Goal: Task Accomplishment & Management: Complete application form

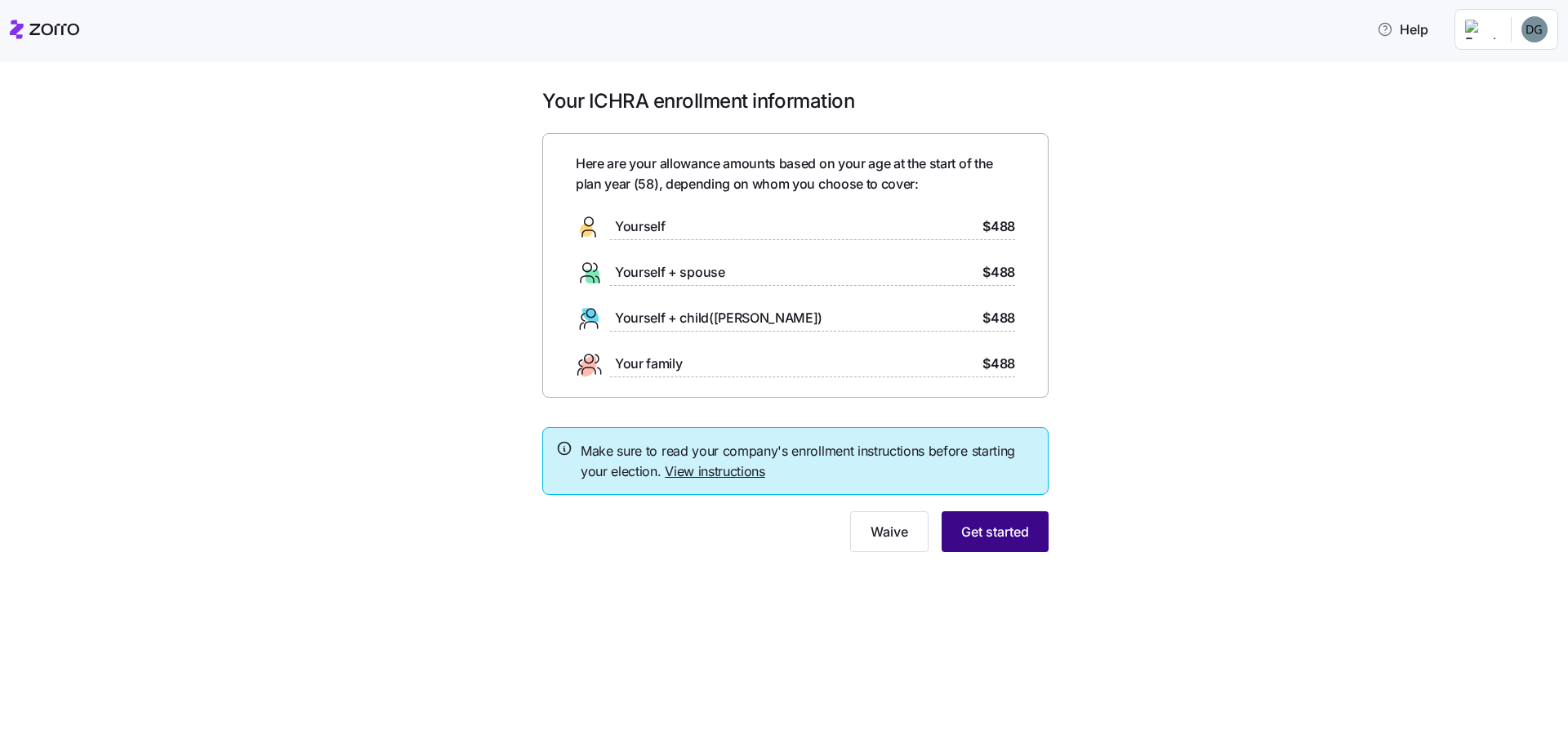
click at [972, 531] on span "Get started" at bounding box center [994, 532] width 67 height 20
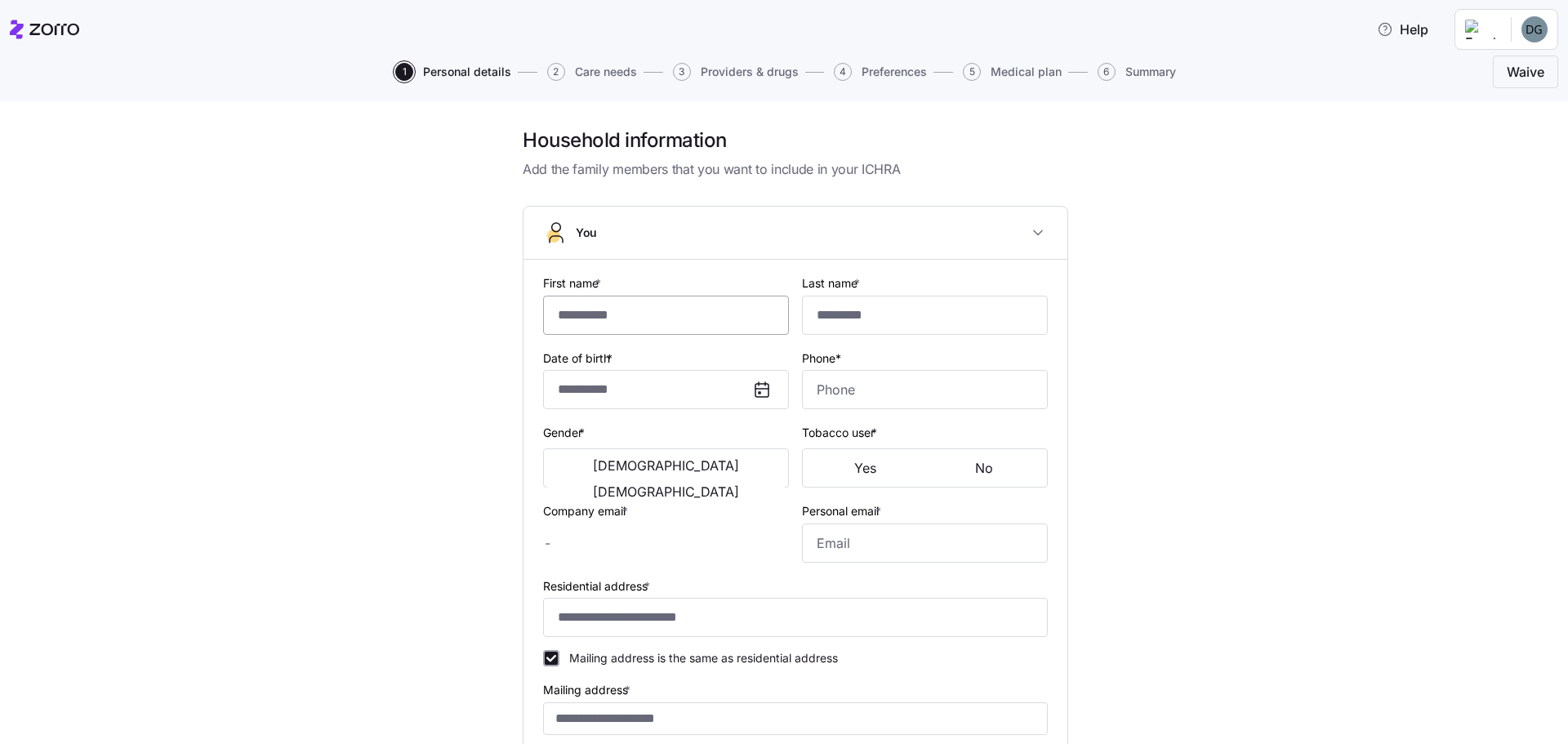
type input "*****"
type input "*******"
type input "[EMAIL_ADDRESS][DOMAIN_NAME]"
type input "**********"
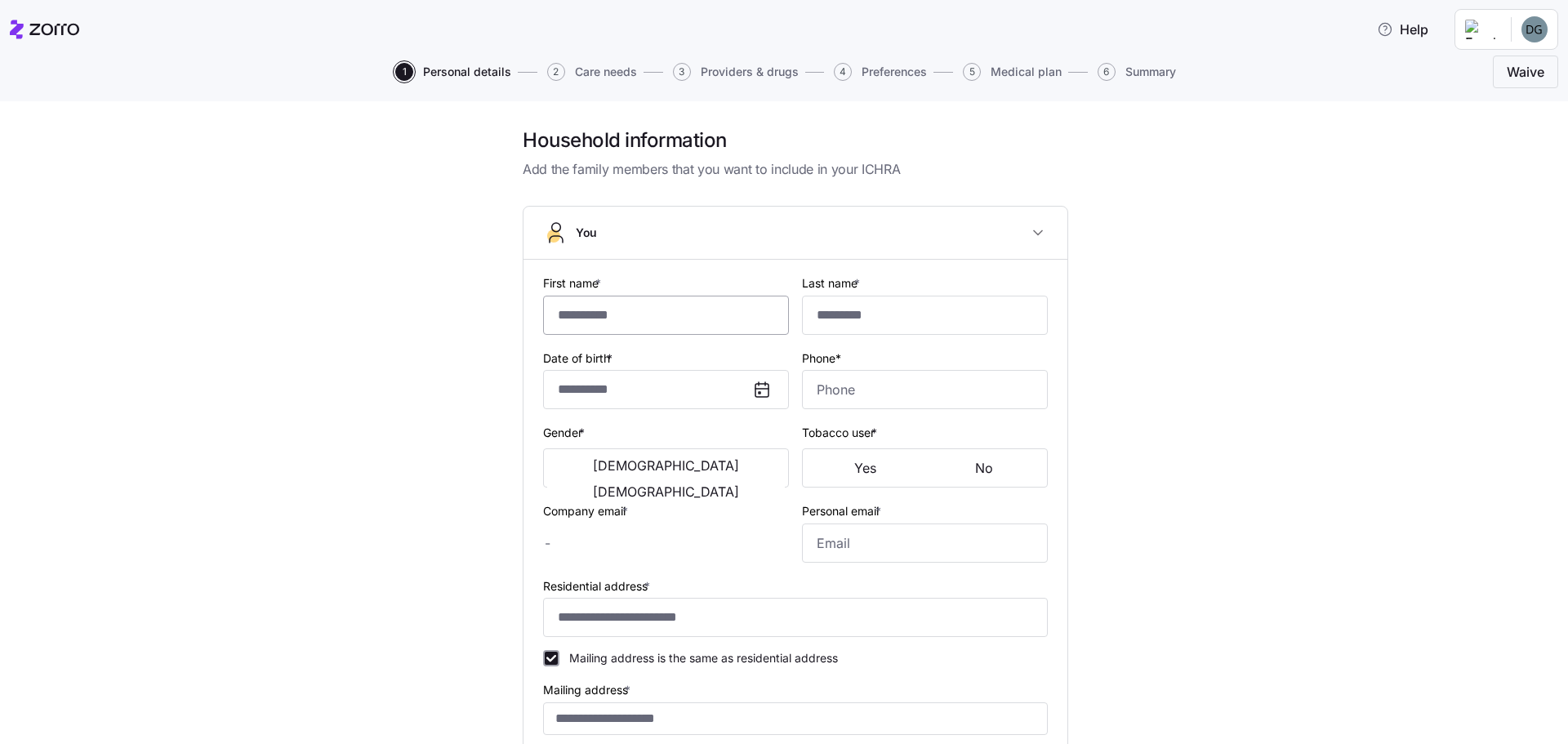
checkbox input "true"
type input "**********"
type input "[PHONE_NUMBER]"
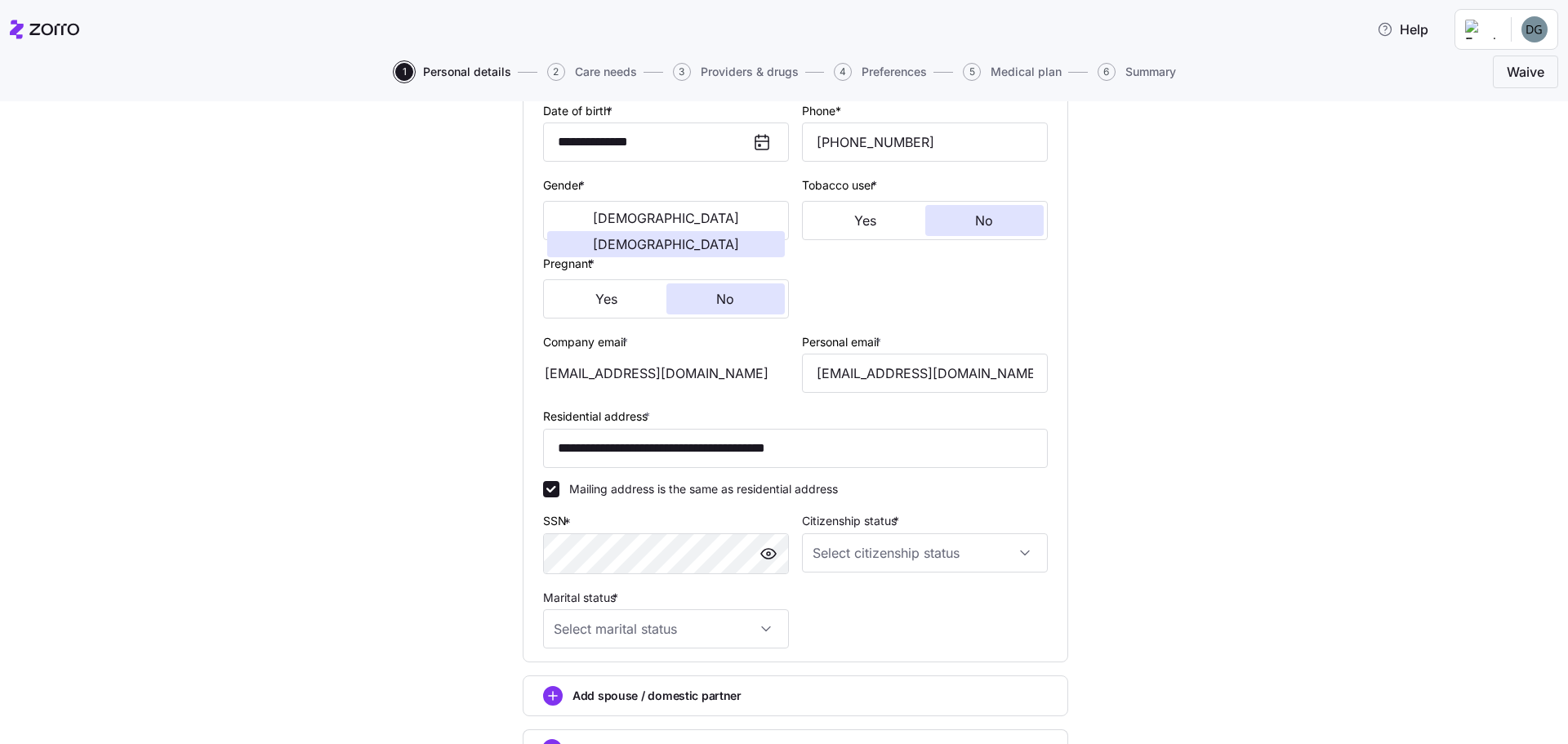
scroll to position [327, 0]
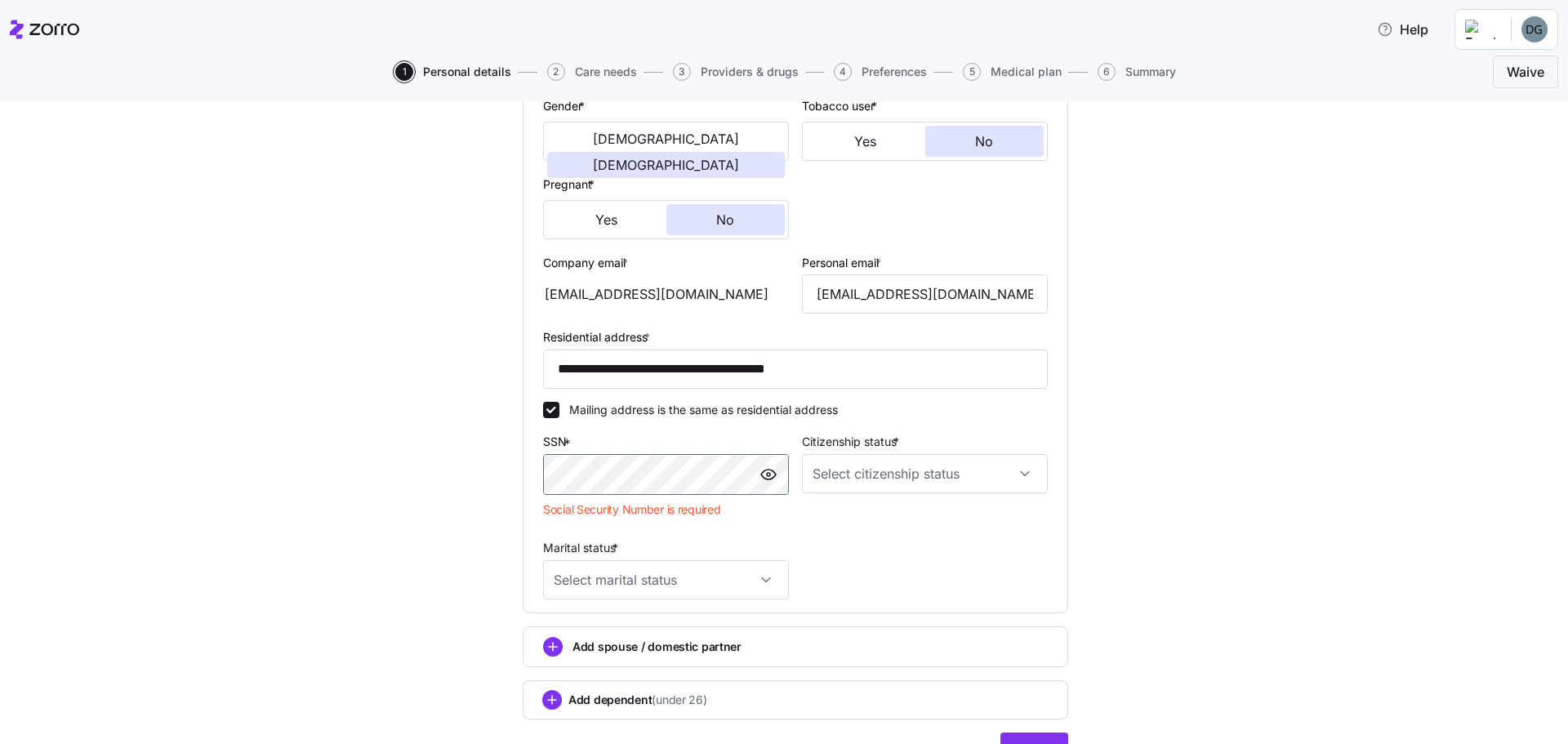
click at [766, 464] on span "button" at bounding box center [768, 474] width 24 height 24
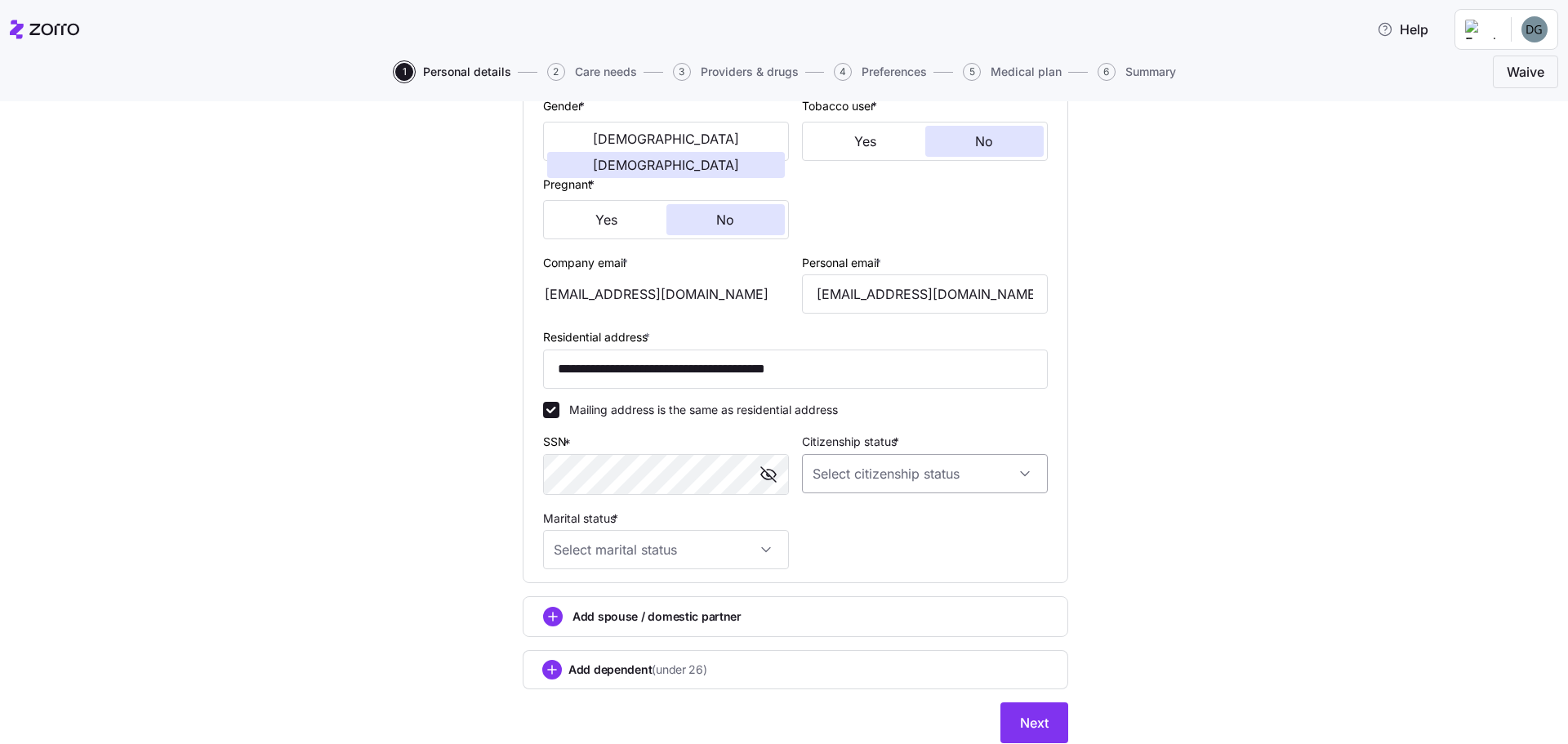
click at [851, 482] on input "Citizenship status *" at bounding box center [924, 474] width 246 height 40
click at [857, 522] on span "[DEMOGRAPHIC_DATA] citizen" at bounding box center [899, 524] width 166 height 18
type input "[DEMOGRAPHIC_DATA] citizen"
click at [741, 551] on input "Marital status *" at bounding box center [666, 550] width 246 height 40
drag, startPoint x: 571, startPoint y: 637, endPoint x: 587, endPoint y: 632, distance: 16.8
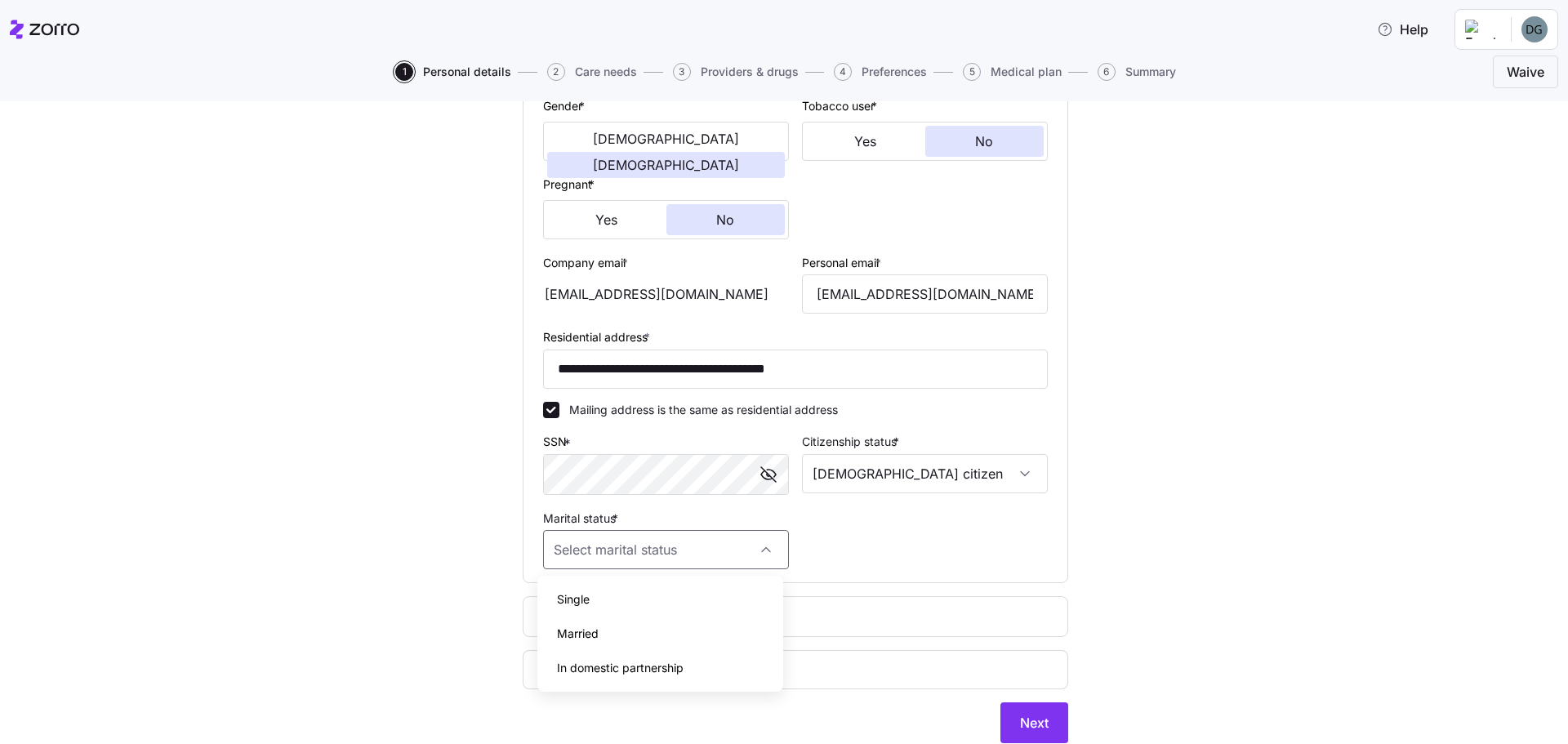
click at [571, 636] on span "Married" at bounding box center [578, 633] width 41 height 18
type input "Married"
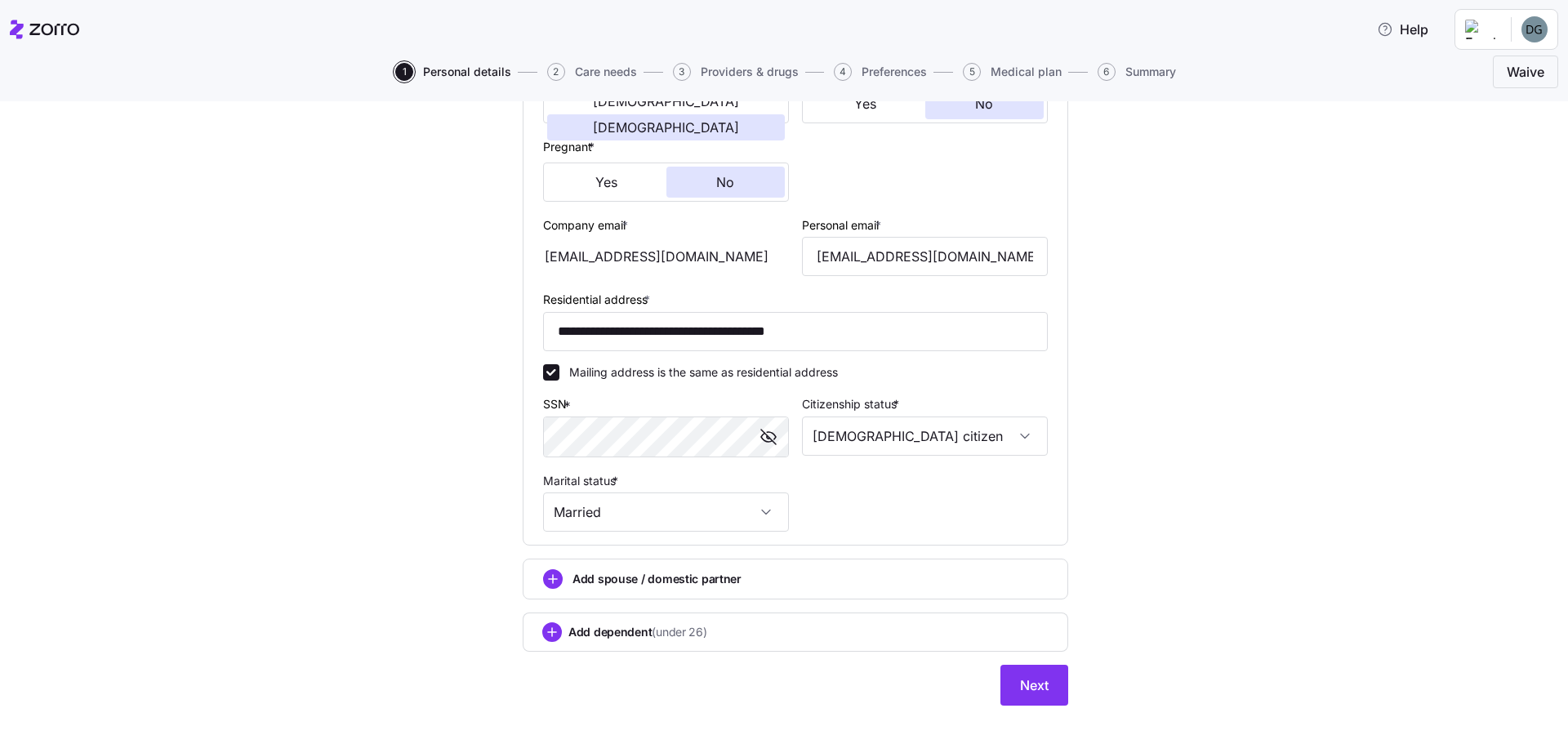
scroll to position [385, 0]
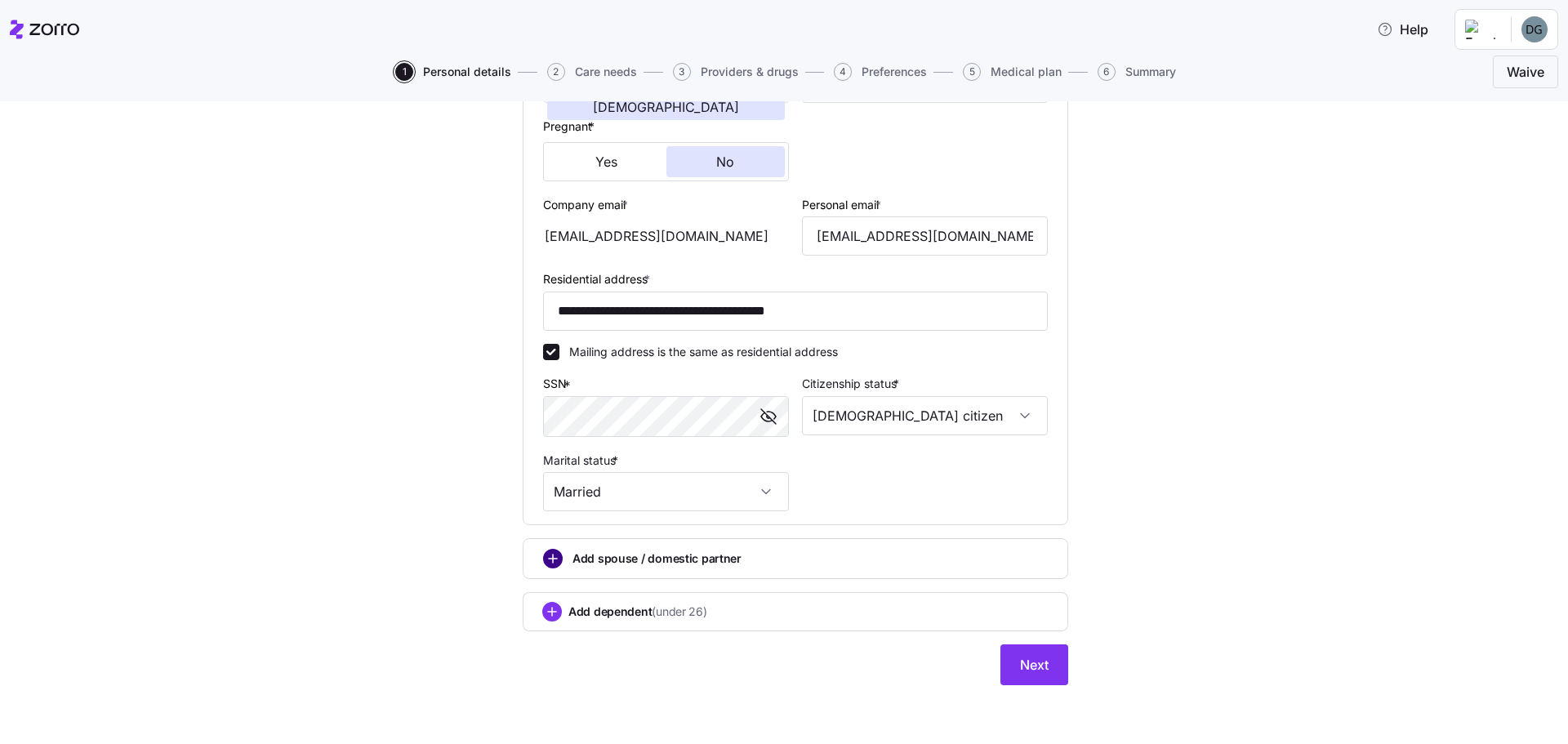
click at [548, 562] on circle "add icon" at bounding box center [553, 559] width 18 height 18
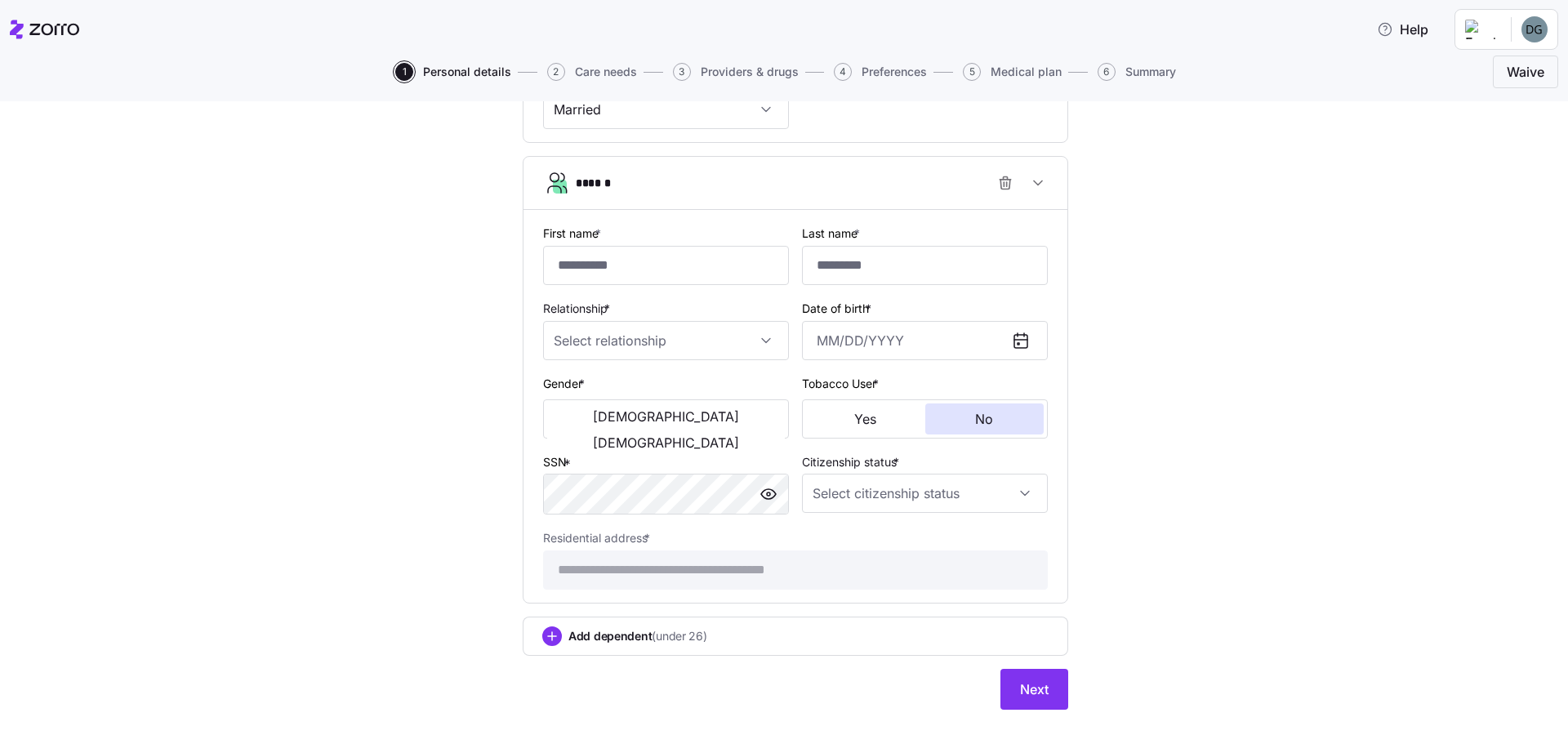
scroll to position [792, 0]
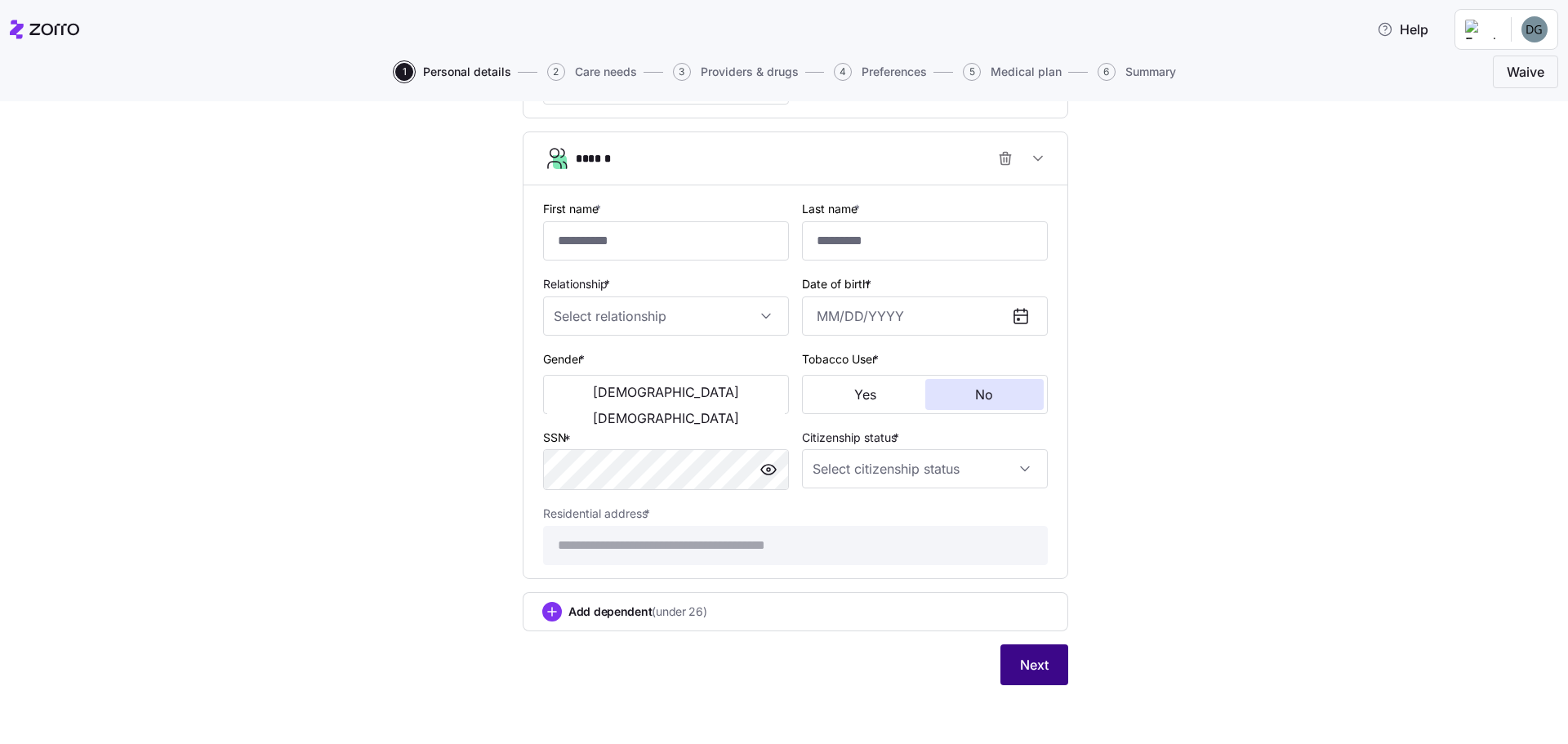
click at [1045, 664] on button "Next" at bounding box center [1034, 664] width 67 height 40
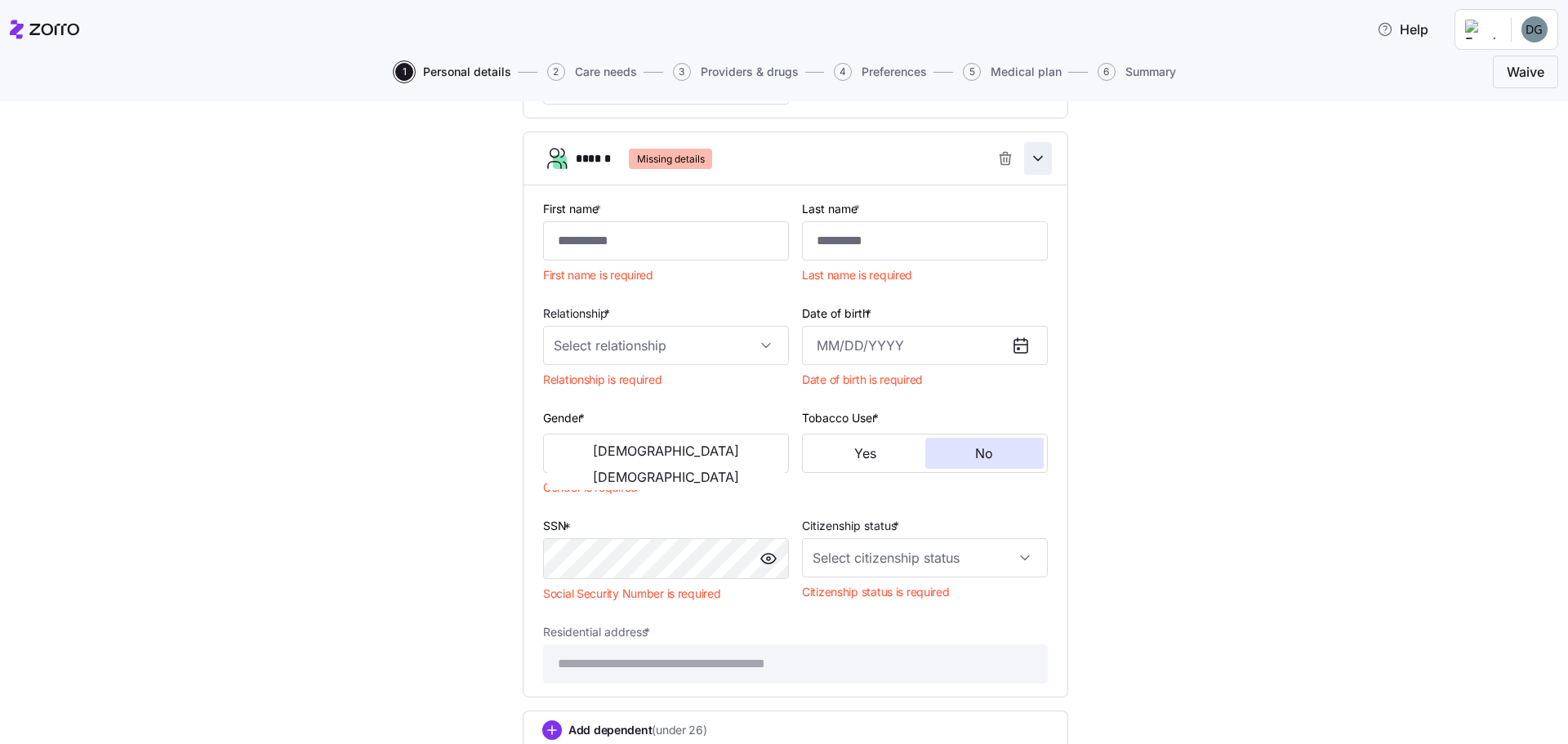
click at [1030, 155] on icon "button" at bounding box center [1038, 158] width 16 height 16
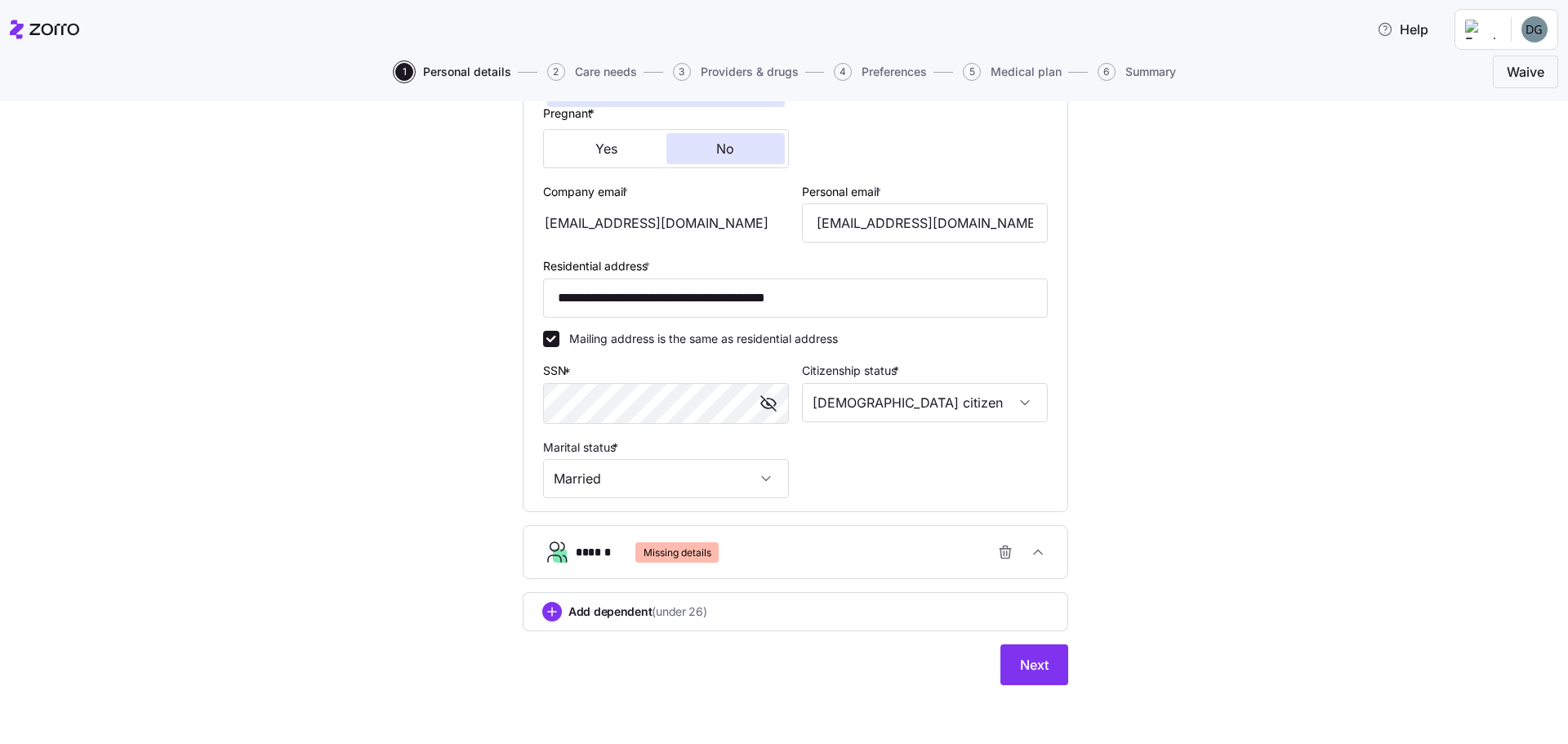
scroll to position [398, 0]
click at [997, 549] on icon "button" at bounding box center [1005, 552] width 16 height 16
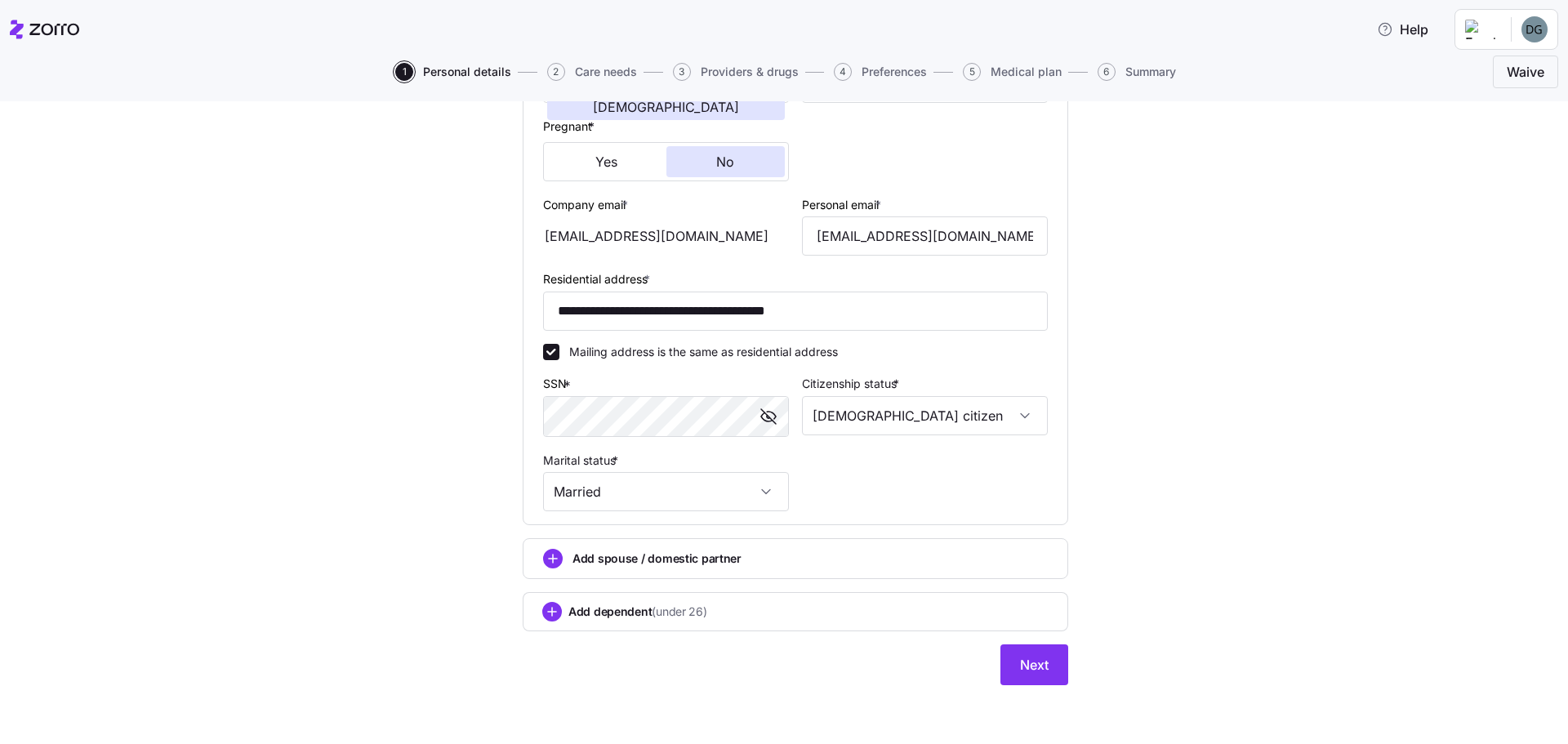
scroll to position [385, 0]
click at [1001, 663] on button "Next" at bounding box center [1034, 664] width 67 height 40
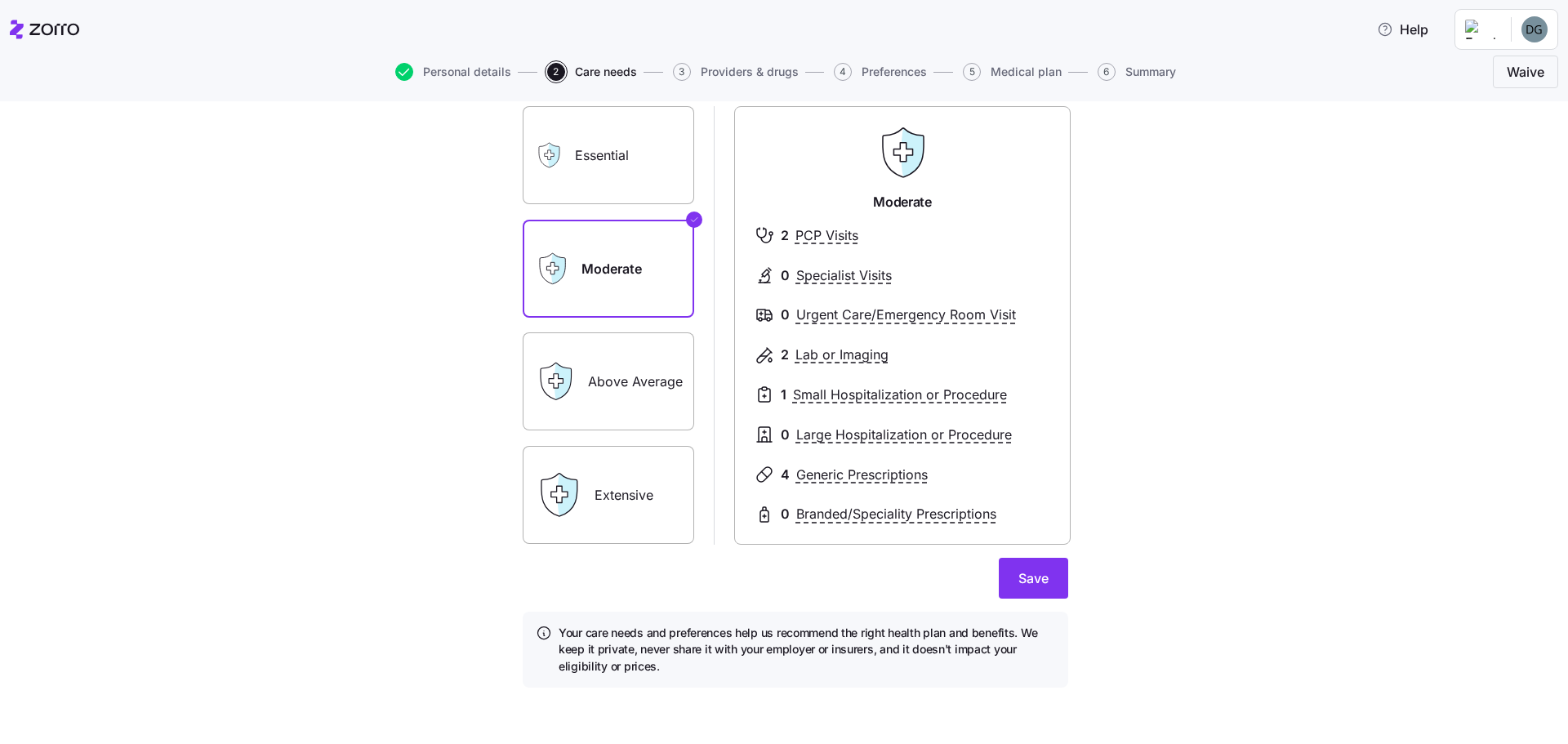
scroll to position [112, 0]
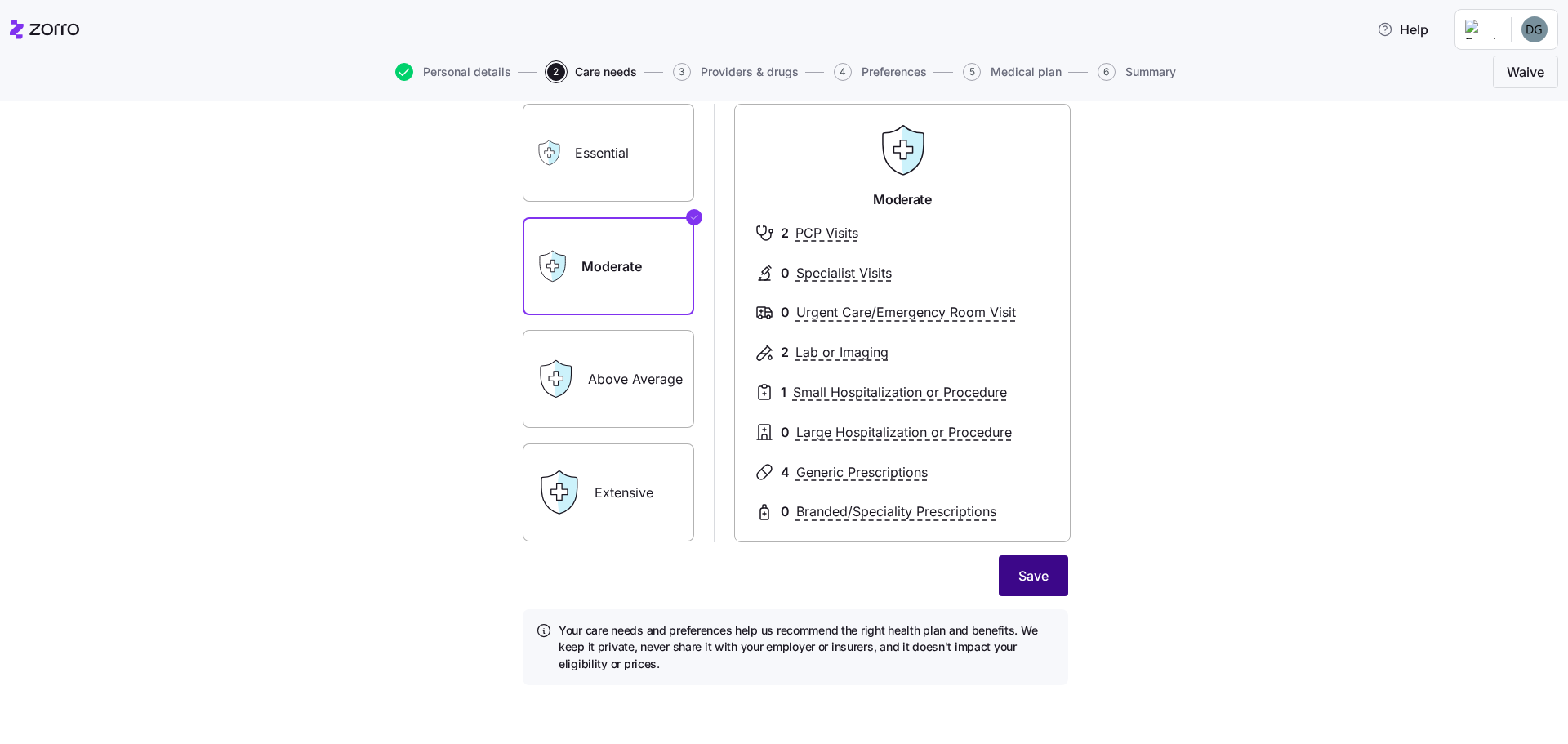
click at [1014, 588] on button "Save" at bounding box center [1033, 575] width 69 height 40
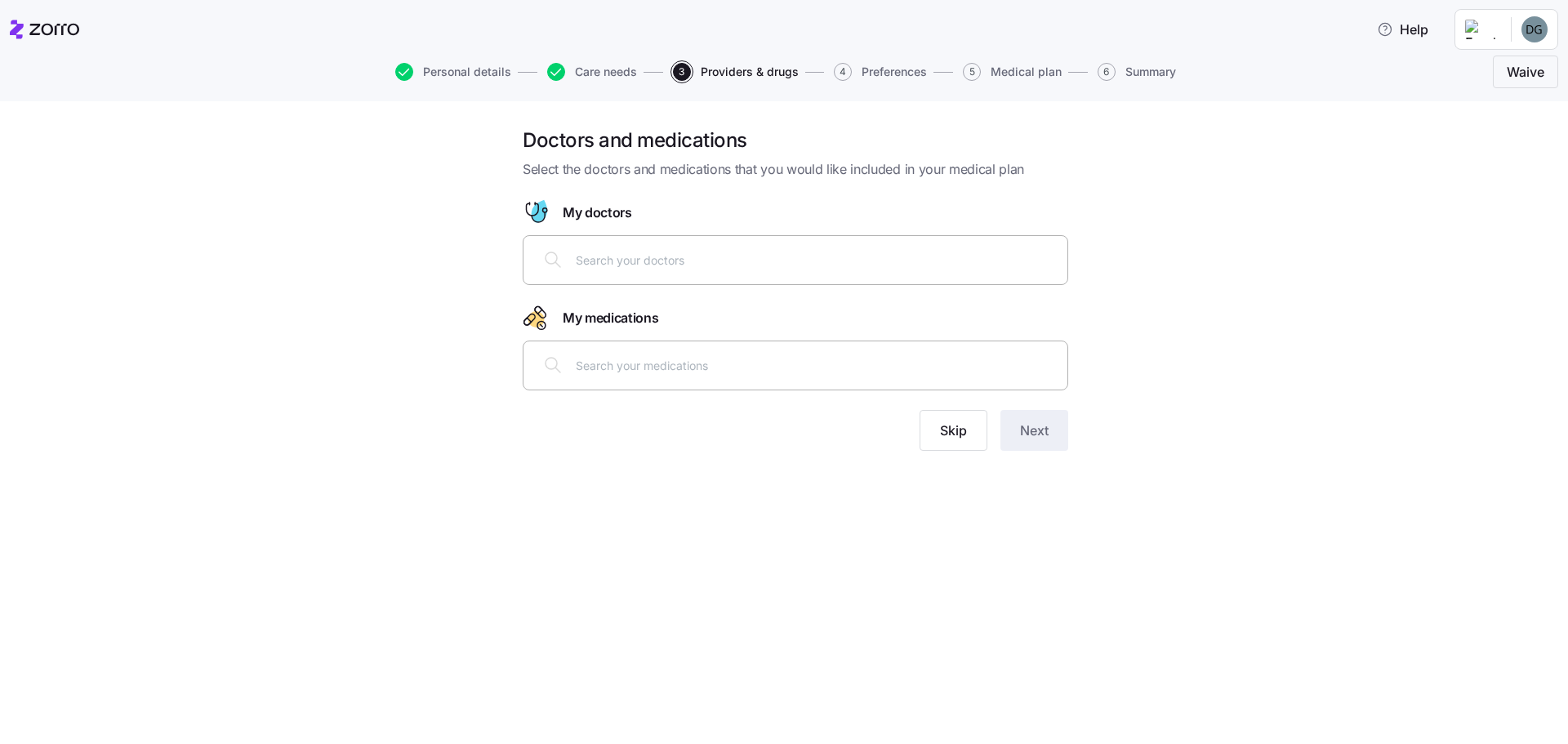
click at [576, 262] on input "text" at bounding box center [817, 260] width 482 height 18
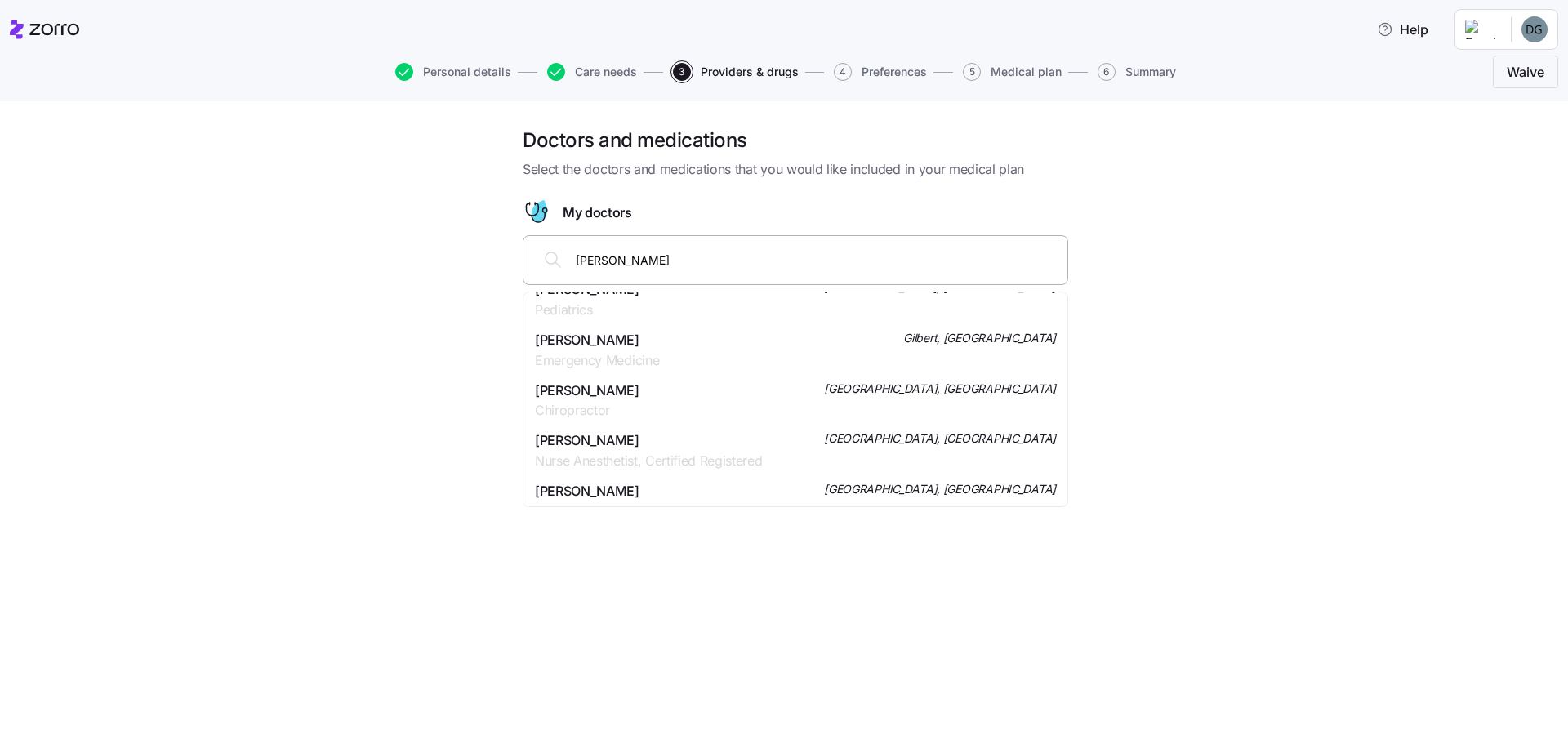
scroll to position [1715, 0]
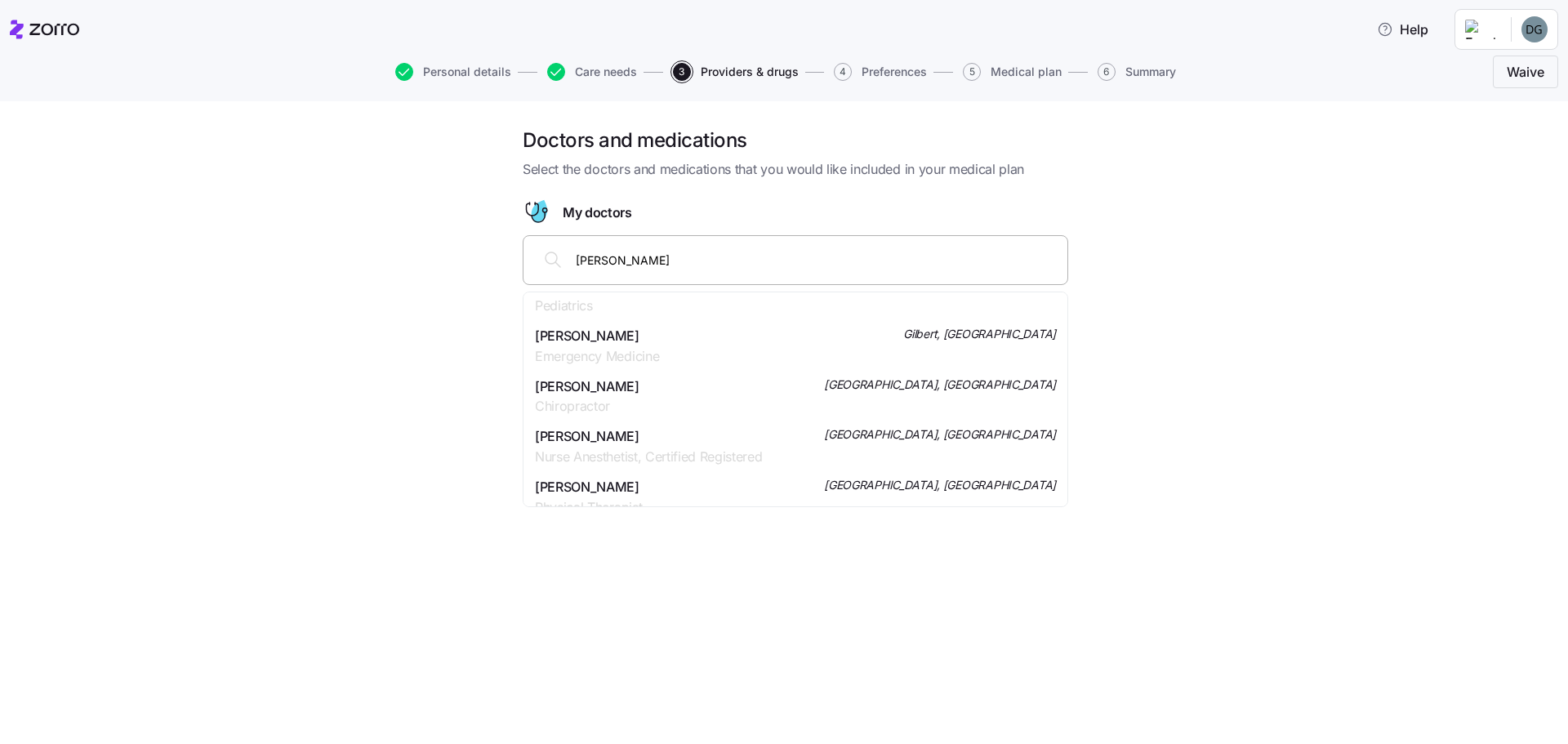
drag, startPoint x: 619, startPoint y: 259, endPoint x: 552, endPoint y: 260, distance: 67.0
click at [551, 259] on div "[PERSON_NAME]" at bounding box center [795, 260] width 524 height 40
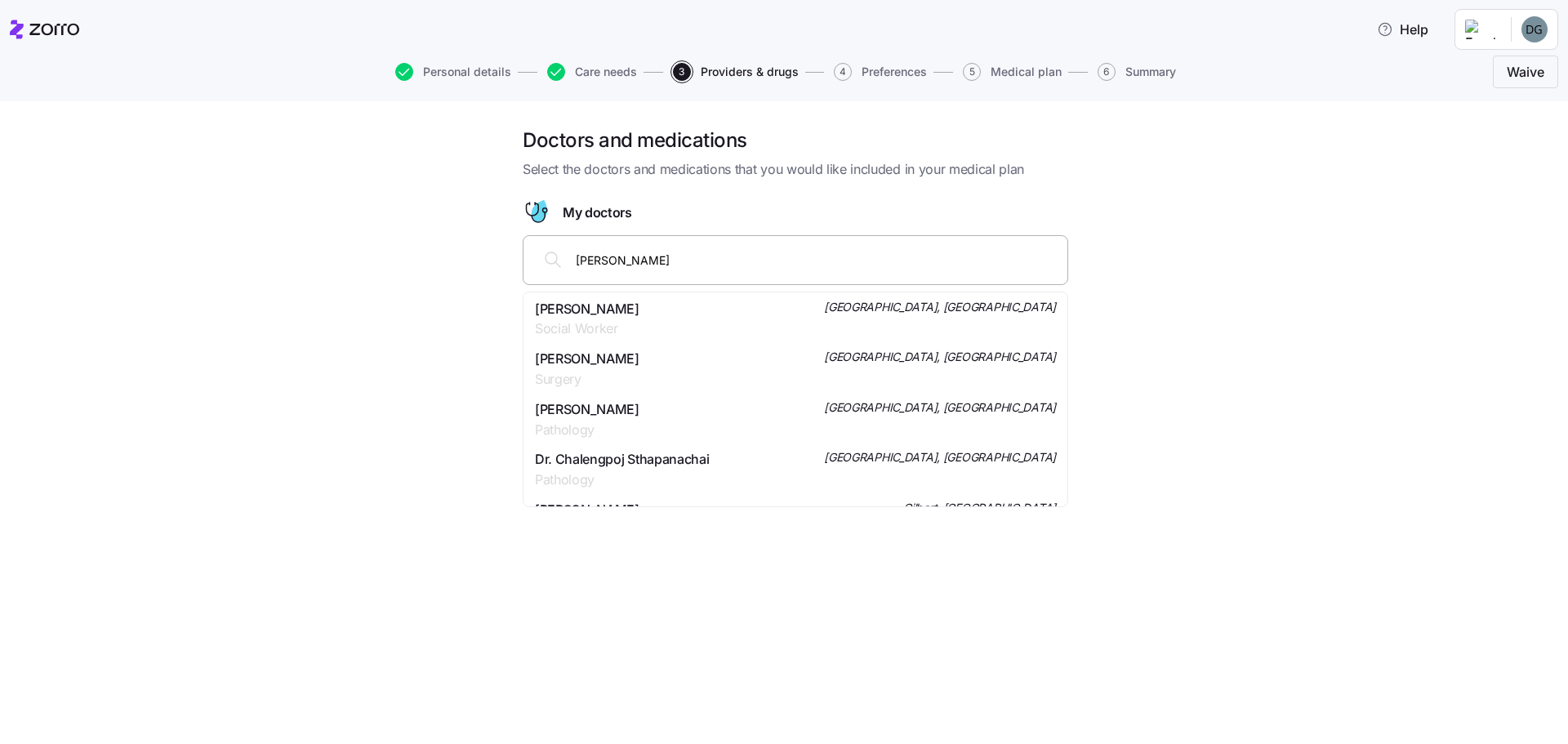
scroll to position [1306, 0]
drag, startPoint x: 664, startPoint y: 261, endPoint x: 566, endPoint y: 258, distance: 98.0
click at [566, 257] on div "[PERSON_NAME]" at bounding box center [795, 260] width 524 height 40
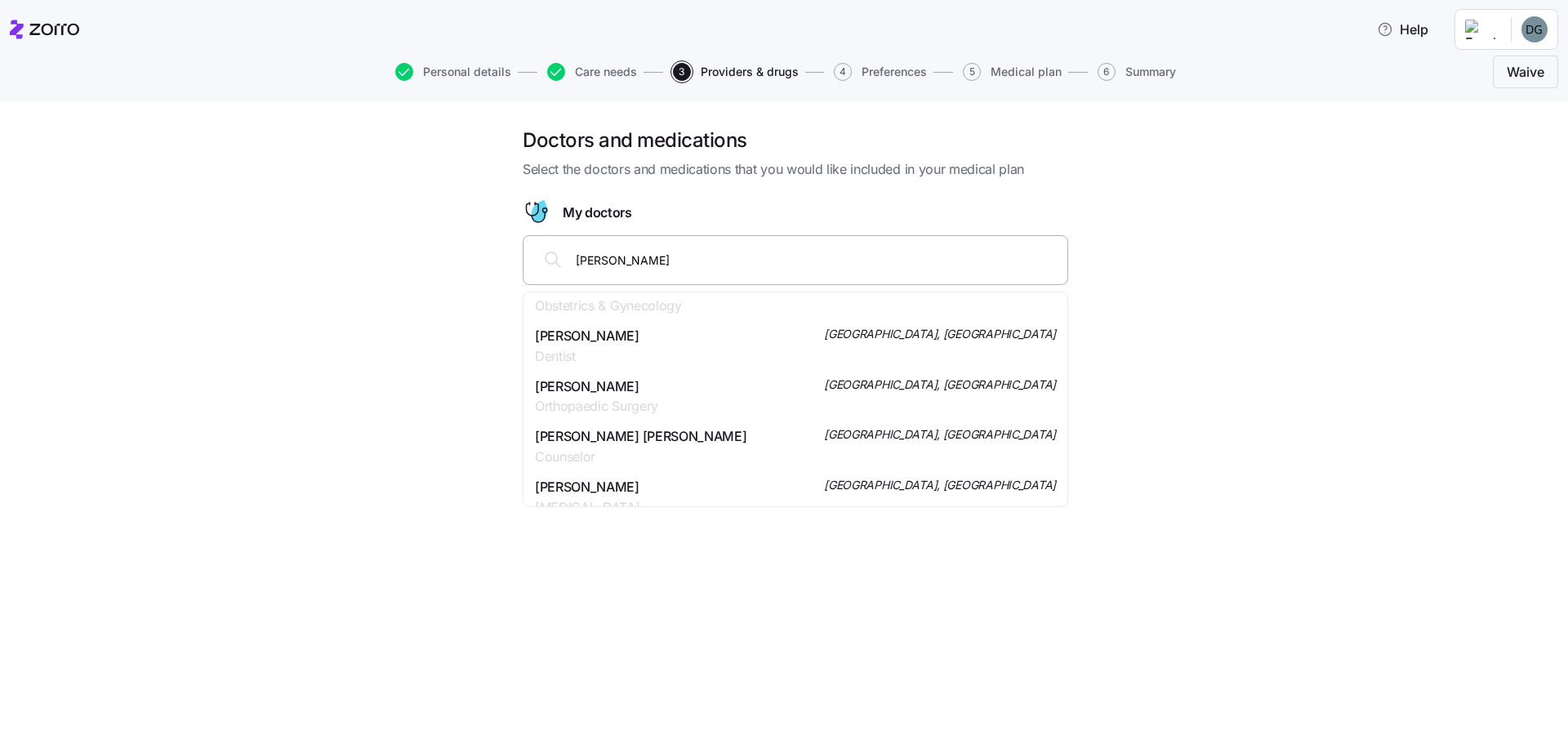
scroll to position [1470, 0]
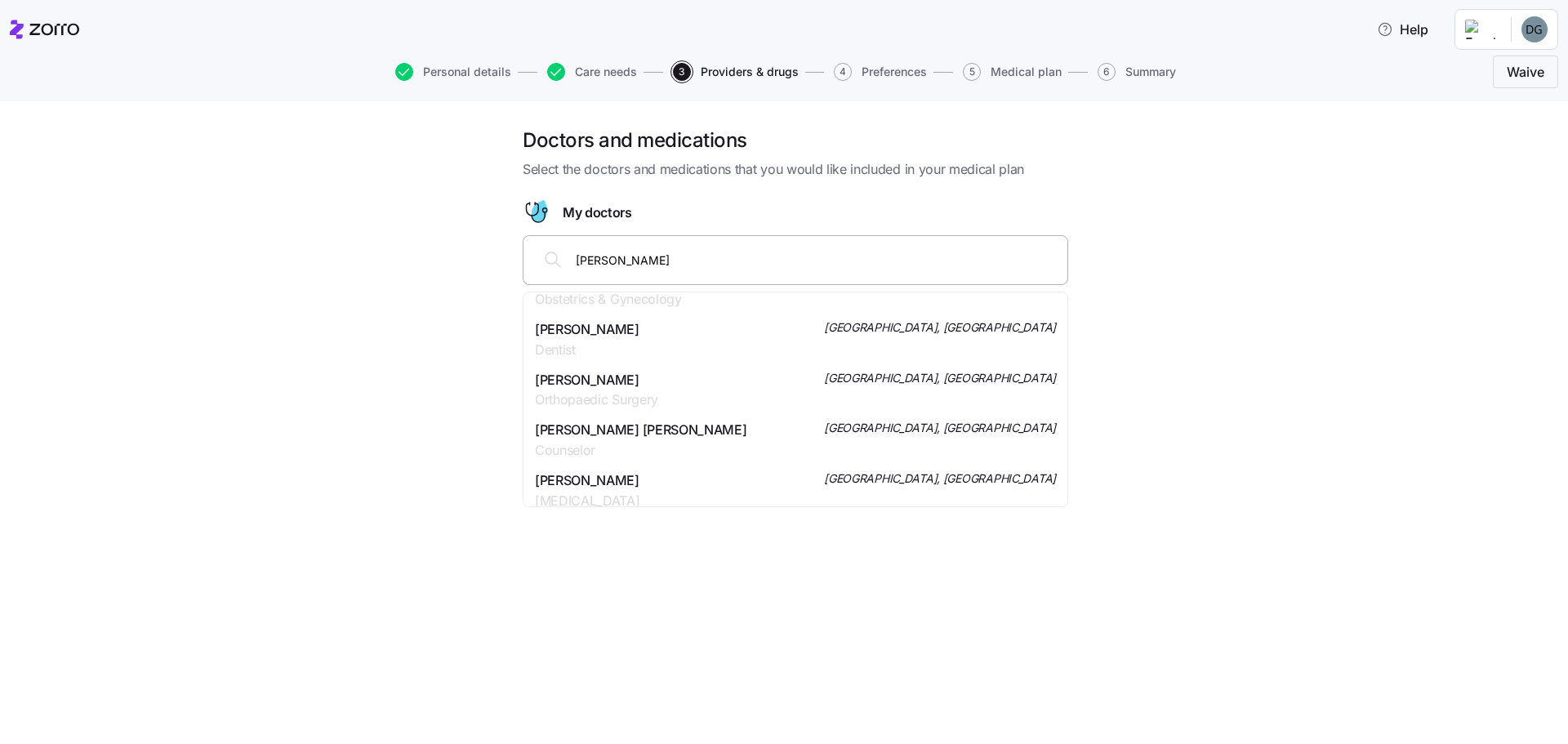
click at [690, 257] on input "[PERSON_NAME]" at bounding box center [817, 260] width 482 height 18
click at [686, 260] on input "[PERSON_NAME]" at bounding box center [817, 260] width 482 height 18
type input "[PERSON_NAME]"
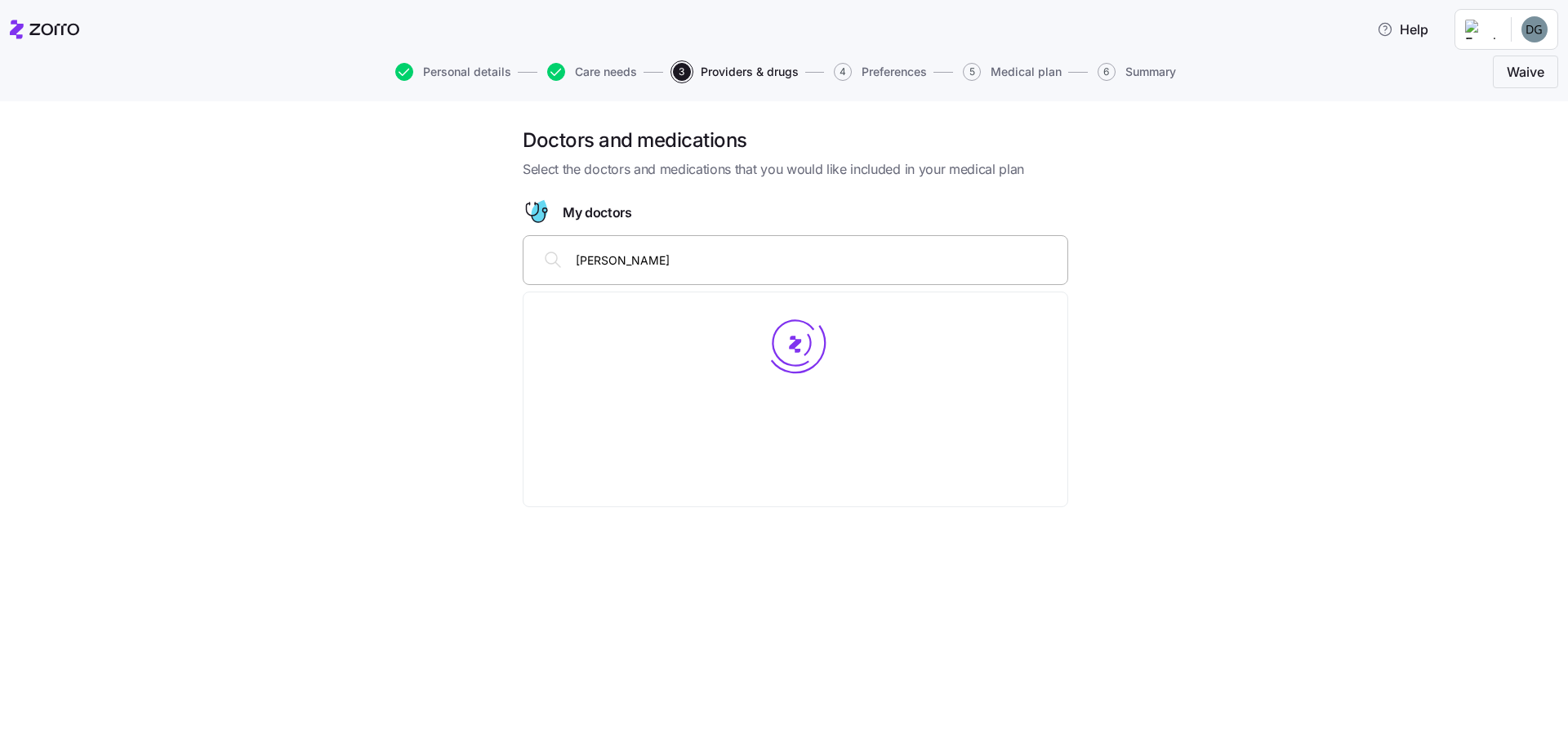
scroll to position [0, 0]
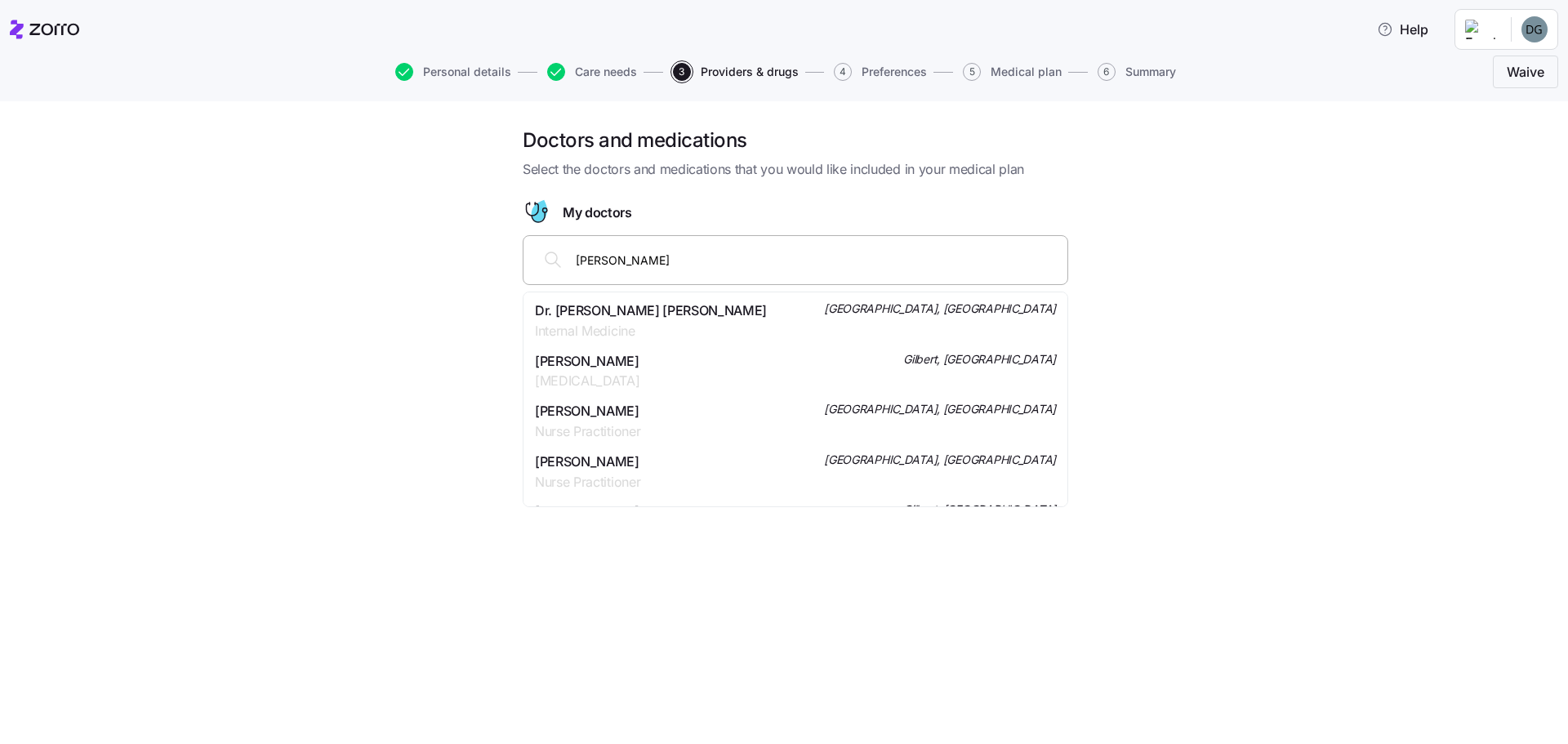
click at [634, 314] on span "Dr. [PERSON_NAME] [PERSON_NAME]" at bounding box center [651, 310] width 232 height 21
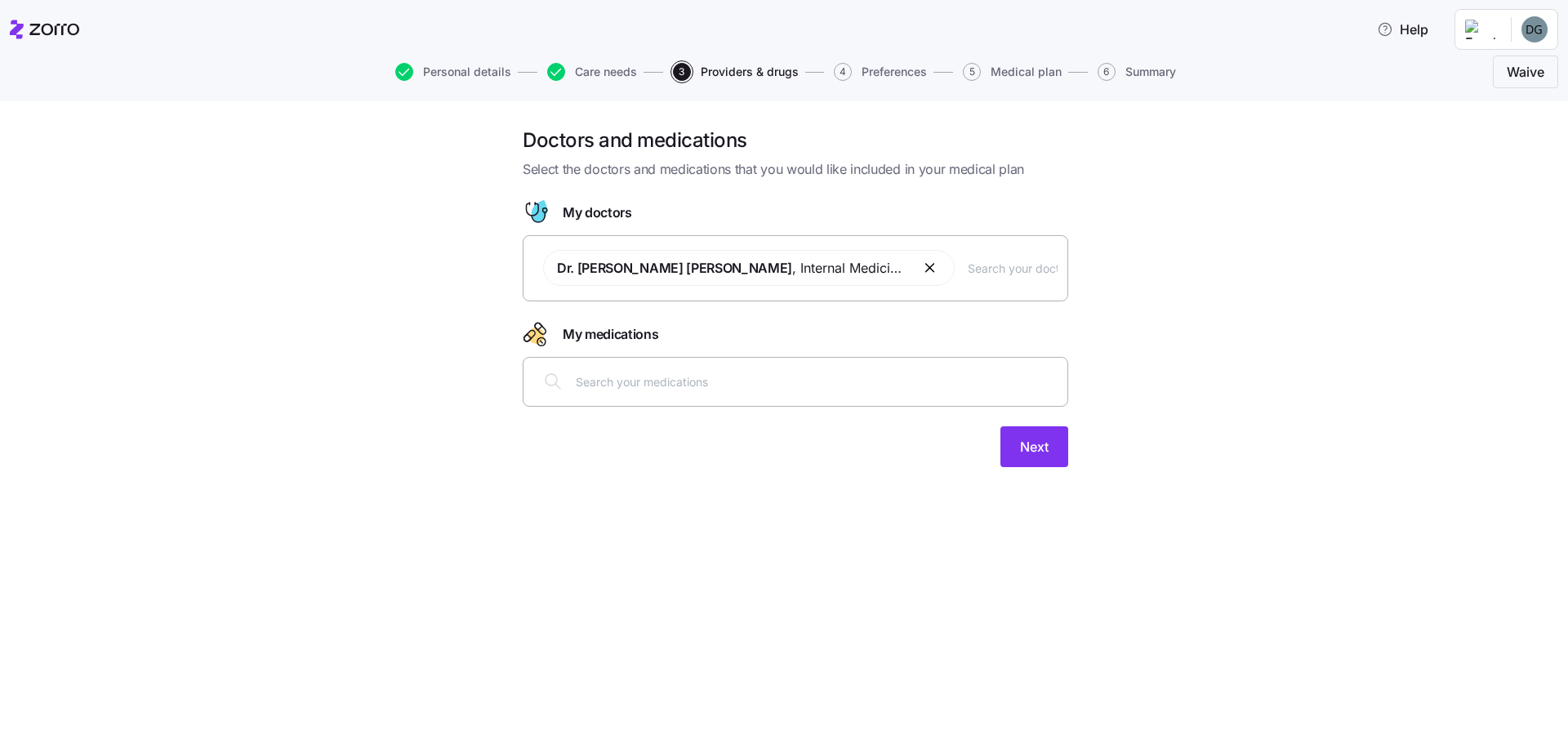
click at [613, 388] on input "text" at bounding box center [817, 381] width 482 height 18
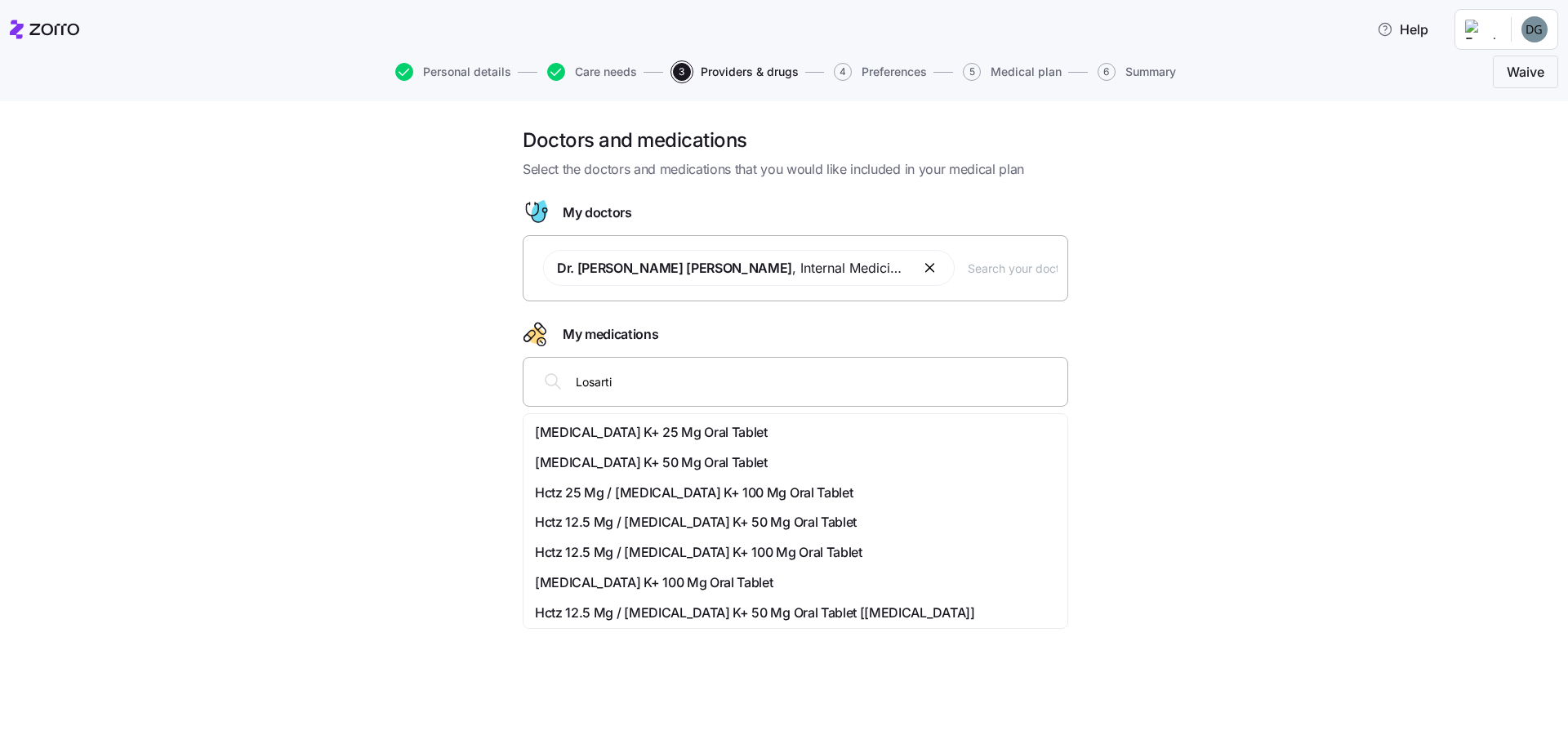
type input "Losartin"
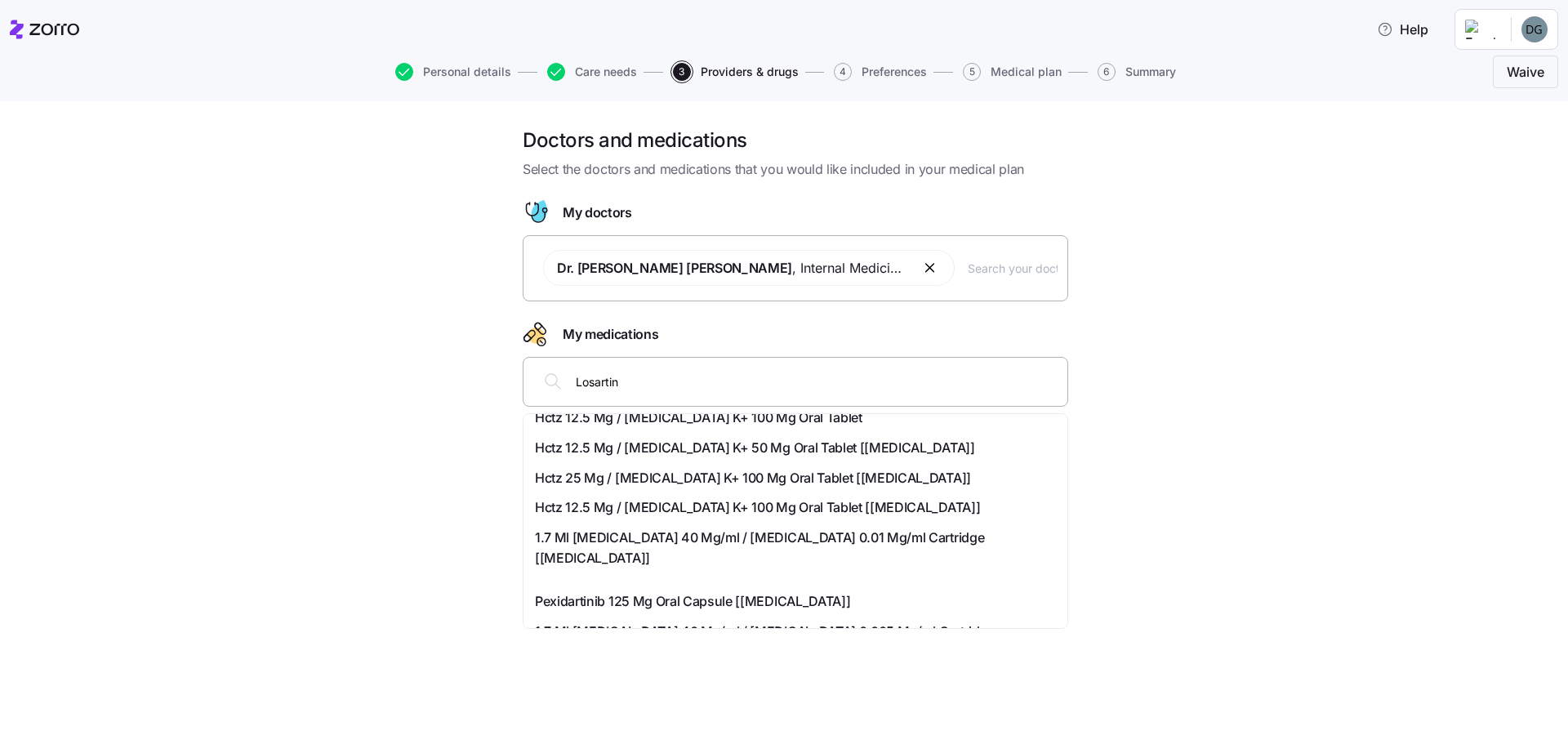
scroll to position [164, 0]
drag, startPoint x: 629, startPoint y: 380, endPoint x: 526, endPoint y: 367, distance: 103.8
click at [526, 367] on div "Losartin" at bounding box center [795, 381] width 545 height 49
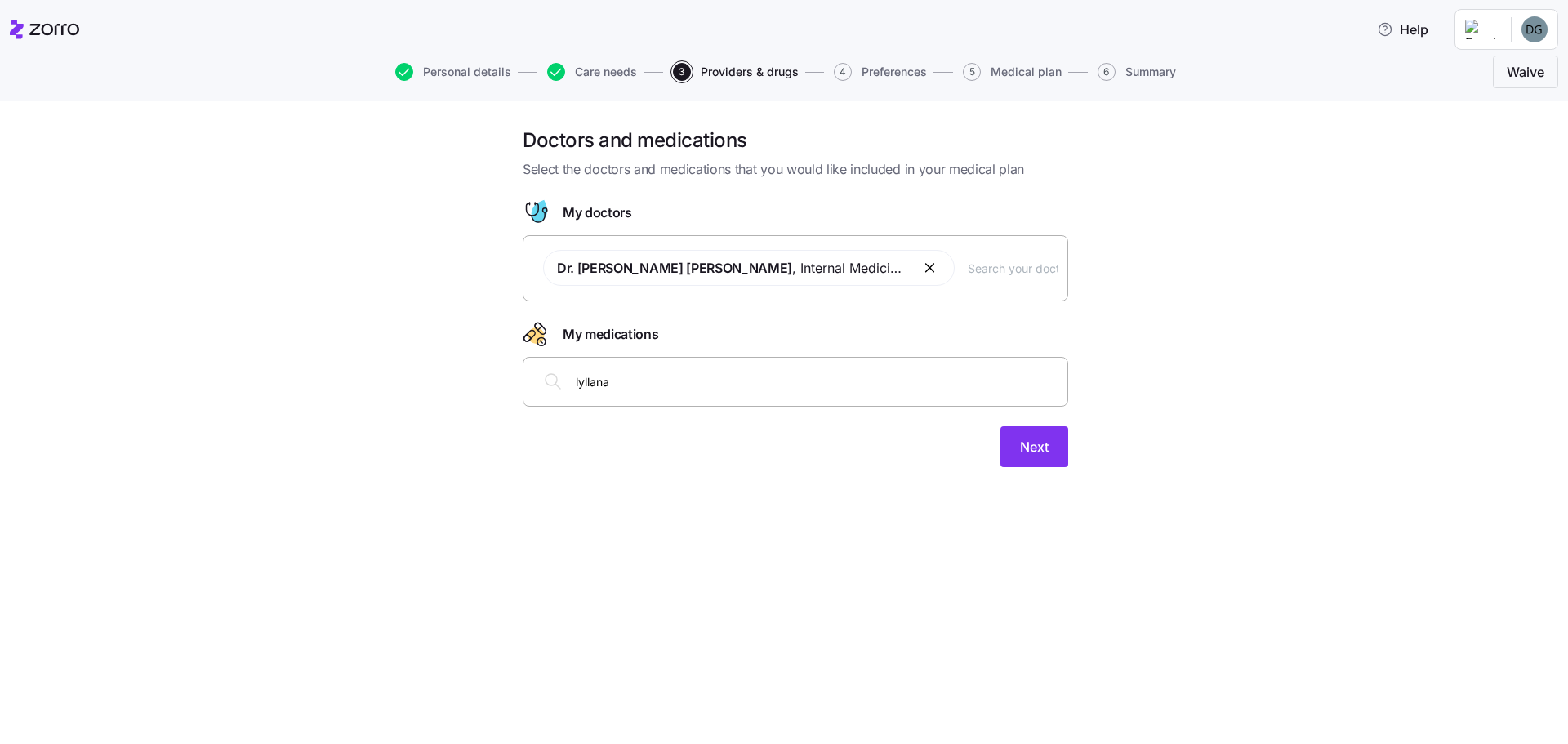
scroll to position [0, 0]
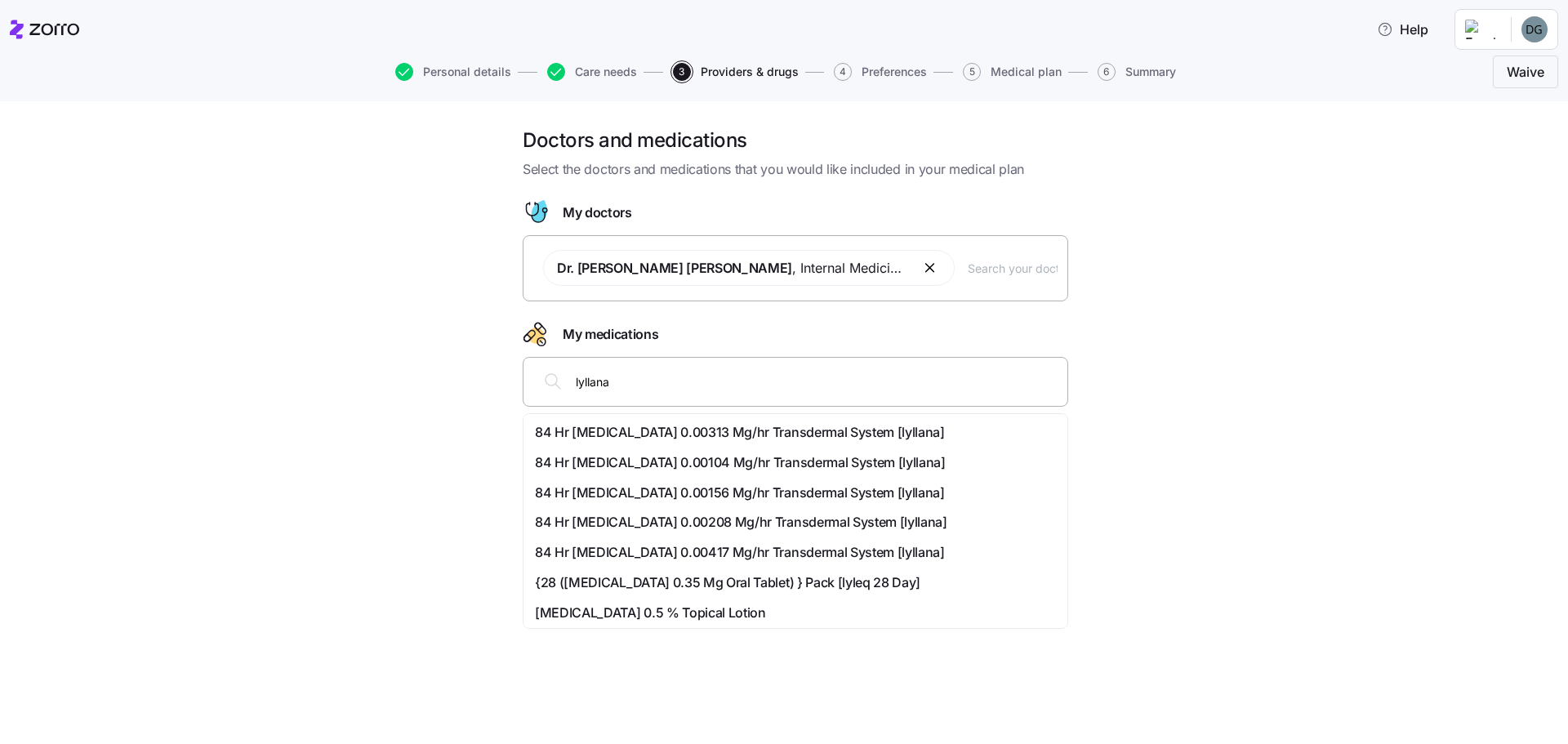
drag, startPoint x: 621, startPoint y: 392, endPoint x: 553, endPoint y: 393, distance: 68.0
click at [535, 379] on div "lyllana" at bounding box center [795, 381] width 524 height 40
drag, startPoint x: 621, startPoint y: 387, endPoint x: 555, endPoint y: 387, distance: 66.0
click at [555, 386] on div "lyllana" at bounding box center [795, 381] width 524 height 40
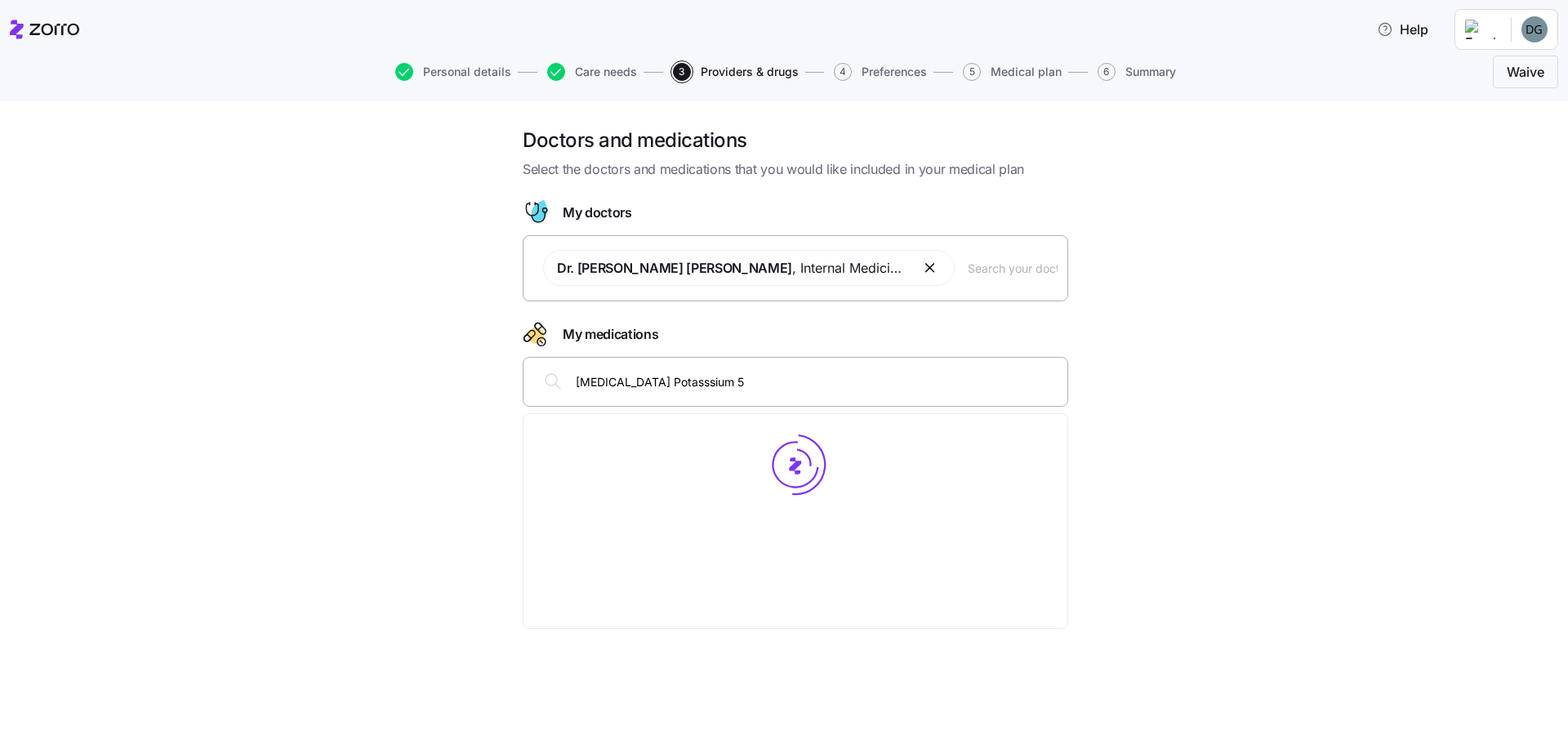
type input "[MEDICAL_DATA] Potasssium 50"
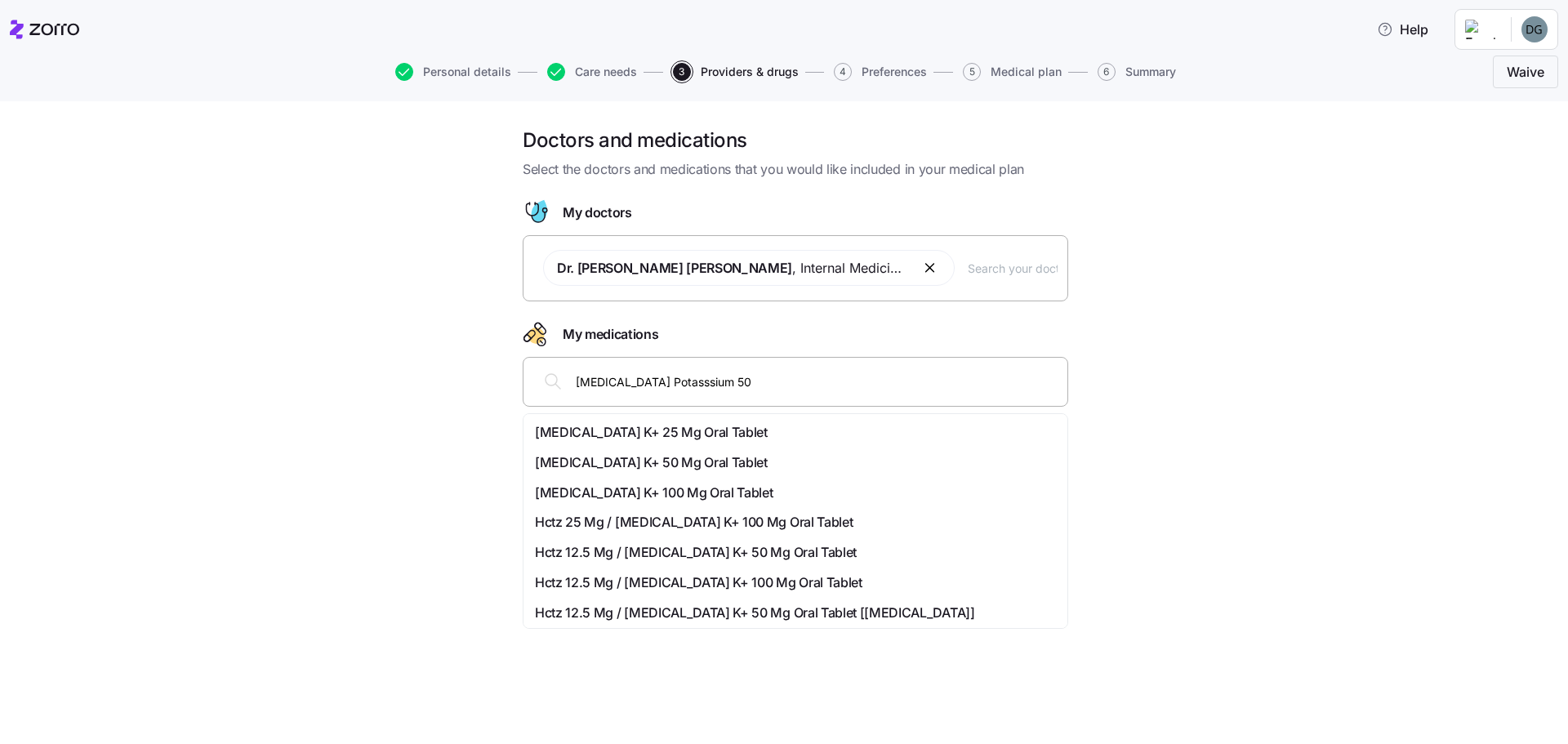
click at [587, 453] on span "[MEDICAL_DATA] K+ 50 Mg Oral Tablet" at bounding box center [651, 462] width 233 height 21
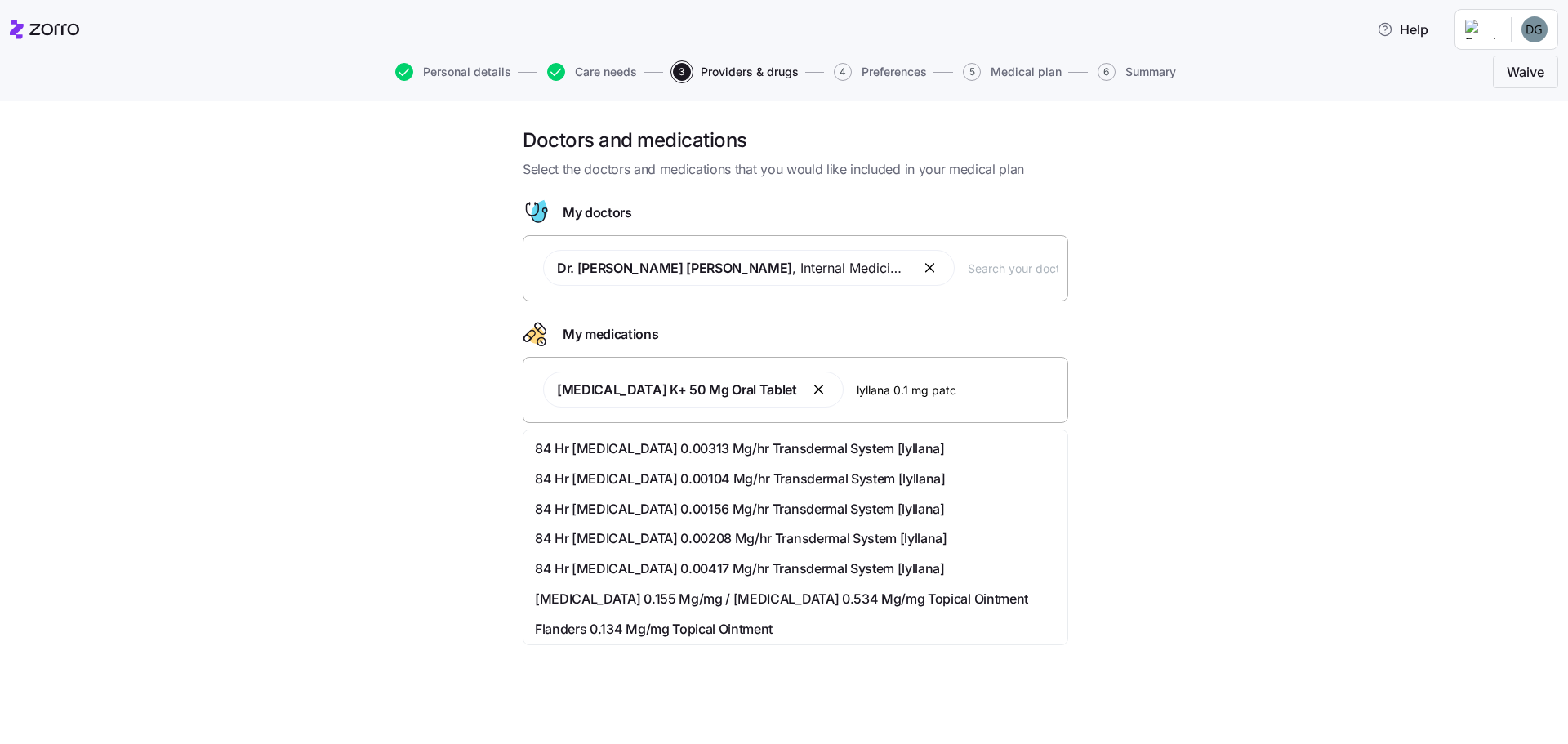
type input "lyllana 0.1 mg patch"
click at [786, 454] on span "84 Hr [MEDICAL_DATA] 0.00313 Mg/hr Transdermal System [lyllana]" at bounding box center [740, 448] width 410 height 21
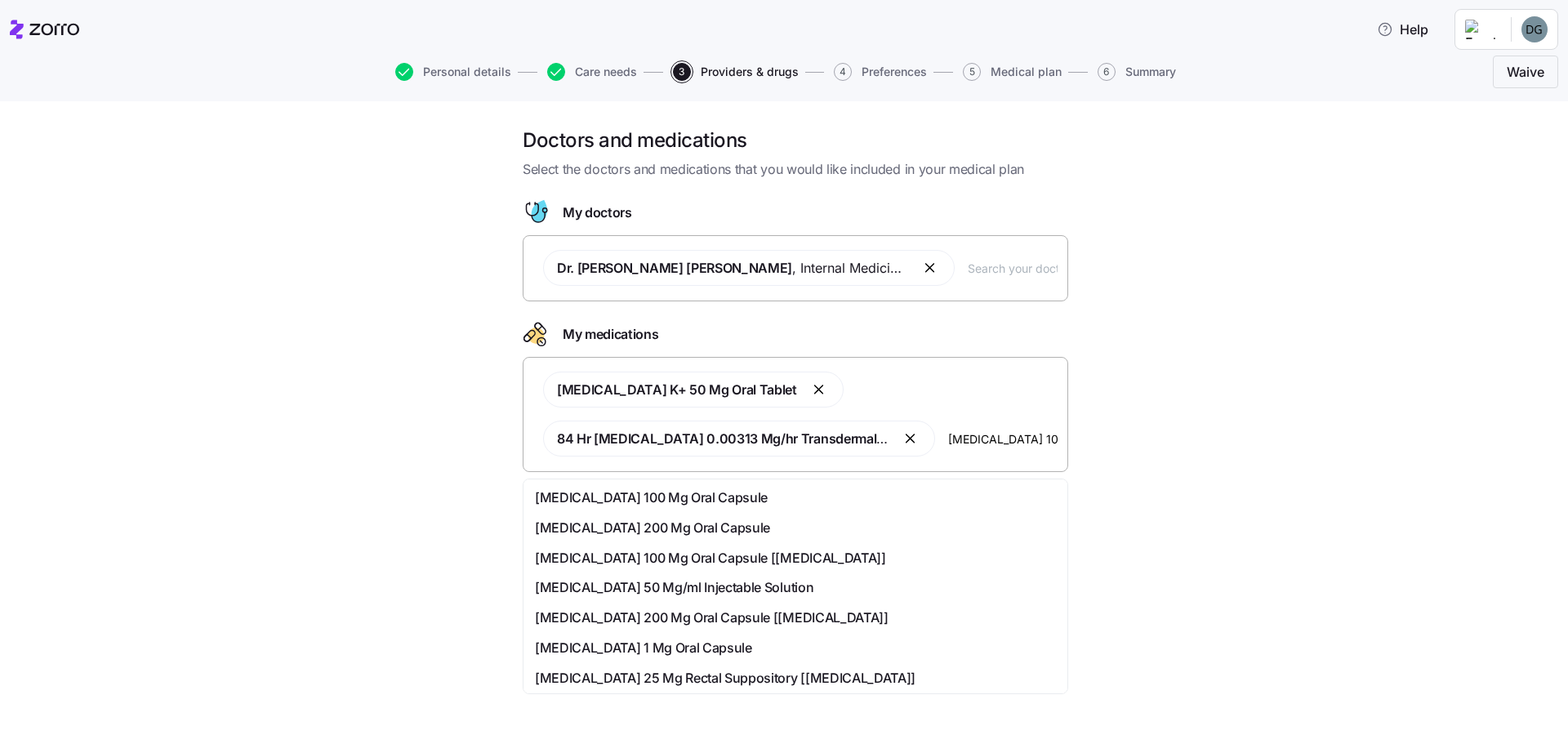
type input "[MEDICAL_DATA] 100"
click at [615, 495] on span "[MEDICAL_DATA] 100 Mg Oral Capsule" at bounding box center [651, 497] width 233 height 21
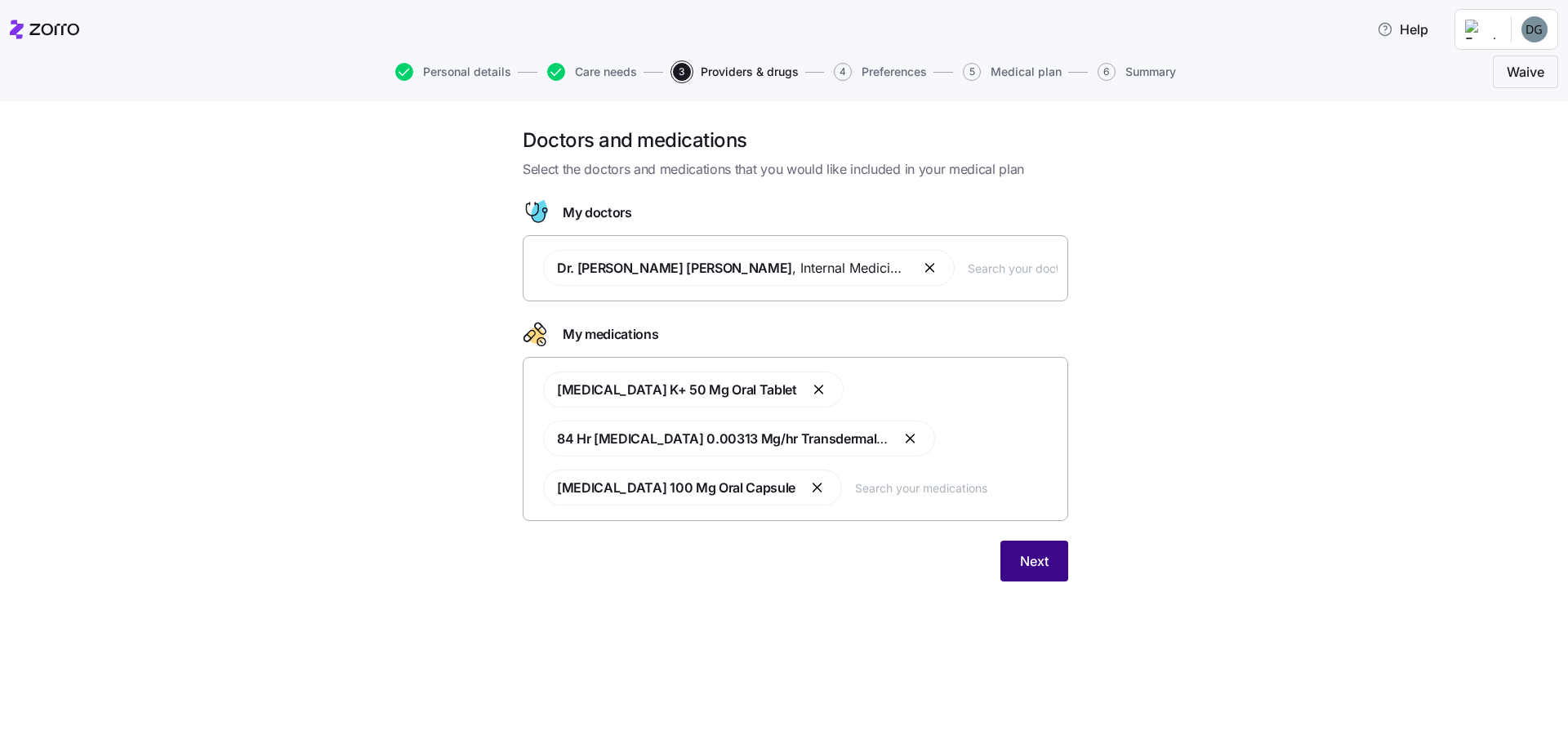
click at [1023, 554] on span "Next" at bounding box center [1035, 561] width 29 height 20
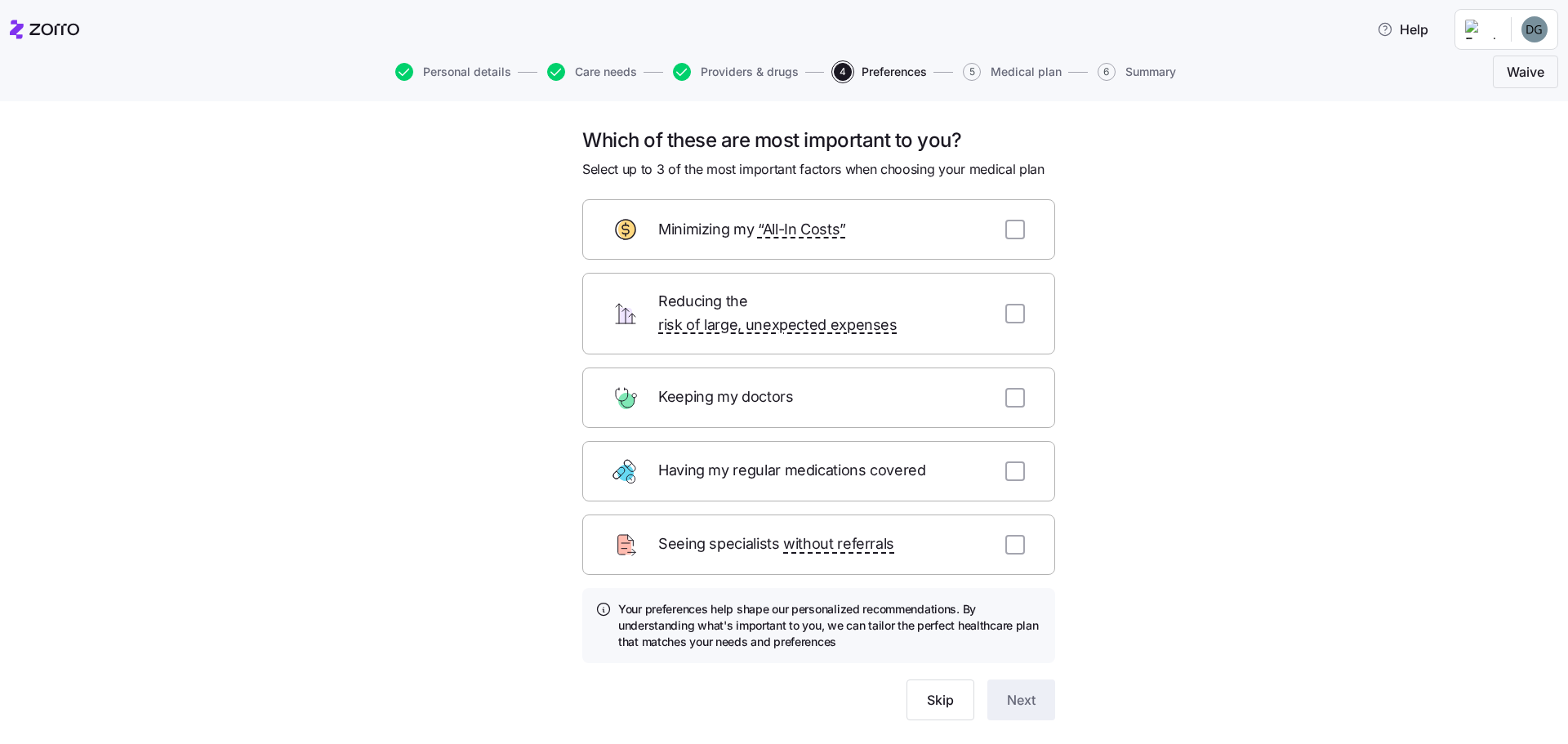
drag, startPoint x: 1010, startPoint y: 384, endPoint x: 1021, endPoint y: 390, distance: 12.5
click at [1010, 388] on input "checkbox" at bounding box center [1015, 398] width 20 height 20
checkbox input "true"
click at [1008, 462] on input "checkbox" at bounding box center [1015, 471] width 20 height 20
checkbox input "true"
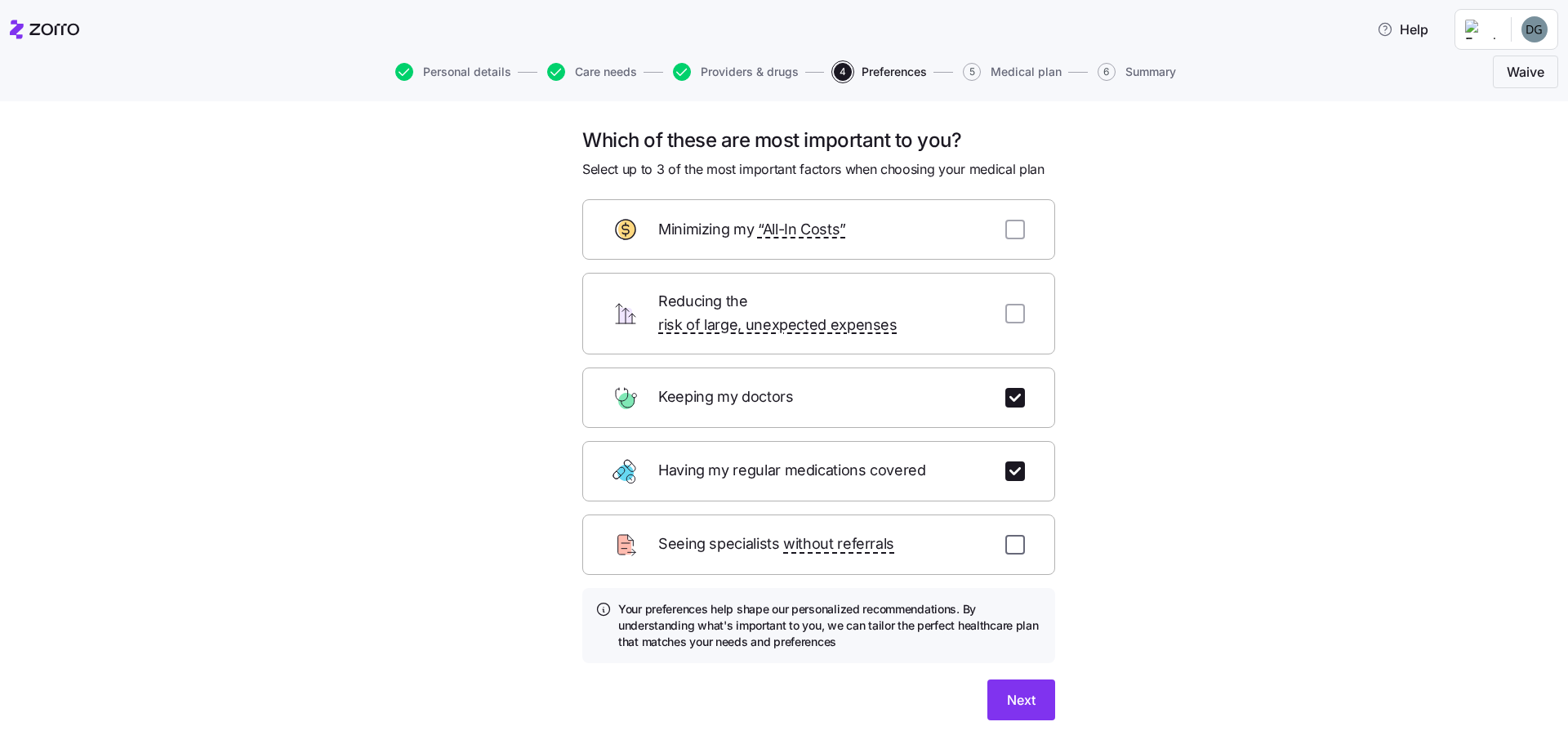
click at [1008, 535] on input "checkbox" at bounding box center [1015, 545] width 20 height 20
checkbox input "true"
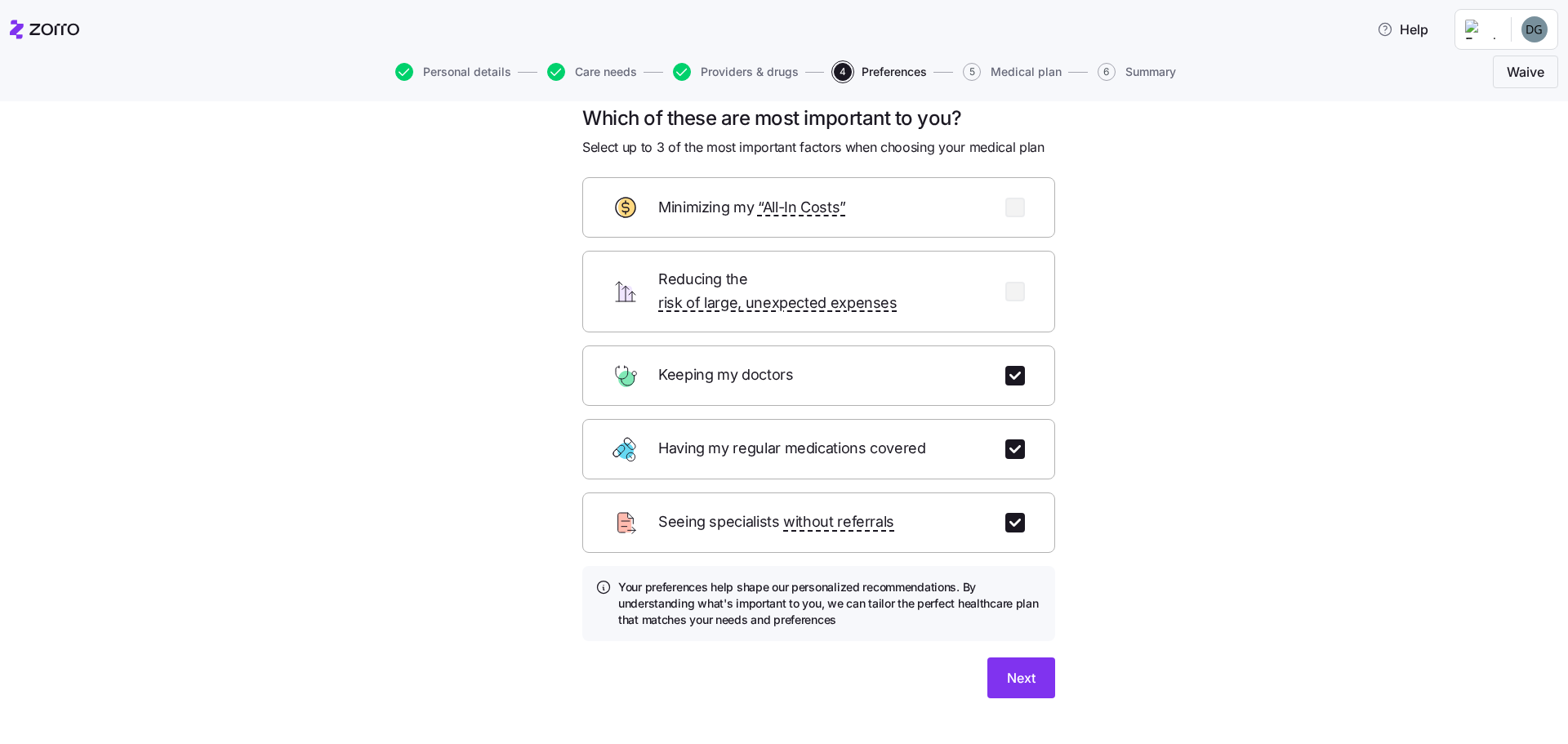
scroll to position [34, 0]
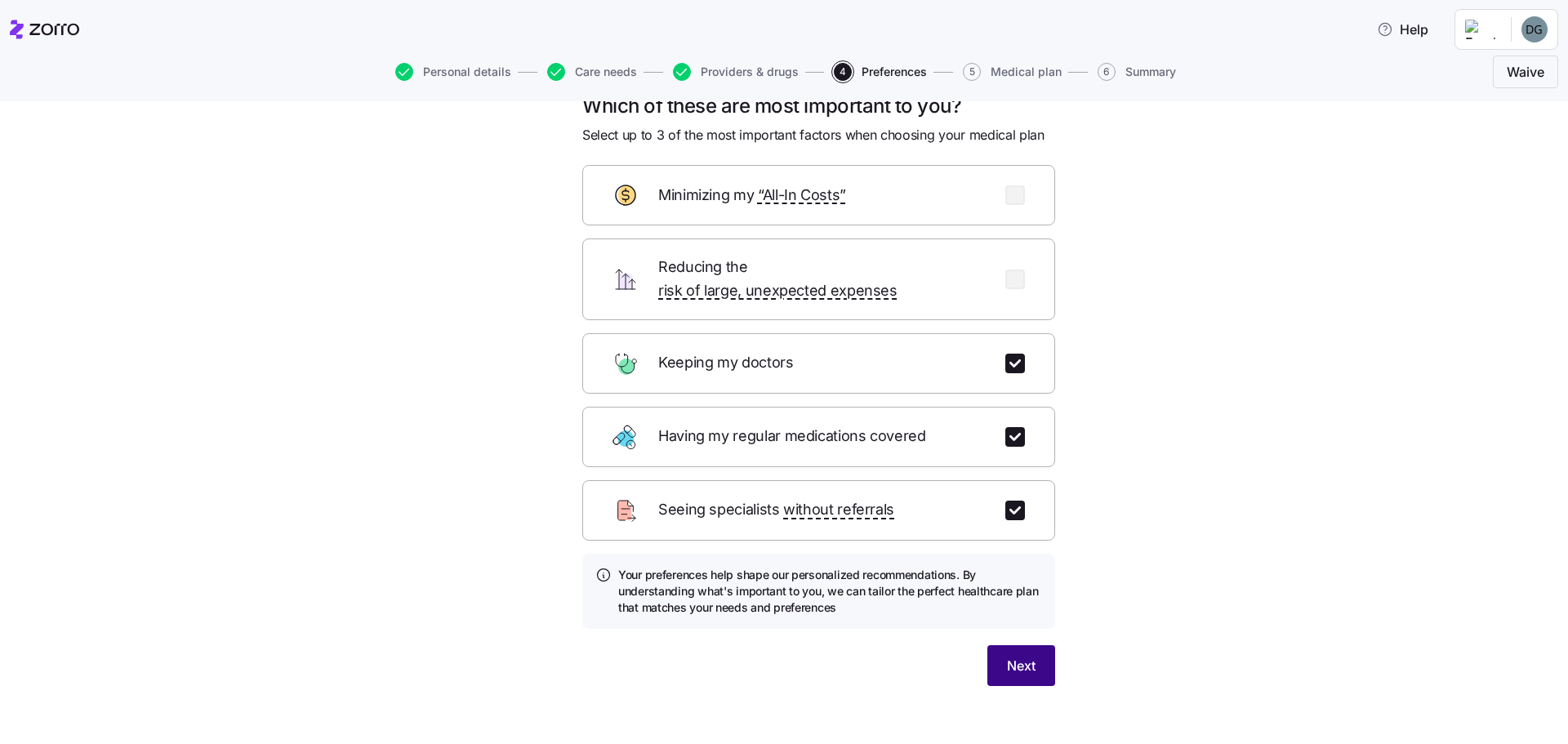
click at [1028, 656] on span "Next" at bounding box center [1021, 666] width 29 height 20
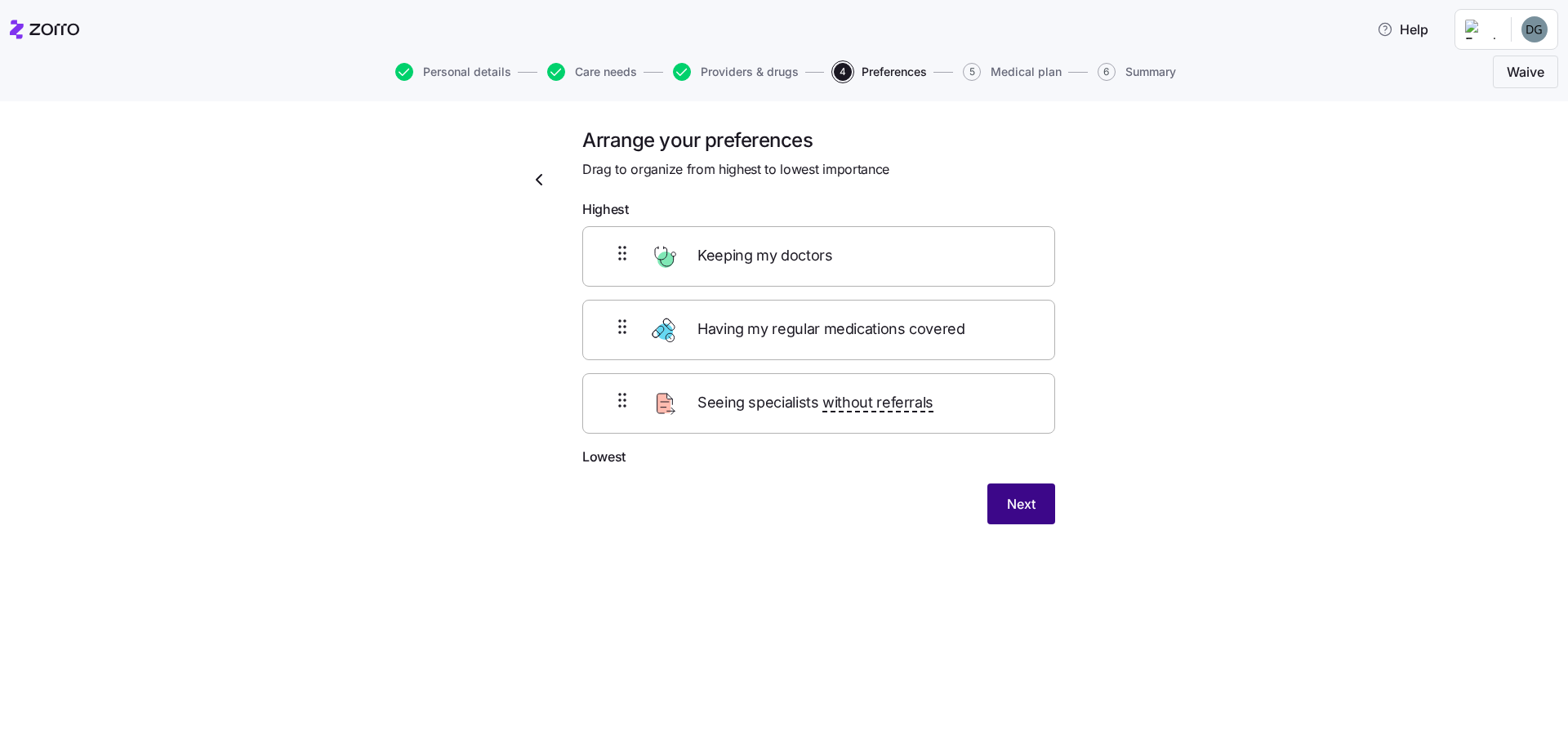
click at [1026, 503] on span "Next" at bounding box center [1021, 504] width 29 height 20
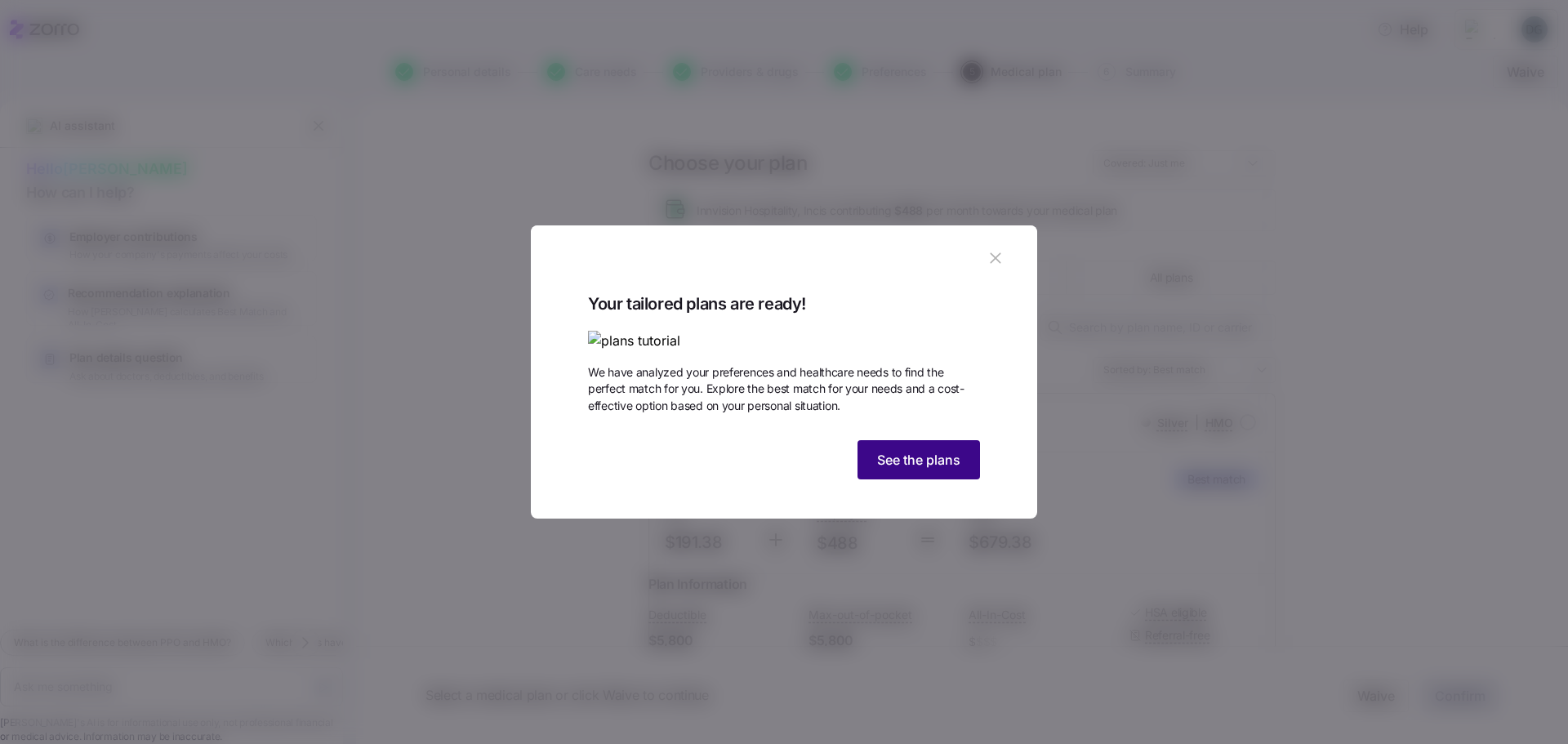
click at [877, 470] on span "See the plans" at bounding box center [918, 460] width 84 height 20
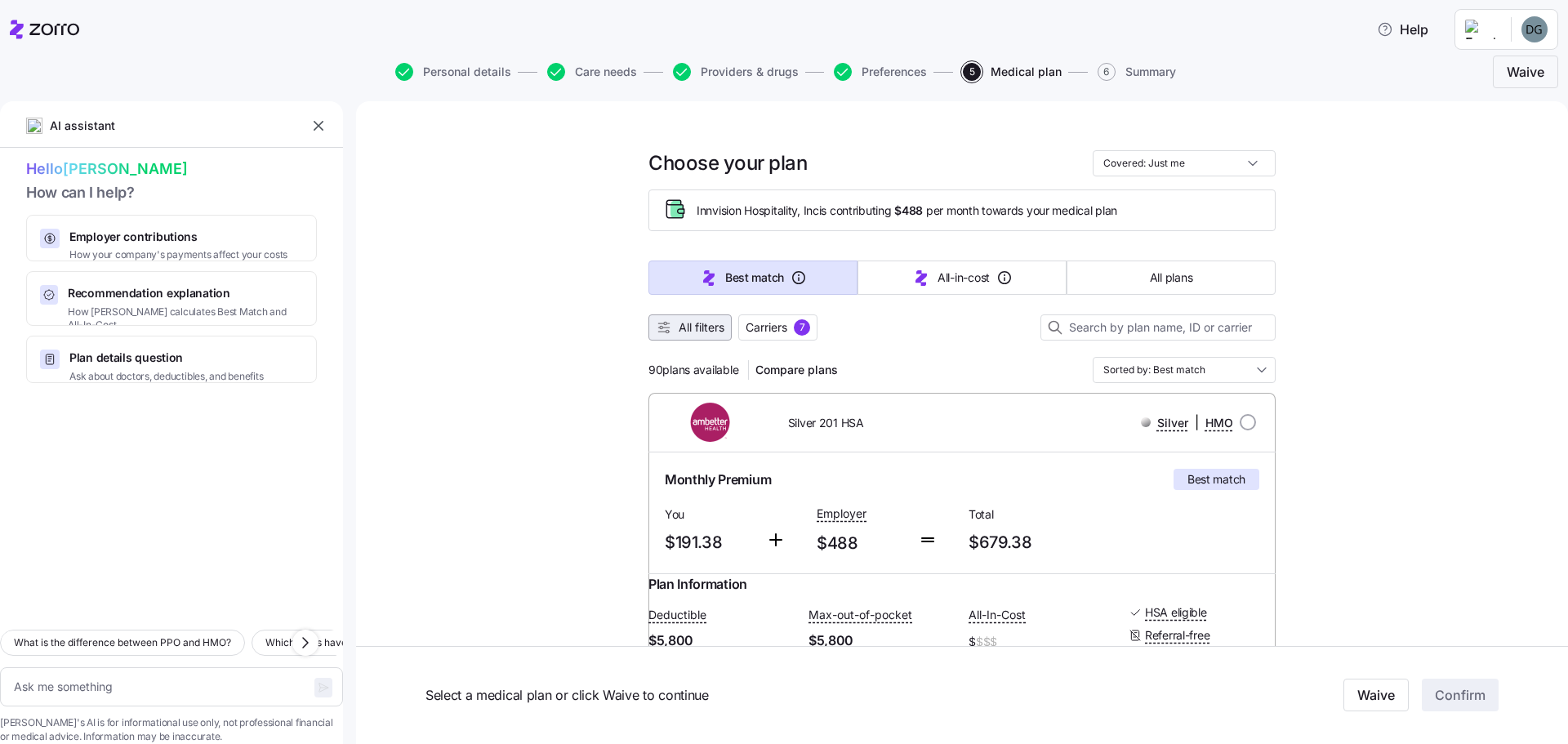
click at [669, 333] on span "All filters" at bounding box center [690, 327] width 68 height 16
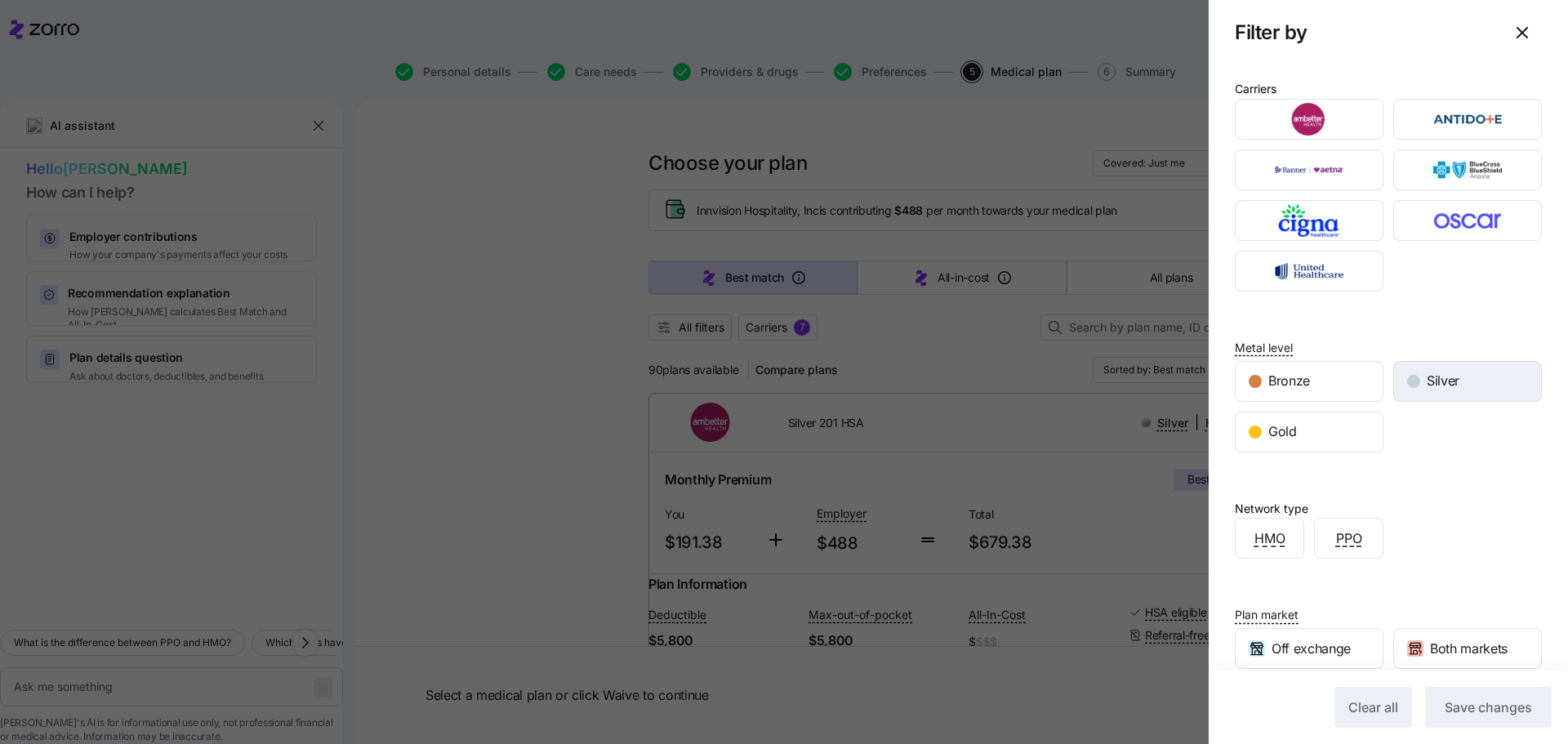
click at [1449, 383] on span "Silver" at bounding box center [1443, 381] width 32 height 21
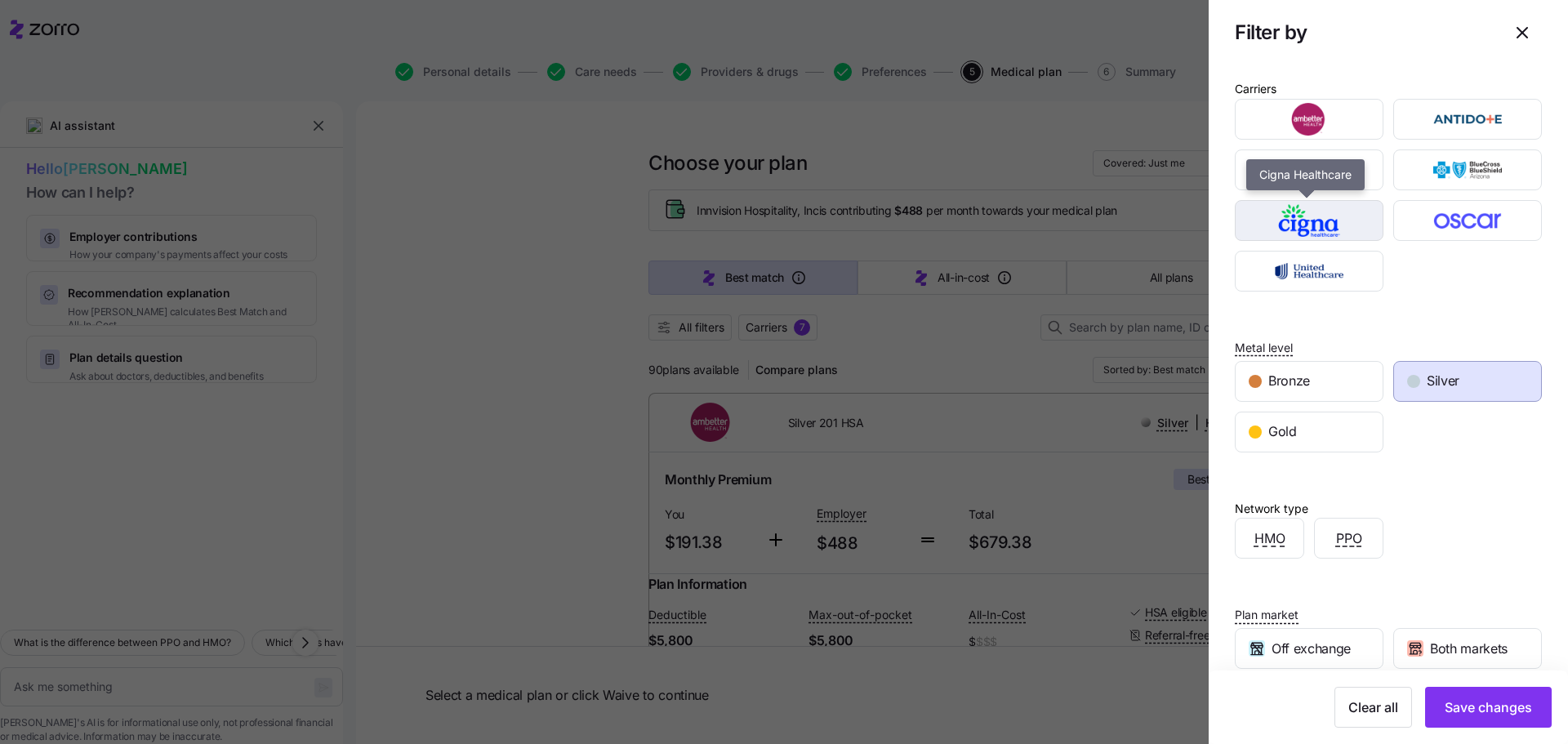
click at [1287, 230] on img "button" at bounding box center [1309, 220] width 120 height 32
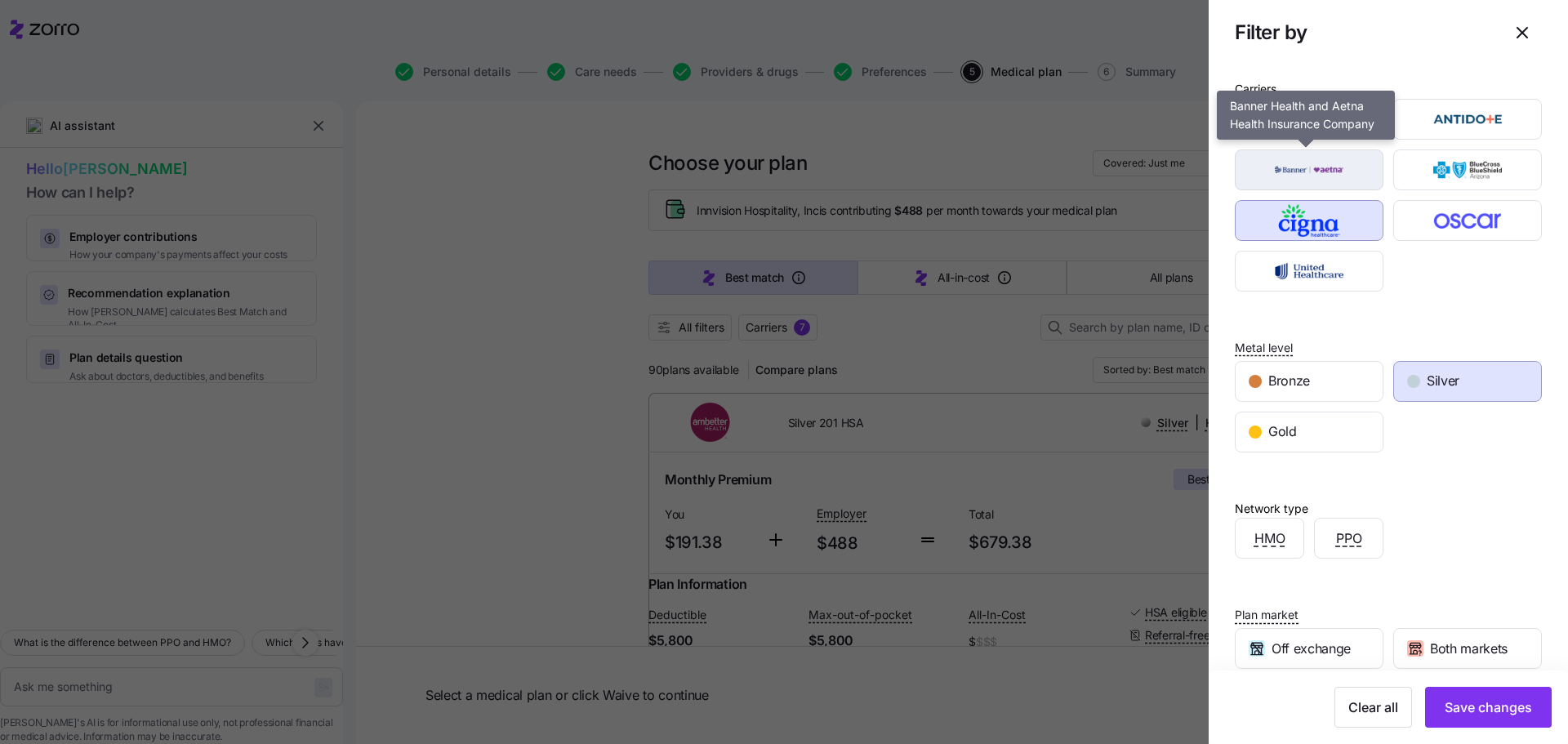
click at [1285, 173] on img "button" at bounding box center [1309, 170] width 120 height 32
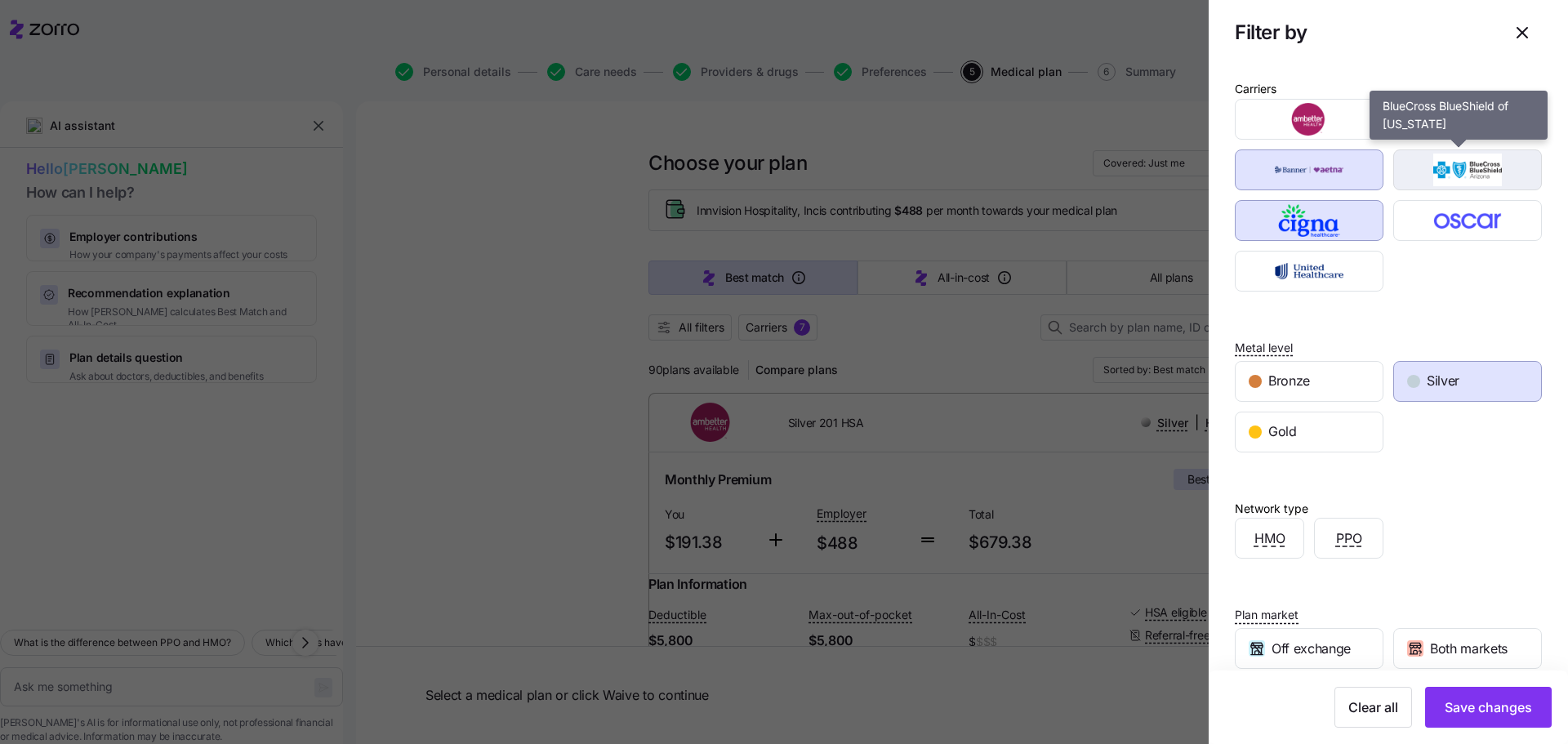
click at [1471, 170] on img "button" at bounding box center [1467, 170] width 120 height 32
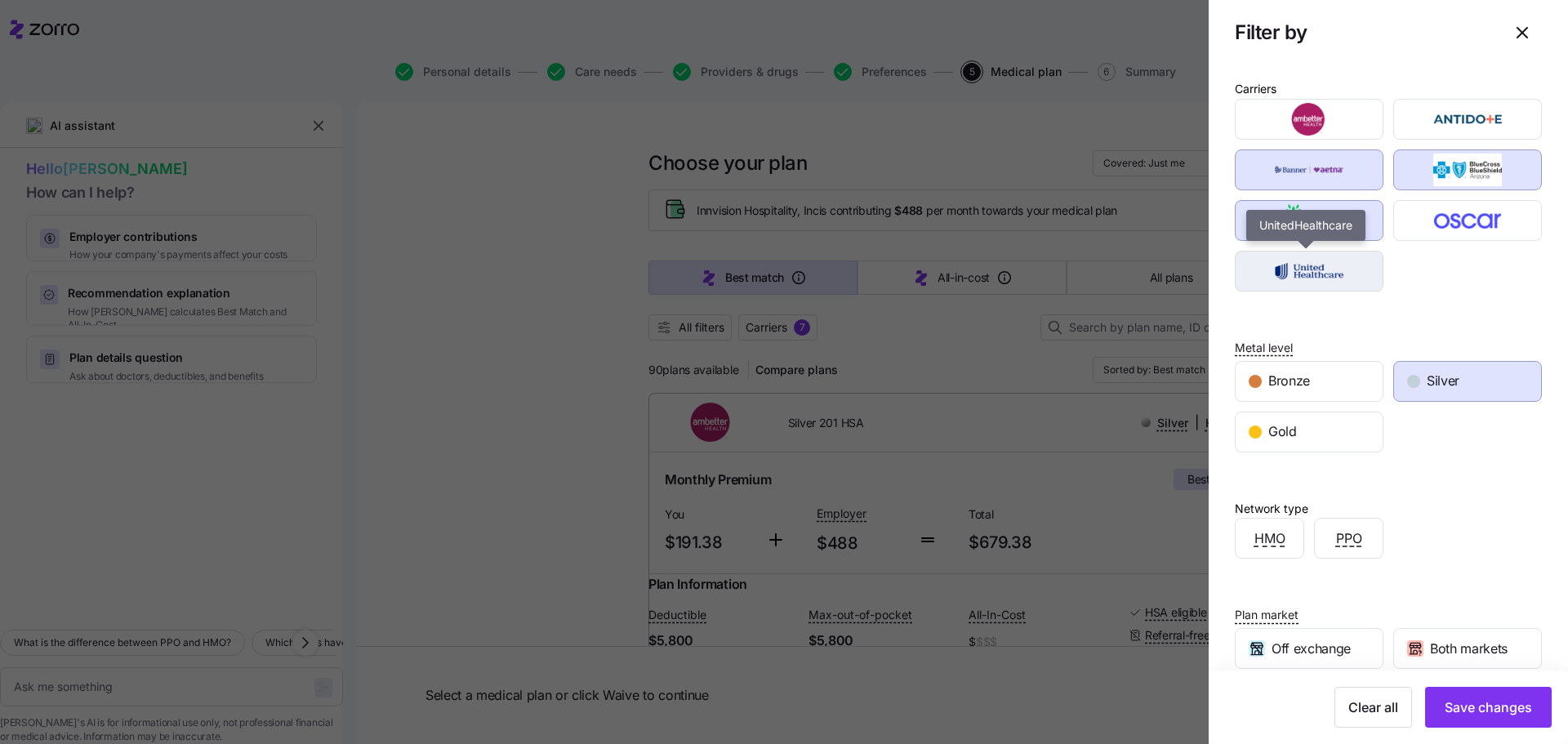
click at [1303, 268] on img "button" at bounding box center [1309, 271] width 120 height 32
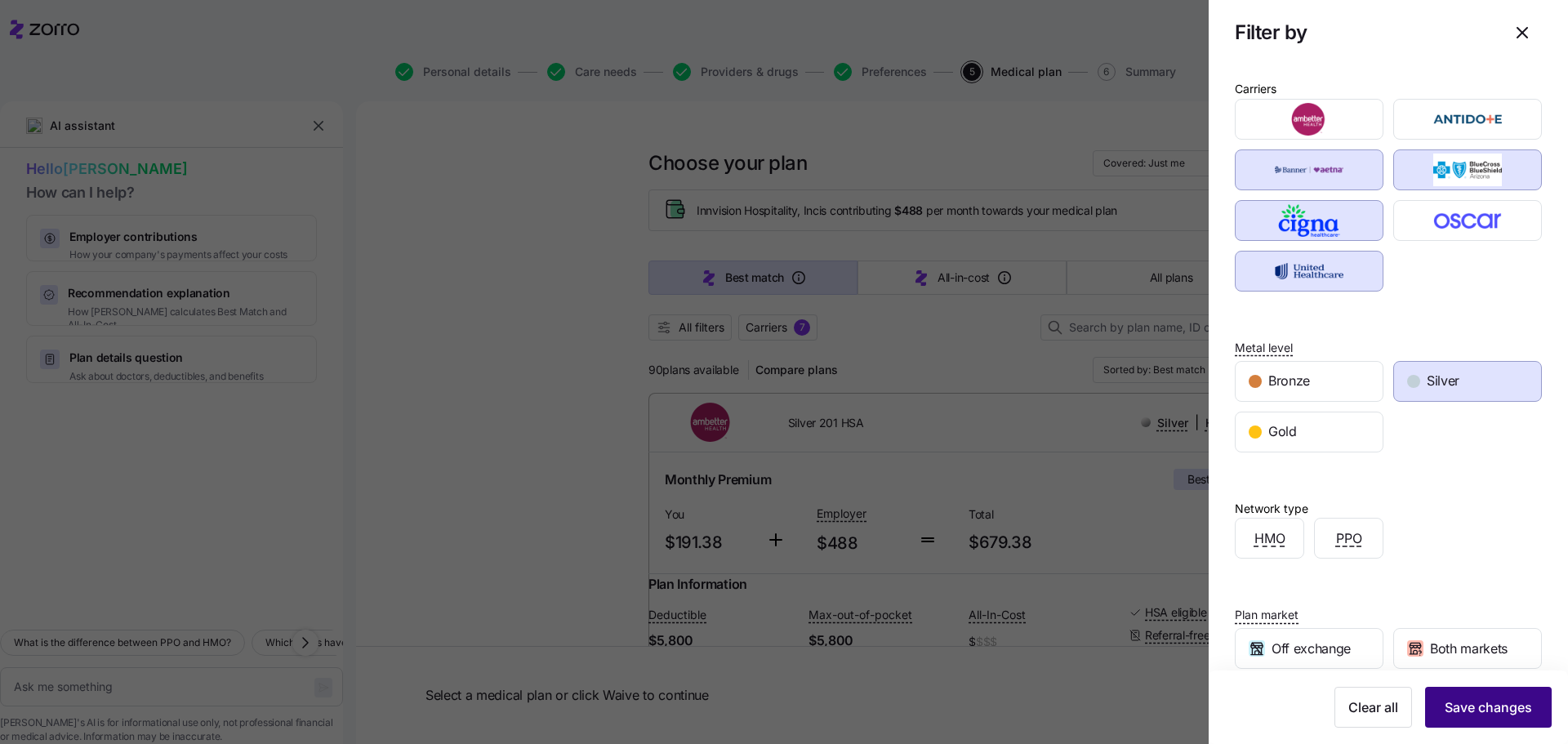
click at [1462, 712] on span "Save changes" at bounding box center [1488, 707] width 87 height 20
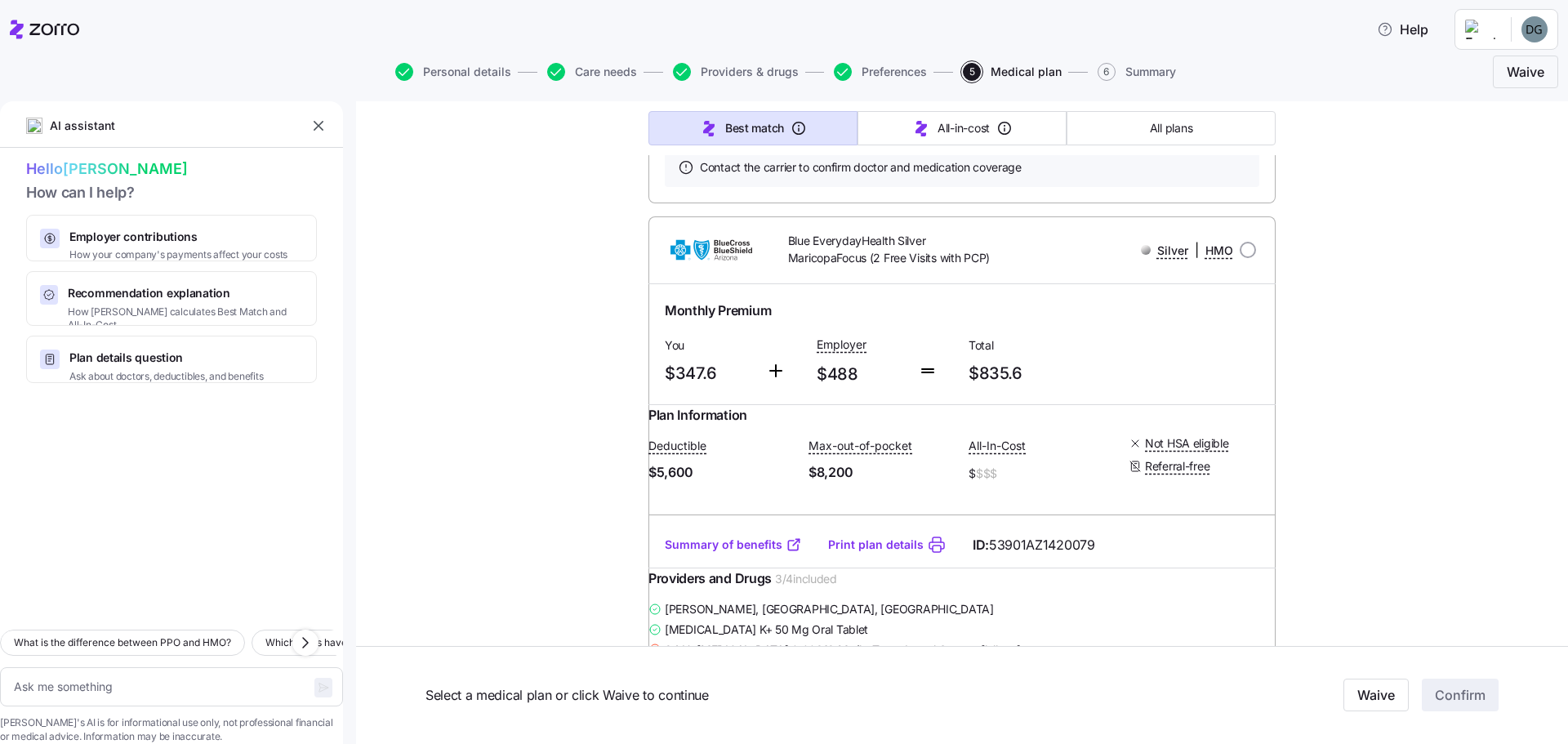
scroll to position [1959, 0]
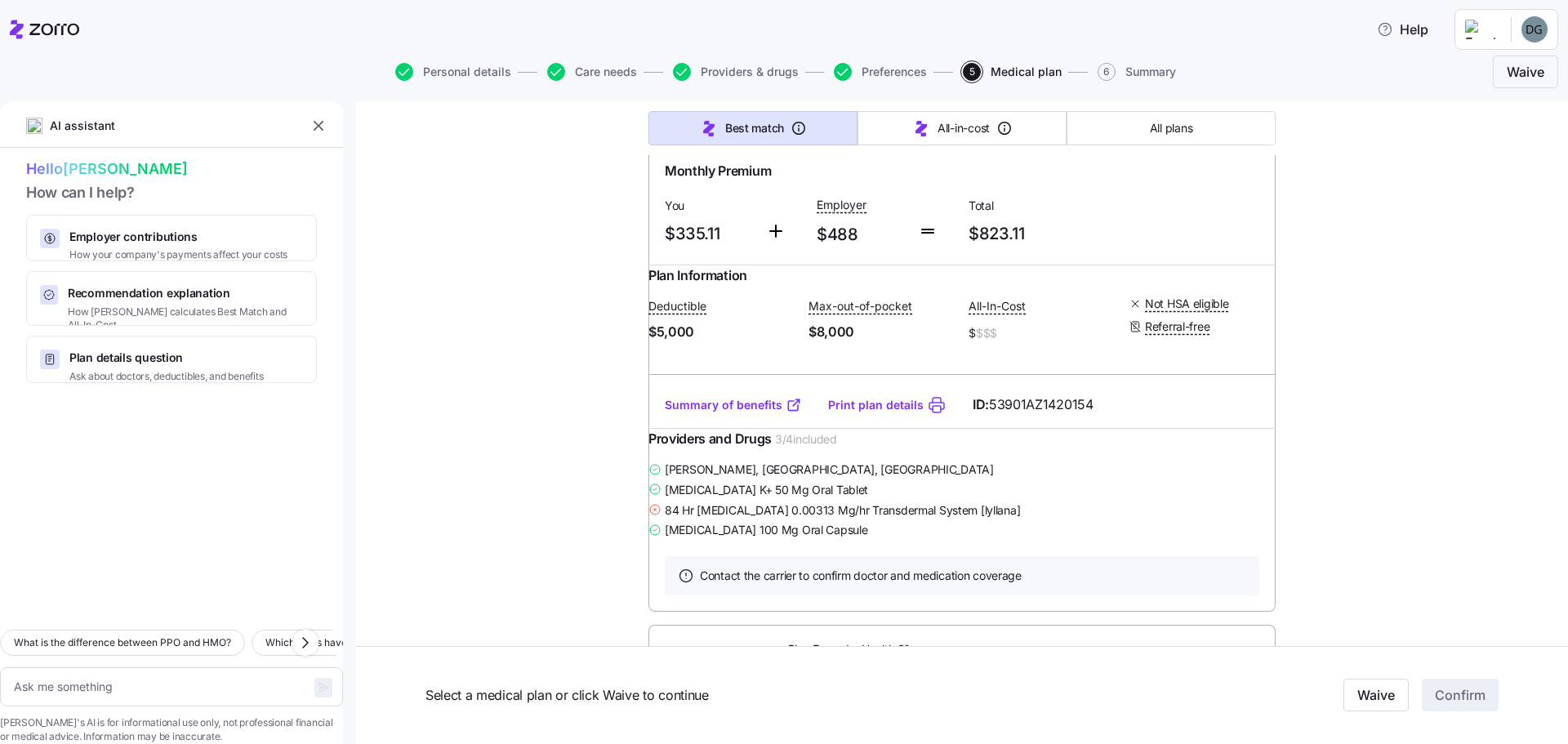
click at [745, 413] on link "Summary of benefits" at bounding box center [733, 405] width 137 height 16
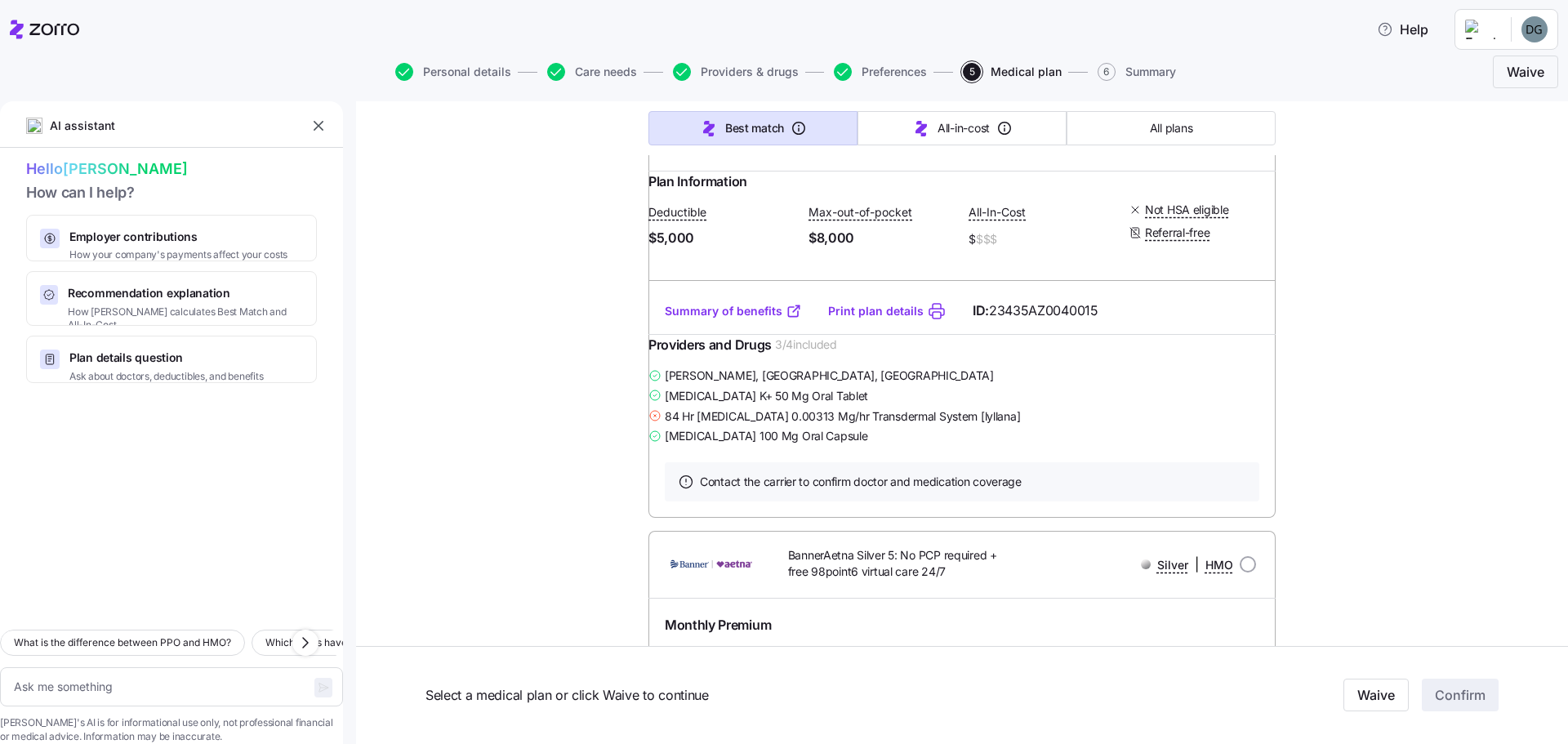
scroll to position [980, 0]
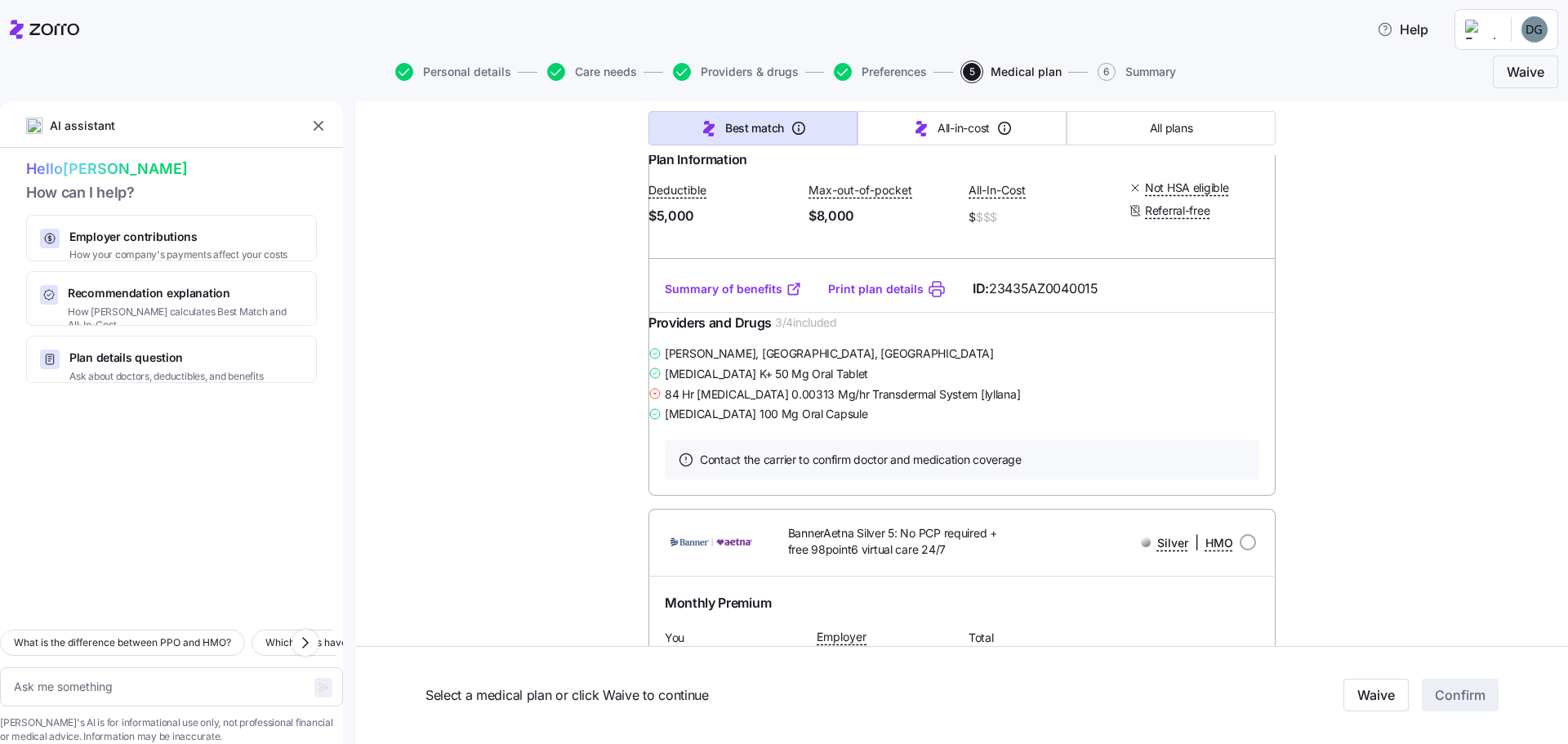
click at [876, 297] on link "Print plan details" at bounding box center [875, 289] width 95 height 16
type textarea "x"
click at [705, 297] on link "Summary of benefits" at bounding box center [733, 289] width 137 height 16
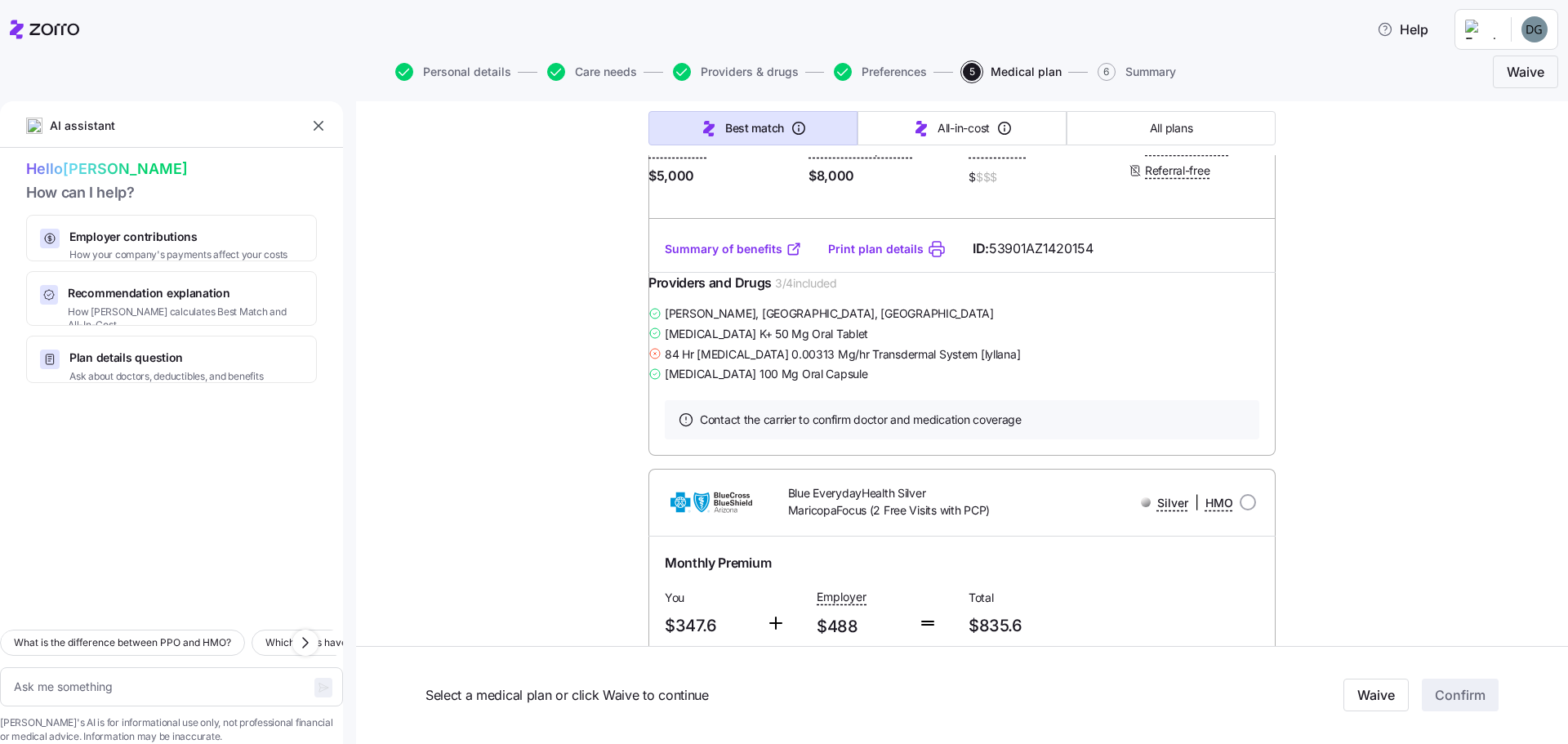
scroll to position [2123, 0]
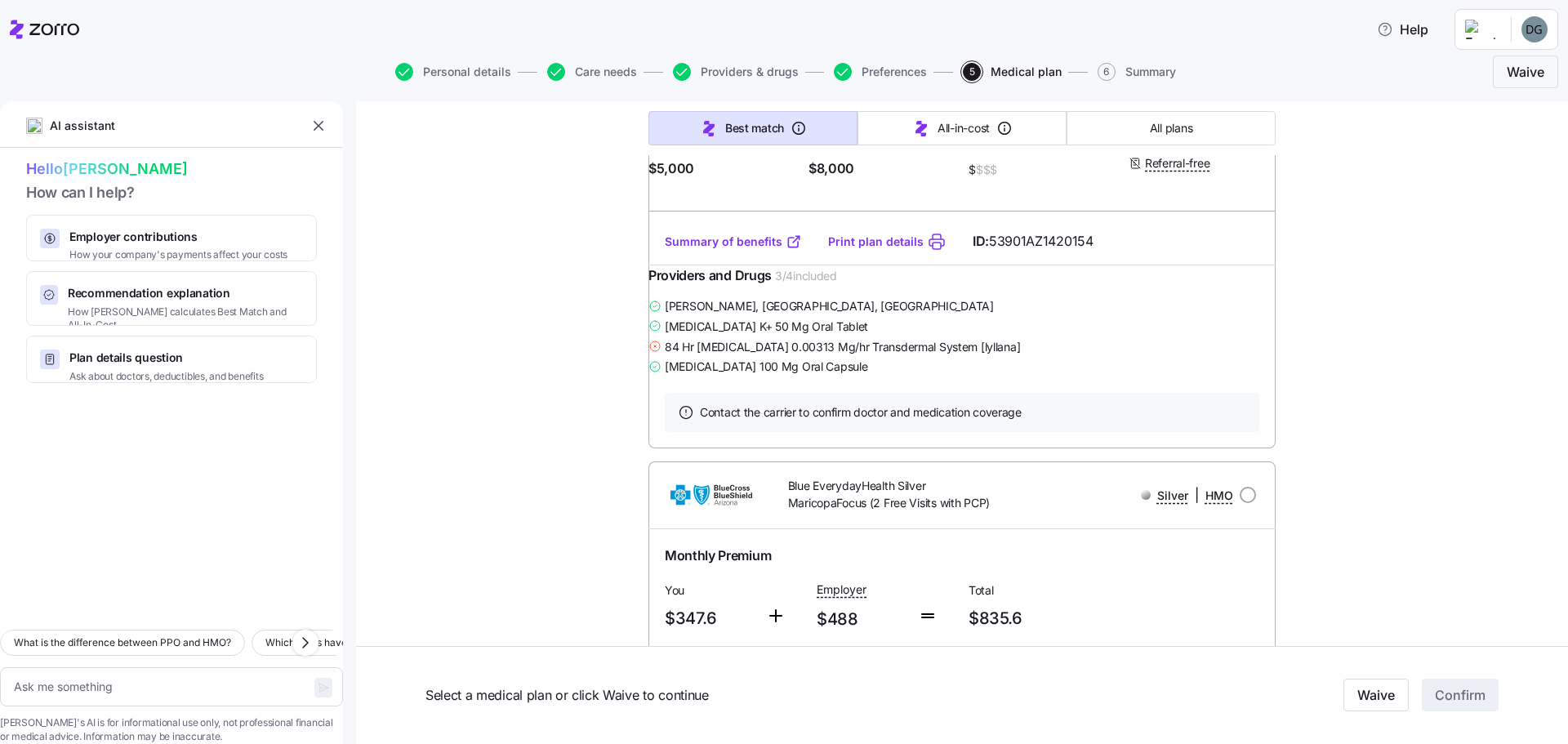
click at [740, 355] on span "84 Hr [MEDICAL_DATA] 0.00313 Mg/hr Transdermal System [lyllana]" at bounding box center [842, 347] width 355 height 16
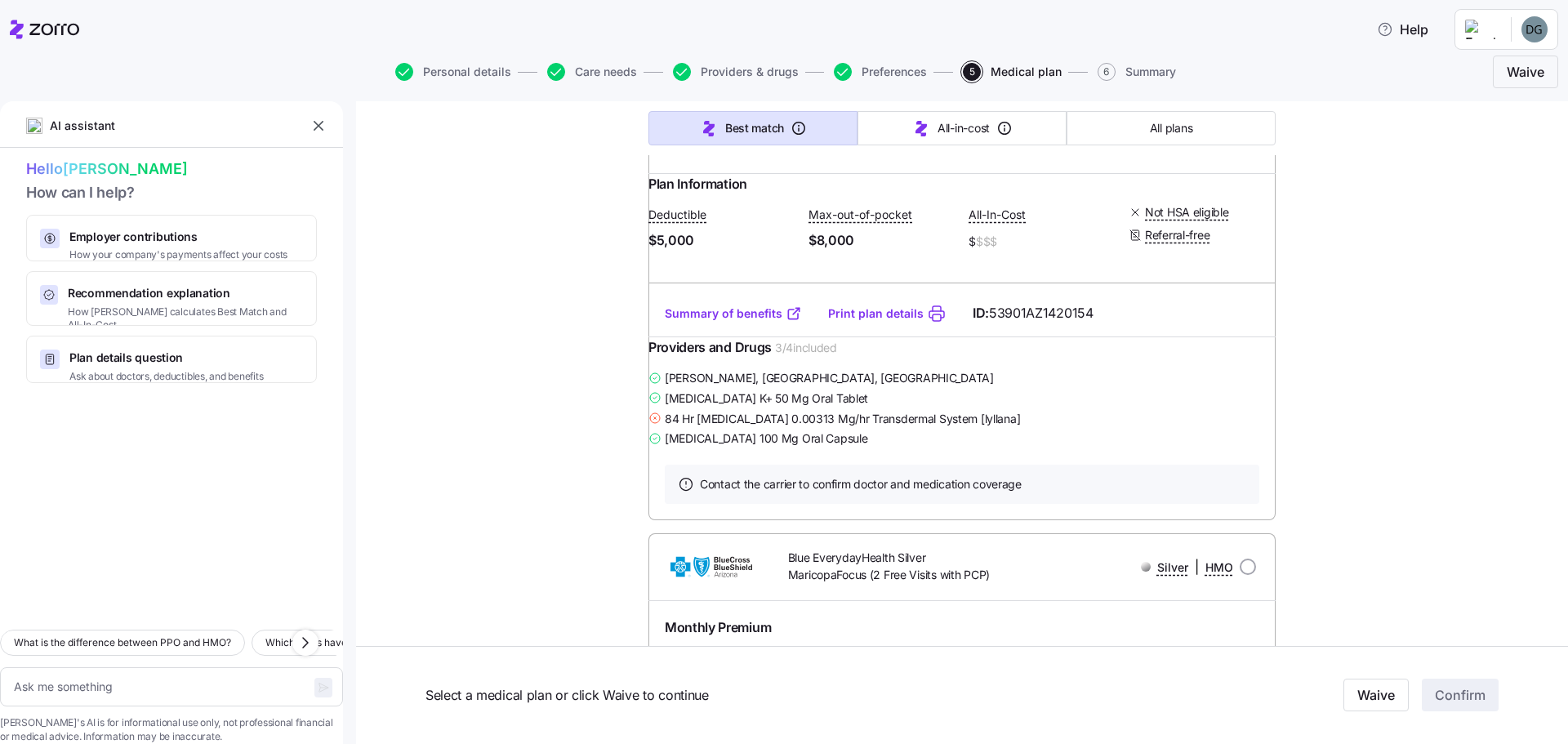
scroll to position [1959, 0]
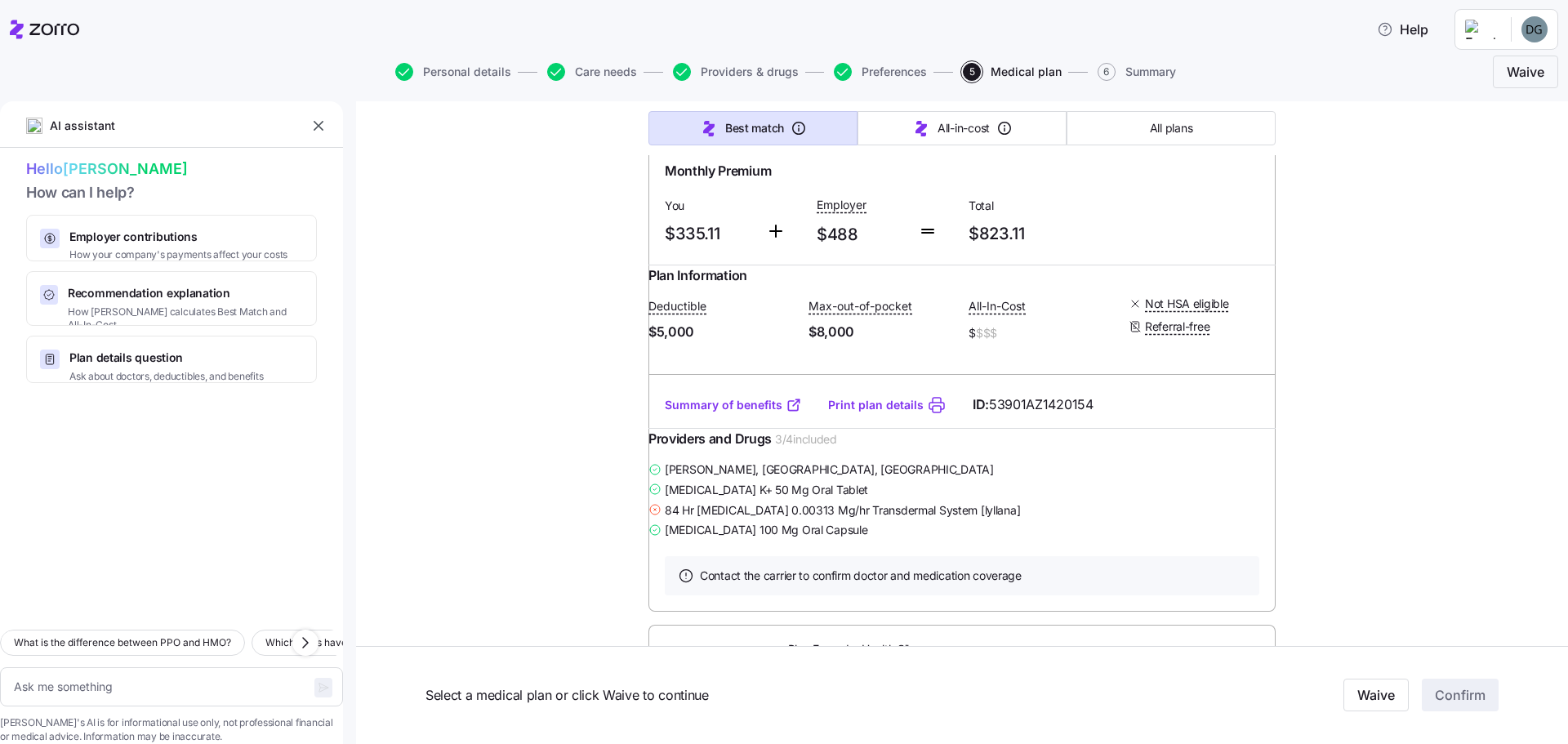
click at [747, 413] on link "Summary of benefits" at bounding box center [733, 405] width 137 height 16
click at [1240, 119] on input "radio" at bounding box center [1248, 110] width 16 height 16
radio input "true"
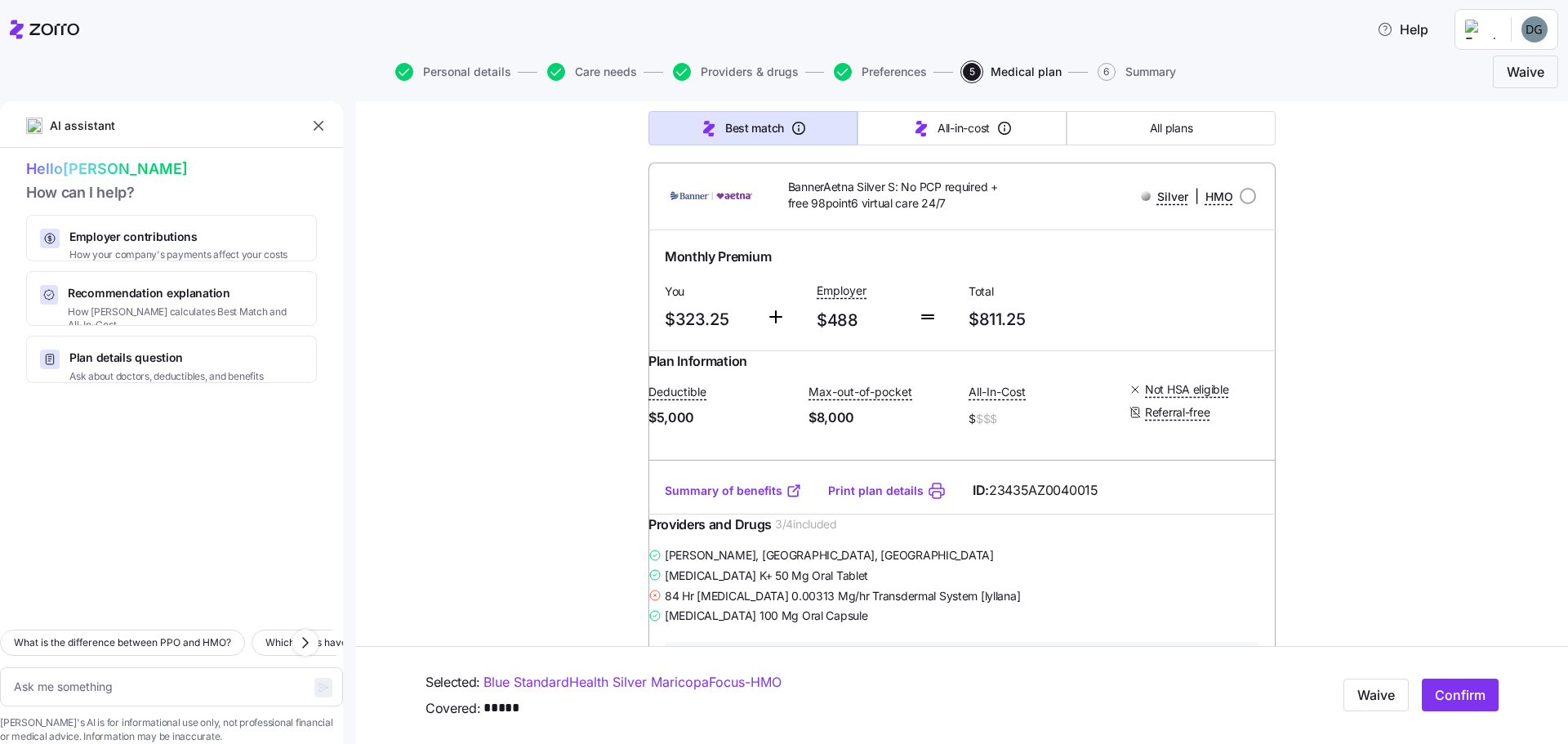
scroll to position [817, 0]
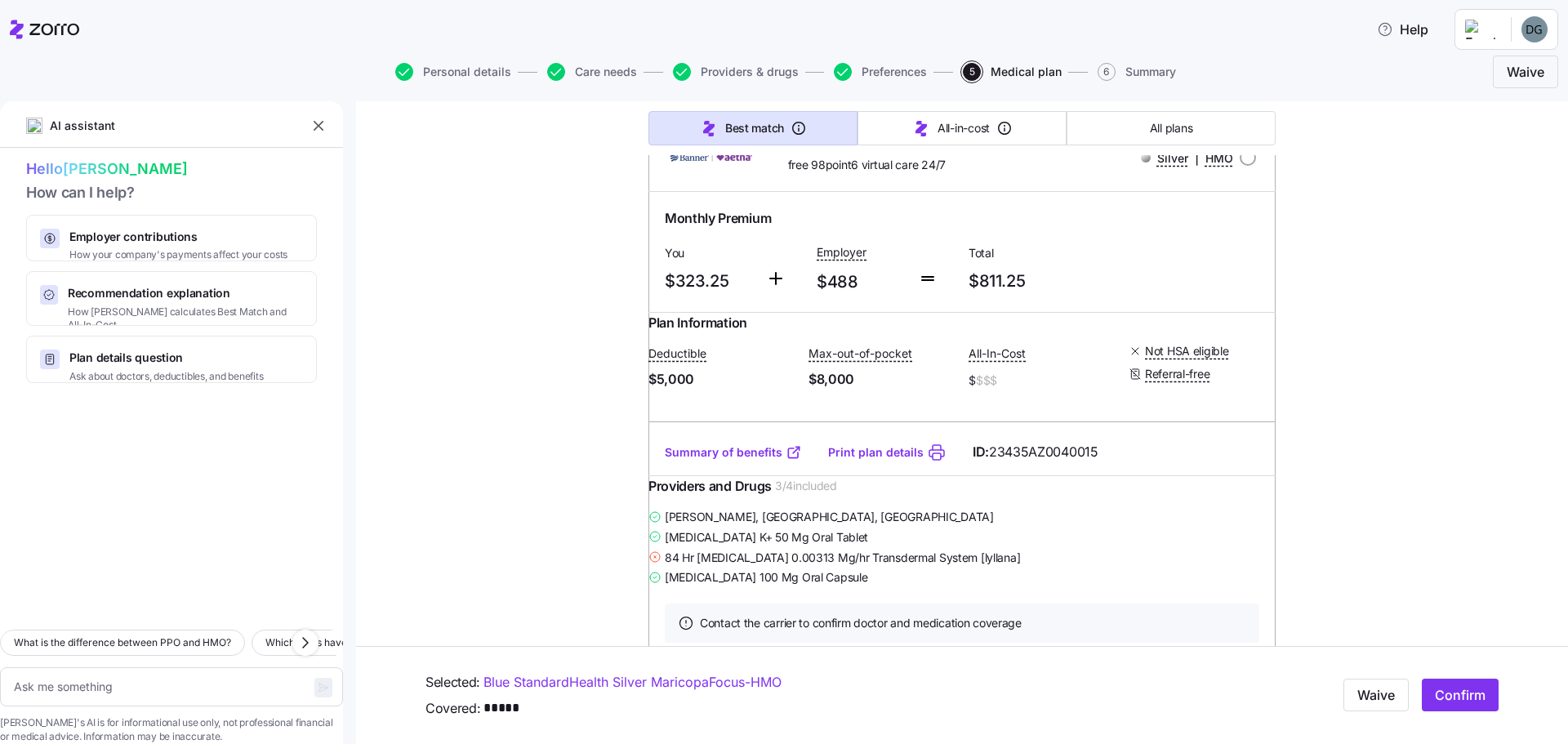
click at [717, 461] on link "Summary of benefits" at bounding box center [733, 453] width 137 height 16
click at [1452, 695] on span "Confirm" at bounding box center [1460, 695] width 50 height 20
type textarea "x"
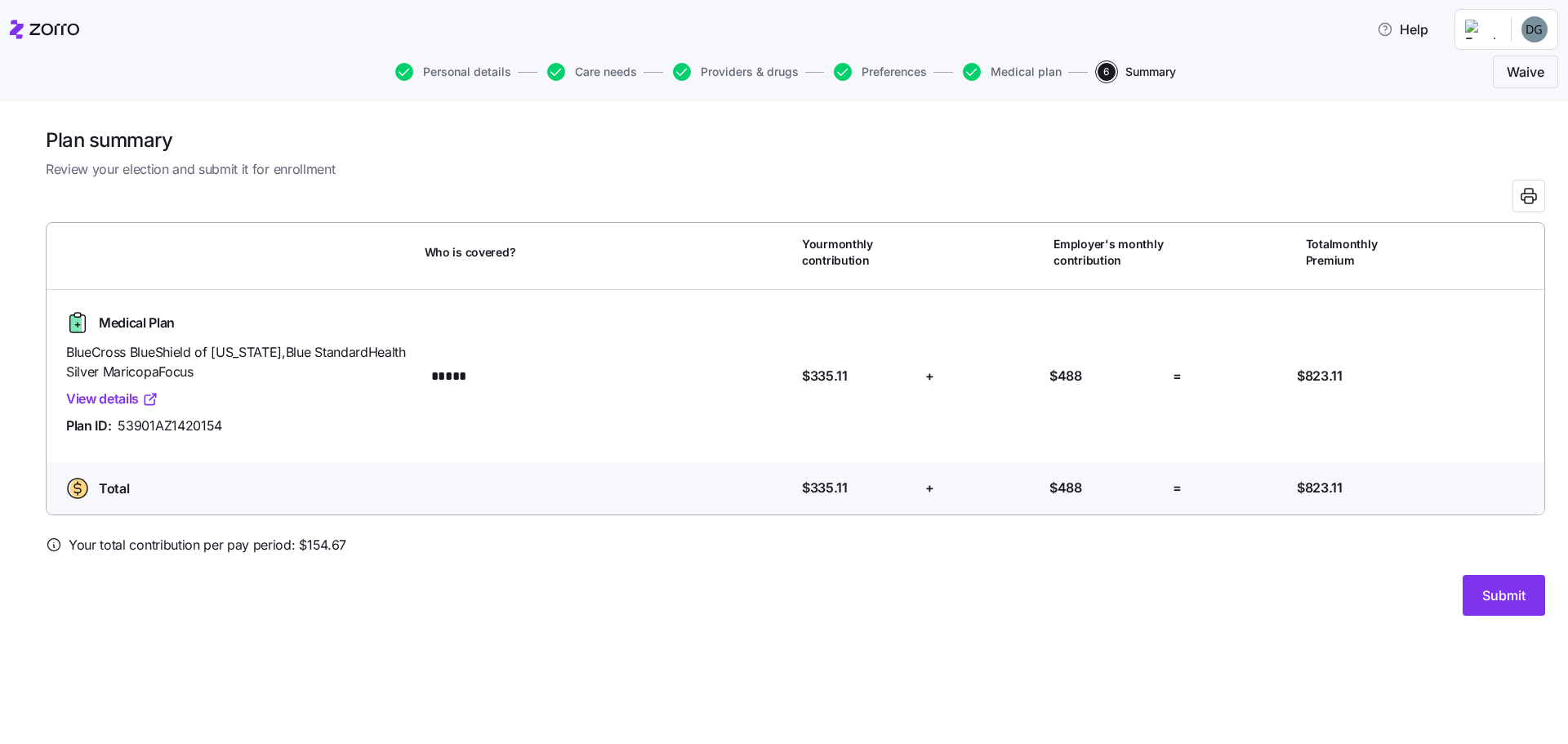
click at [1512, 596] on span "Submit" at bounding box center [1503, 596] width 43 height 20
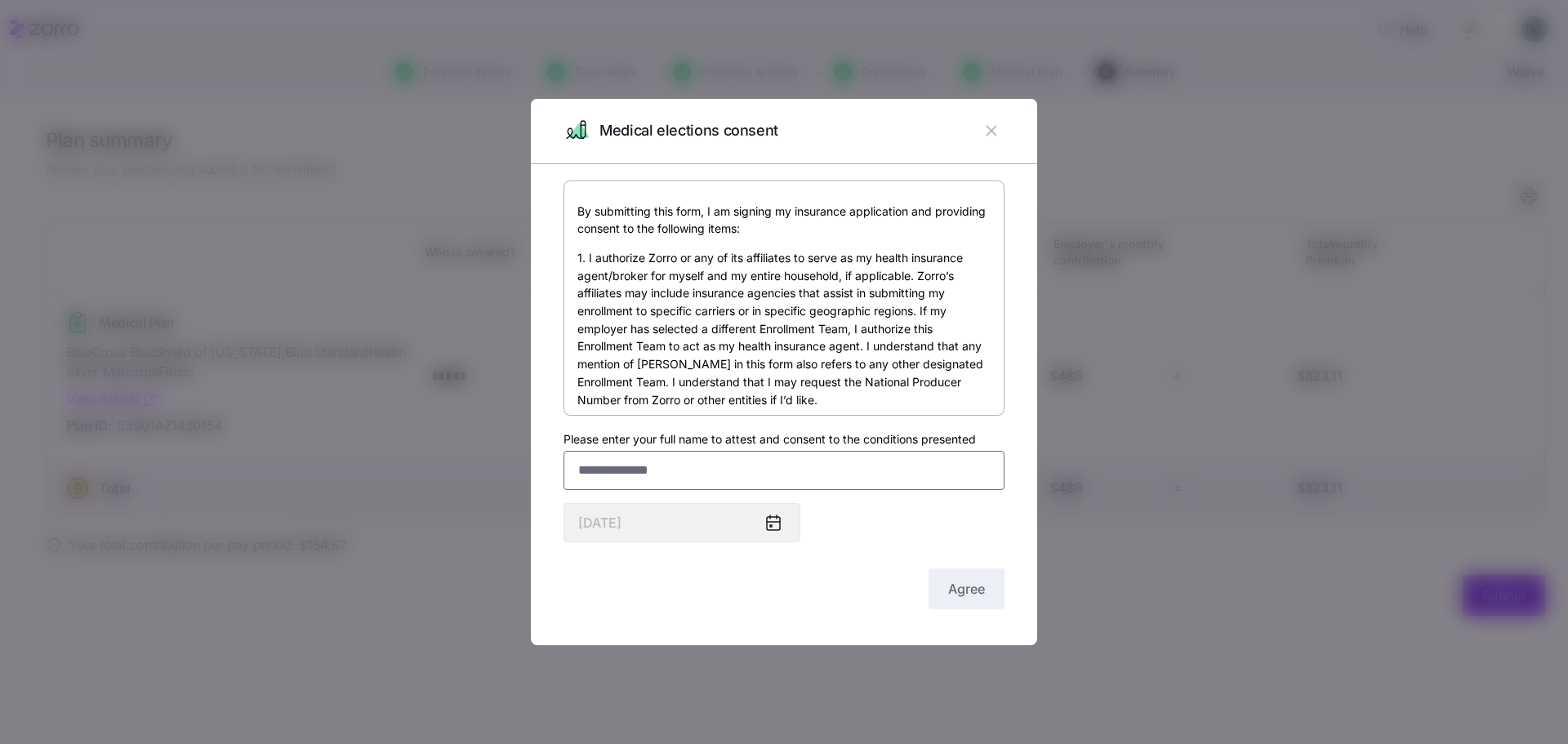
click at [586, 484] on input "Please enter your full name to attest and consent to the conditions presented" at bounding box center [784, 471] width 441 height 40
type input "*"
type input "**********"
click at [960, 584] on span "Agree" at bounding box center [966, 589] width 37 height 20
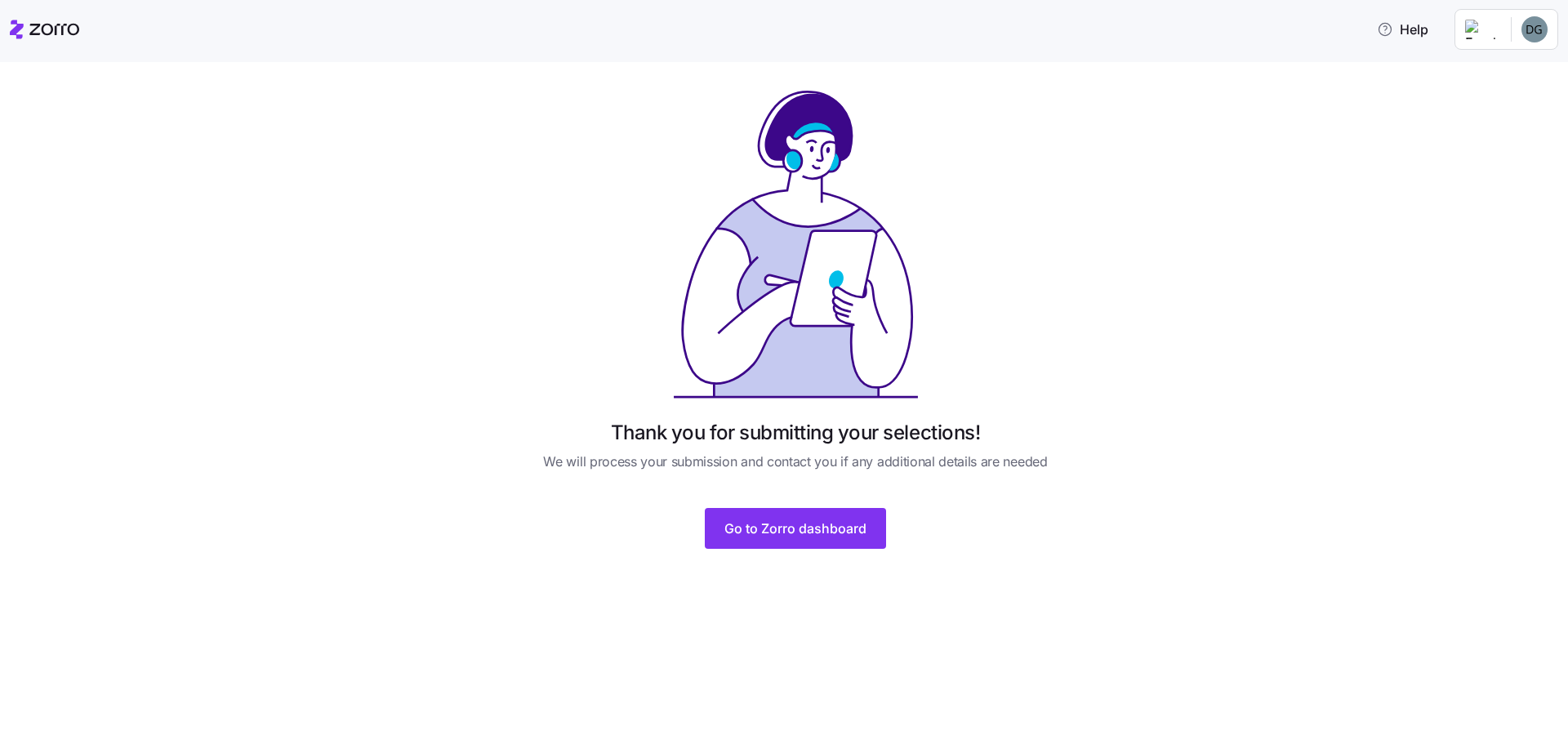
click at [770, 533] on span "Go to Zorro dashboard" at bounding box center [795, 528] width 142 height 20
